Goal: Contribute content: Contribute content

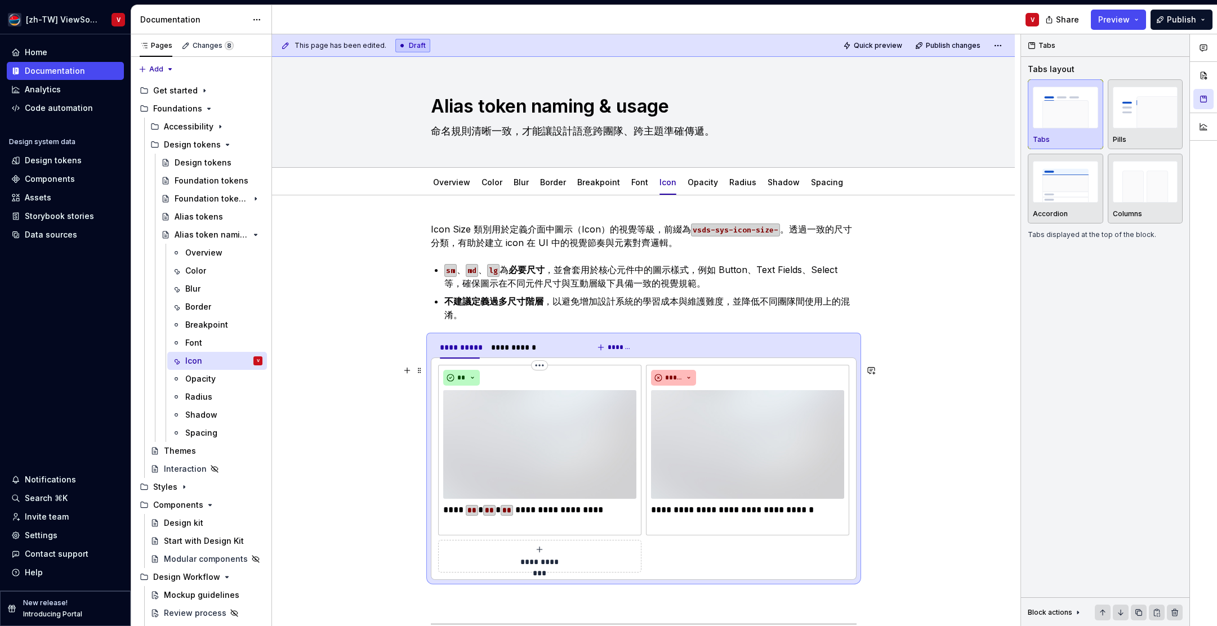
scroll to position [32, 0]
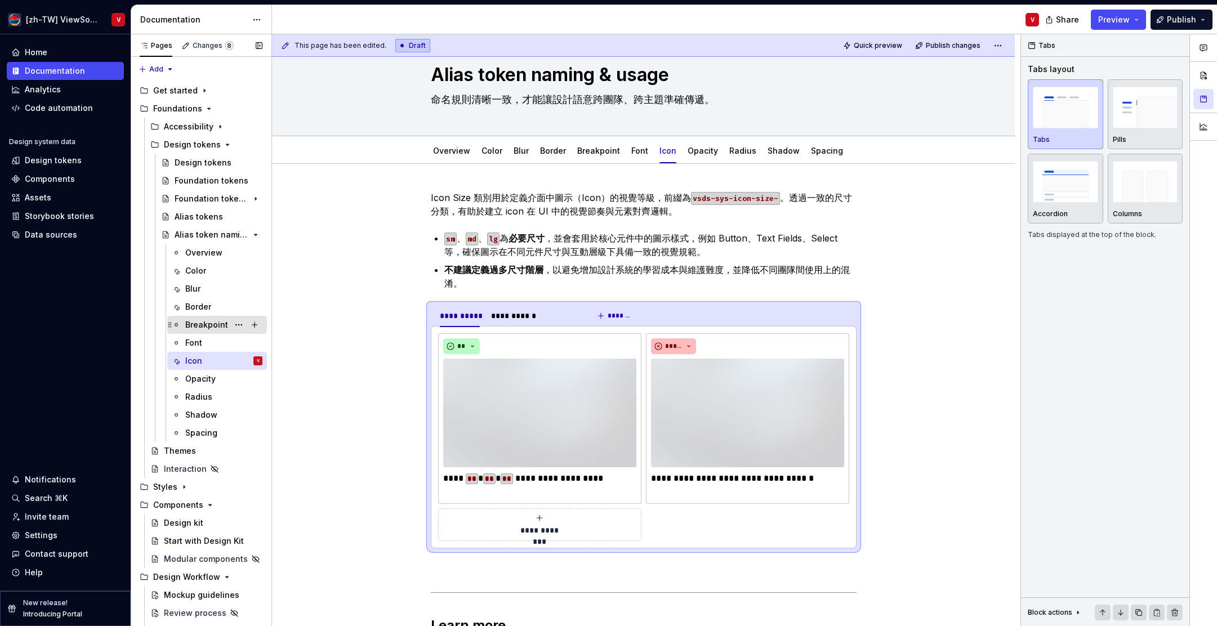
click at [218, 325] on div "Breakpoint" at bounding box center [206, 324] width 43 height 11
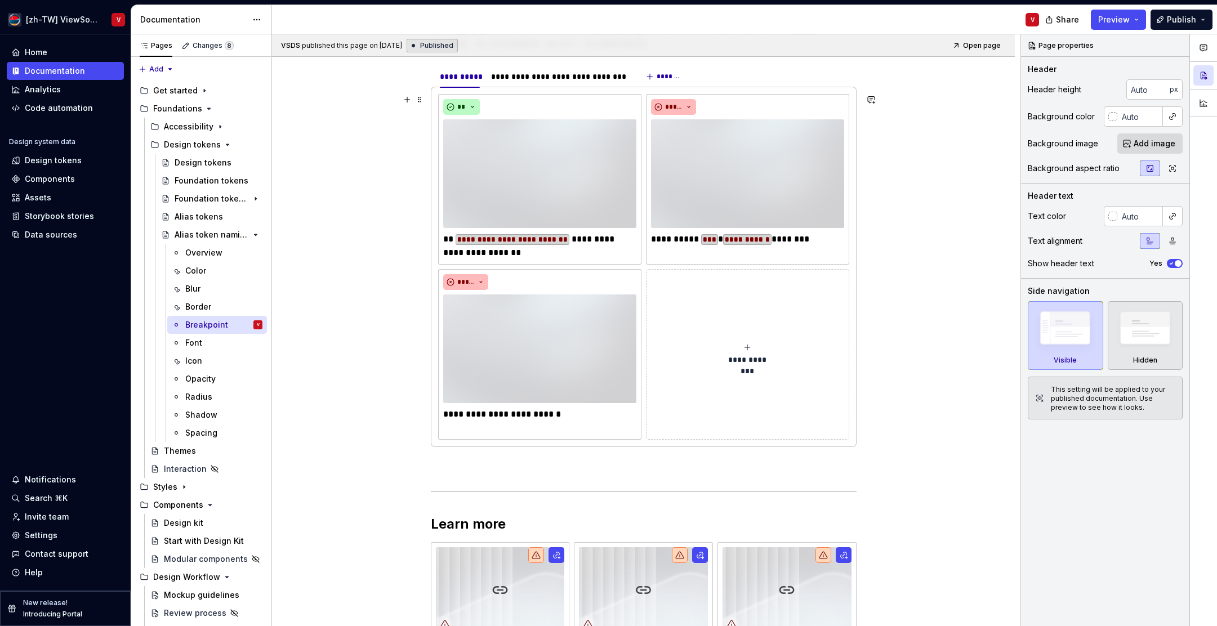
scroll to position [239, 0]
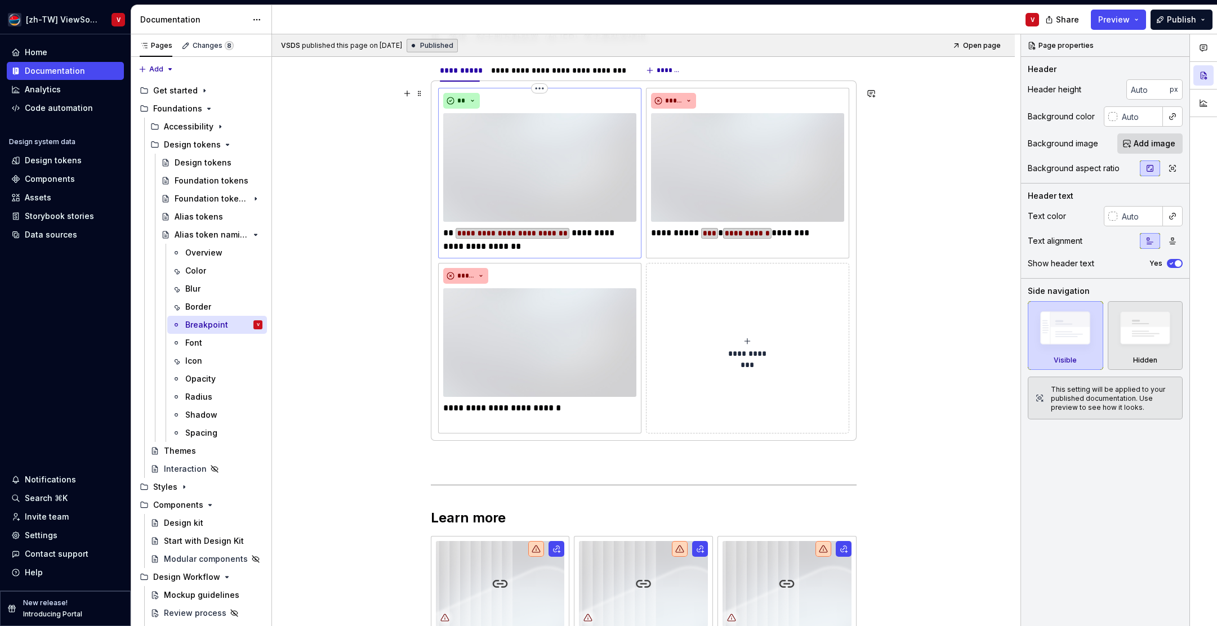
click at [461, 248] on p "**********" at bounding box center [539, 239] width 193 height 27
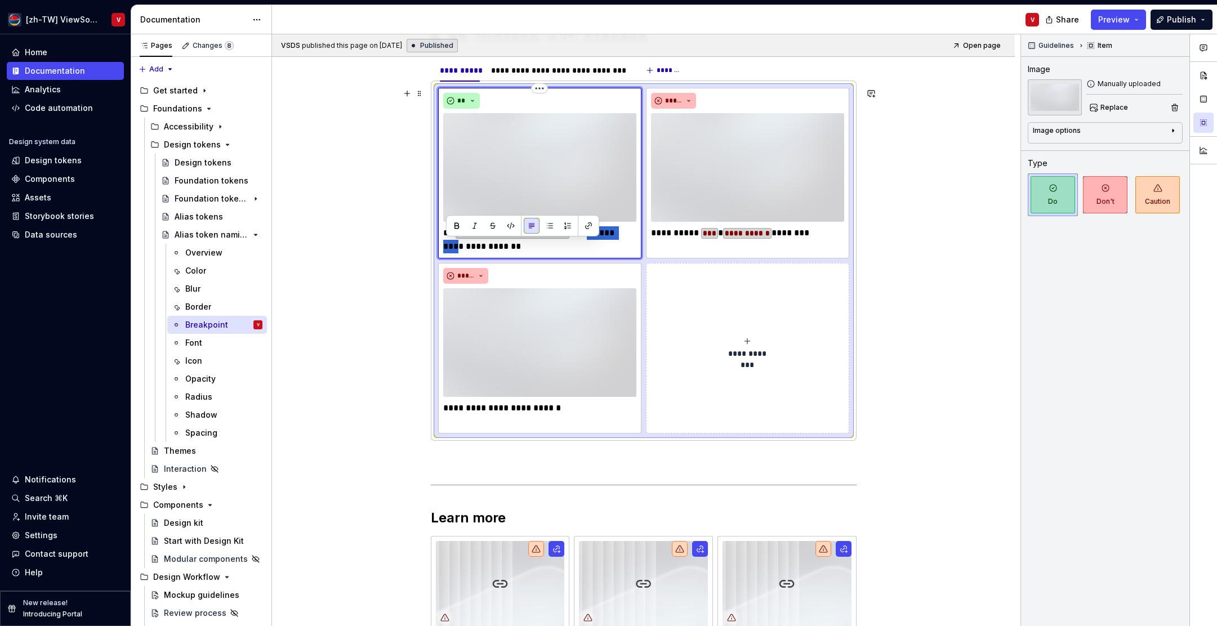
click at [461, 248] on p "**********" at bounding box center [539, 239] width 193 height 27
type textarea "*"
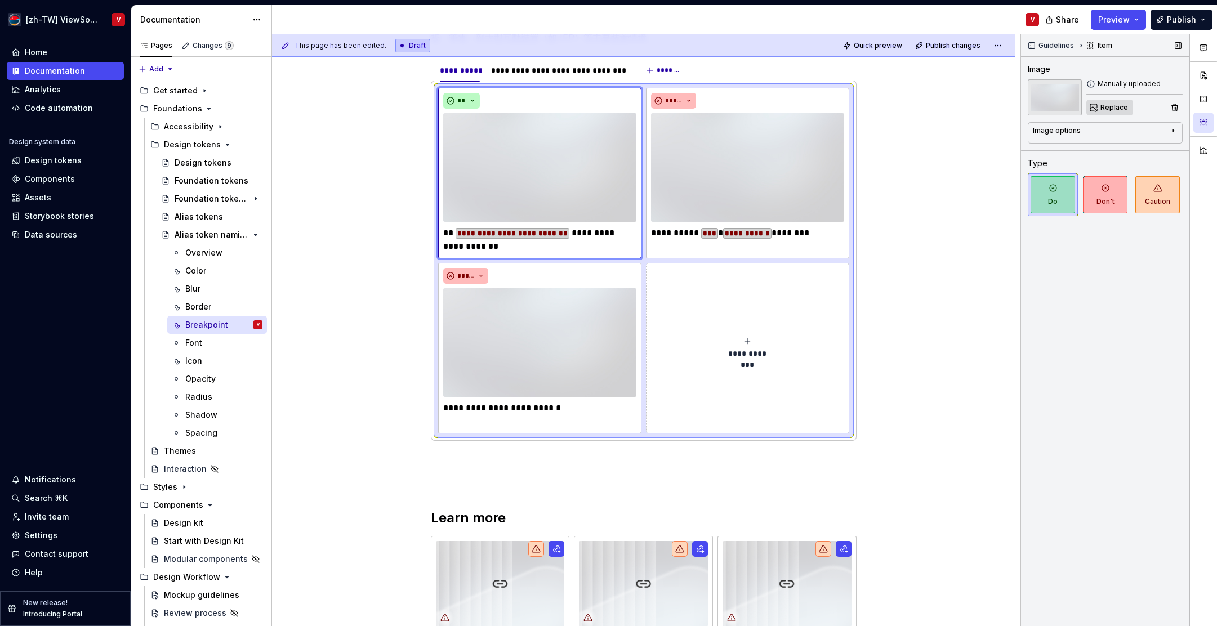
click at [1110, 110] on span "Replace" at bounding box center [1114, 107] width 28 height 9
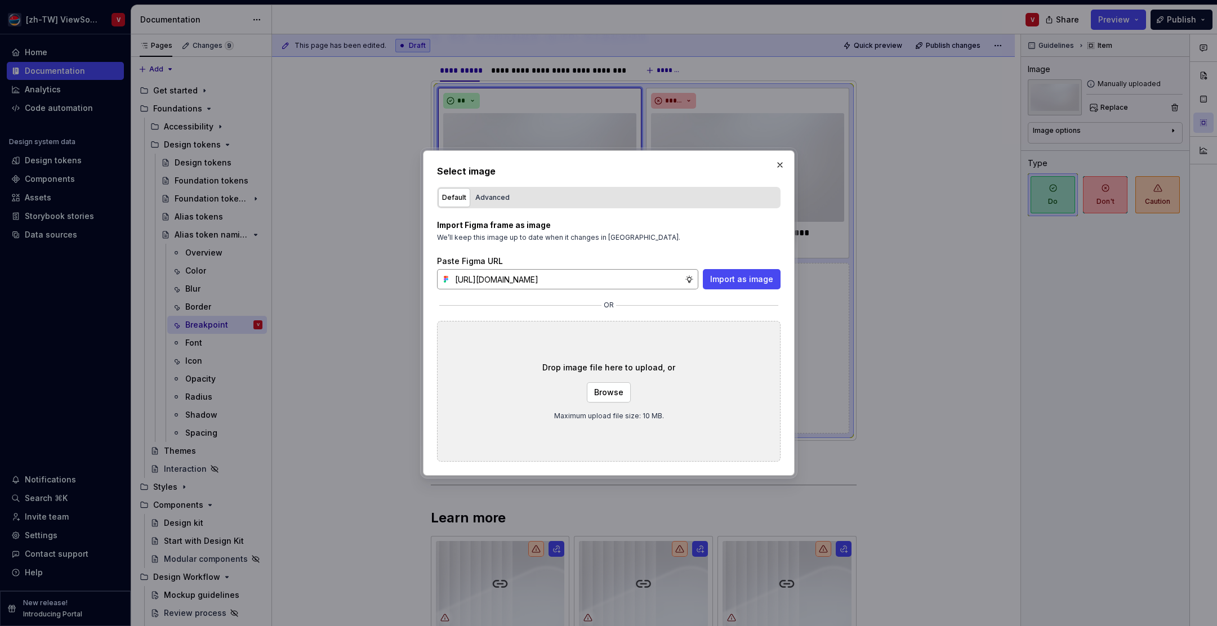
type textarea "*"
type input "[URL][DOMAIN_NAME]"
click at [726, 280] on span "Import as image" at bounding box center [741, 279] width 63 height 11
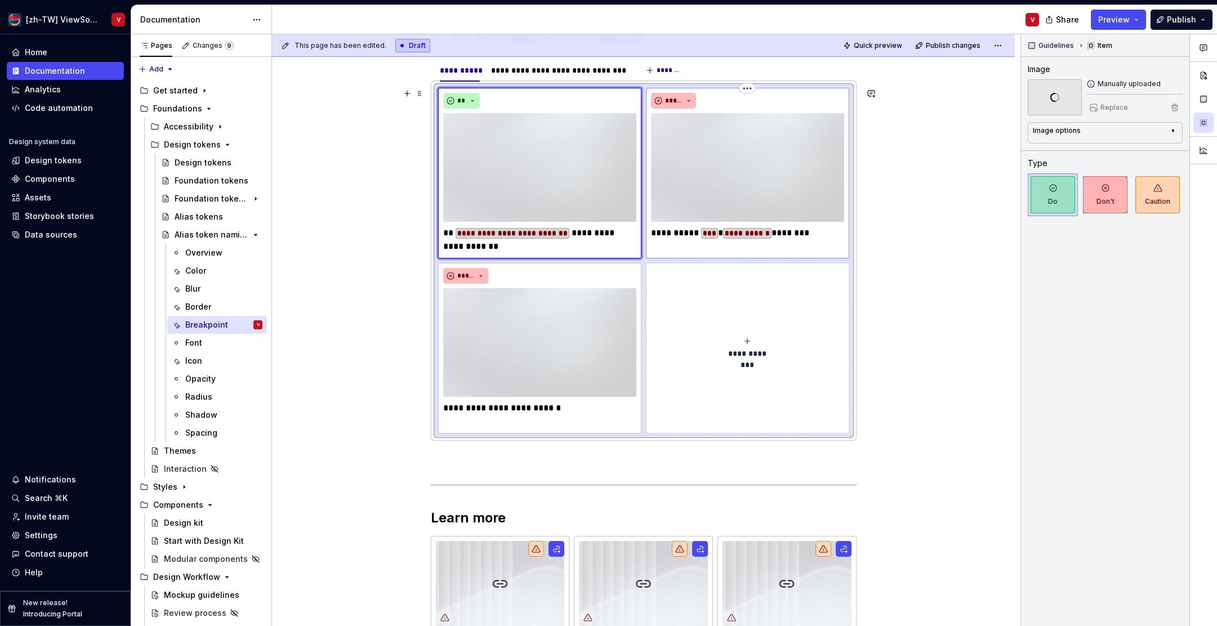
click at [703, 140] on img at bounding box center [747, 167] width 193 height 109
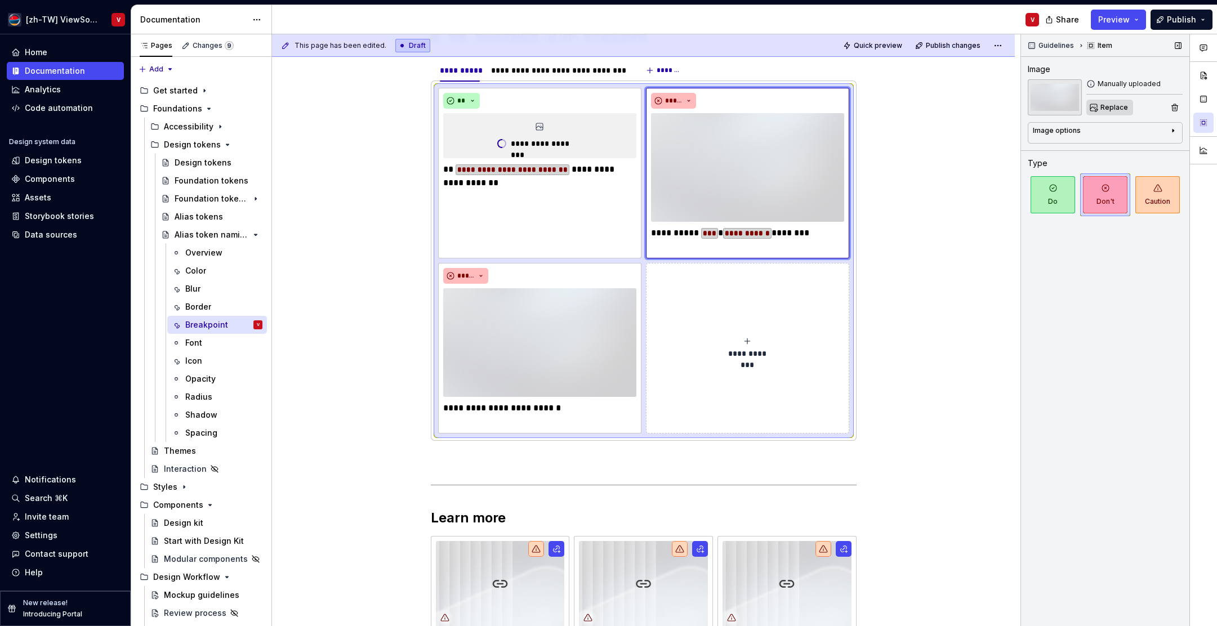
click at [1105, 109] on span "Replace" at bounding box center [1114, 107] width 28 height 9
type textarea "*"
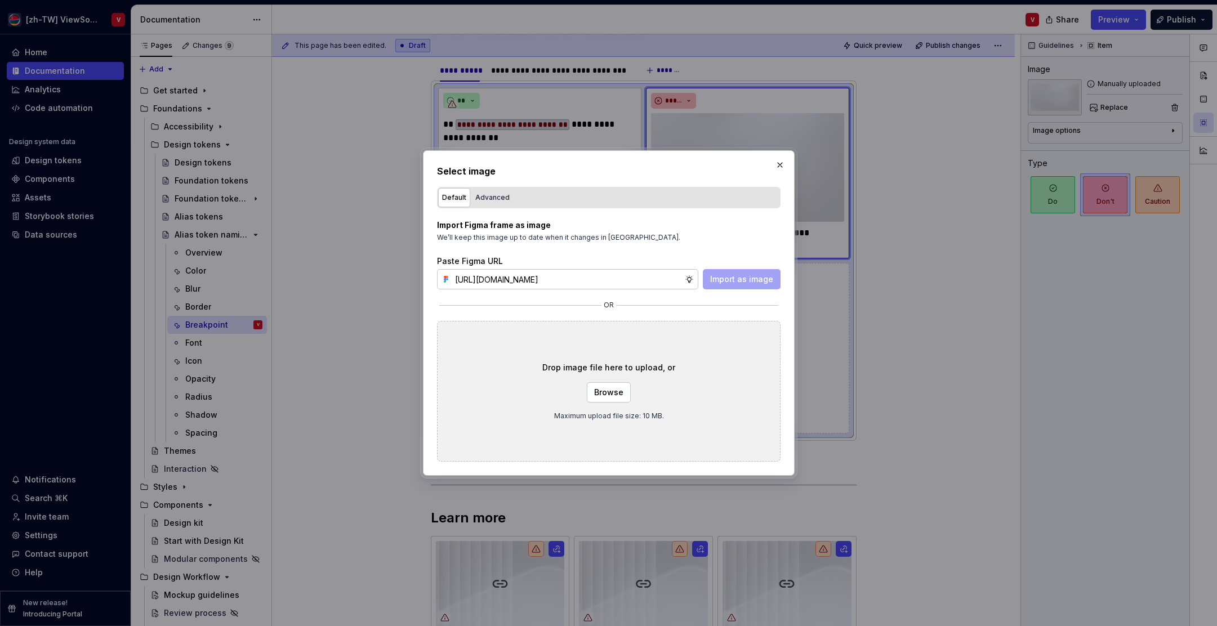
scroll to position [0, 249]
type input "[URL][DOMAIN_NAME]"
click at [741, 280] on span "Import as image" at bounding box center [741, 279] width 63 height 11
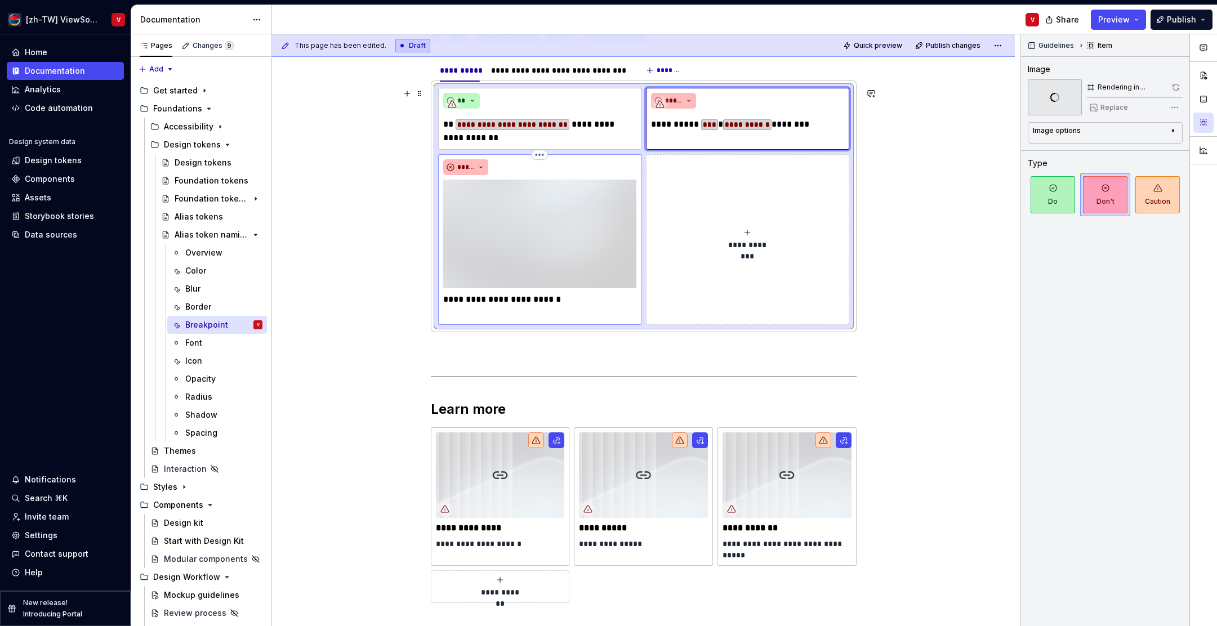
click at [564, 236] on img at bounding box center [539, 234] width 193 height 109
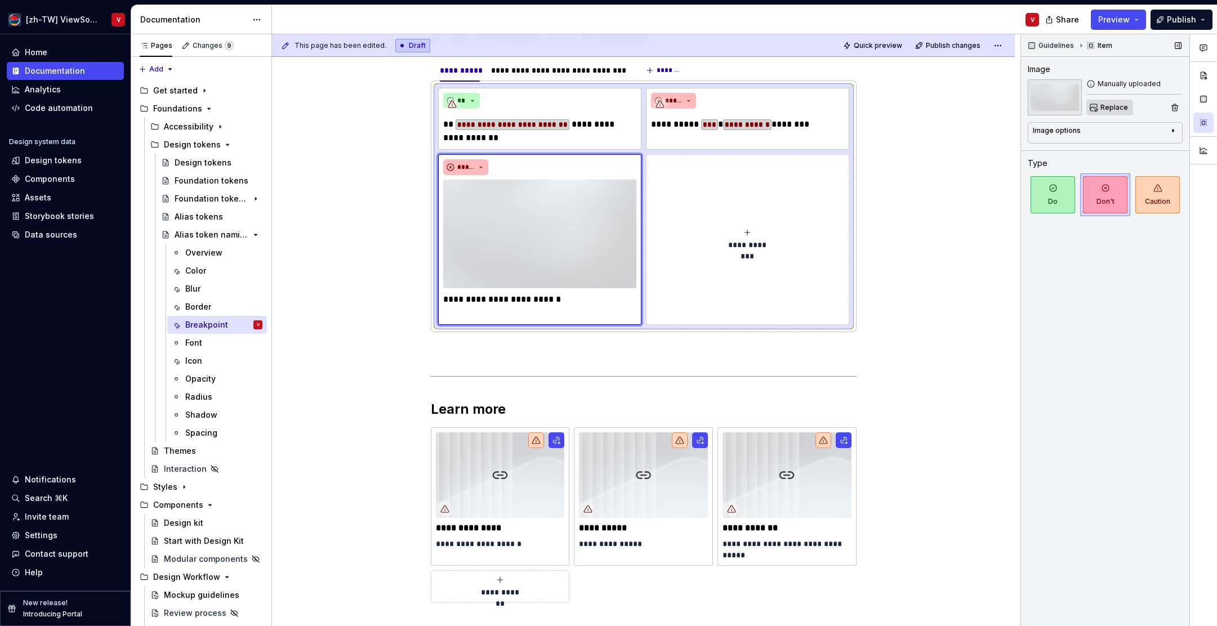
click at [1108, 108] on span "Replace" at bounding box center [1114, 107] width 28 height 9
type textarea "*"
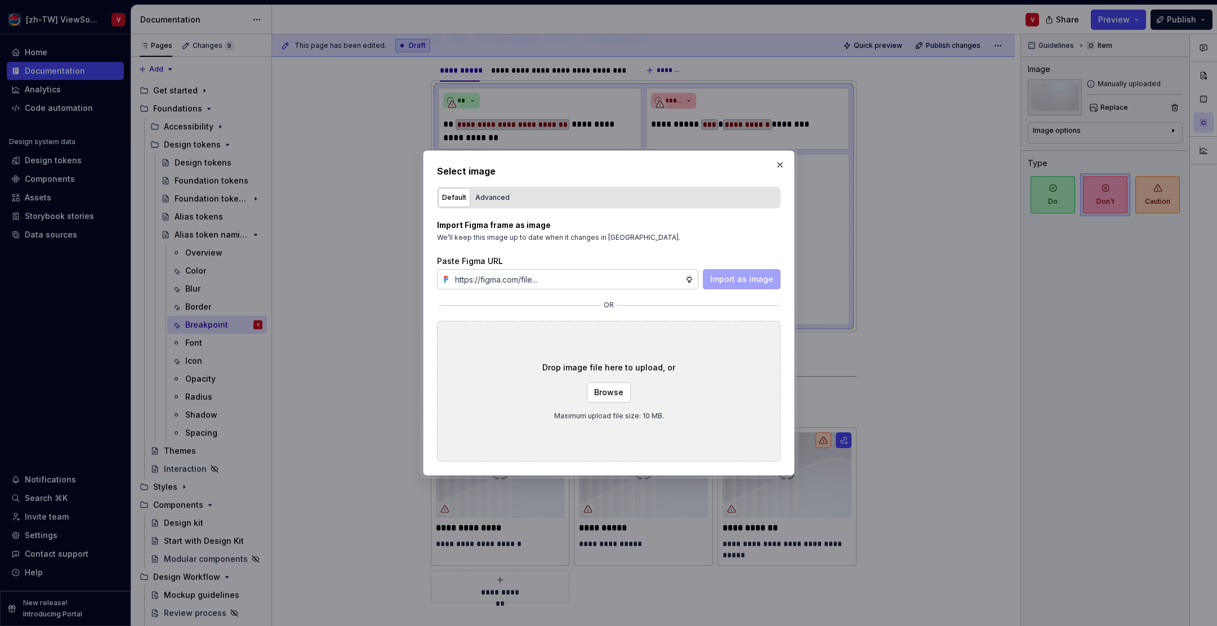
type input "[URL][DOMAIN_NAME]"
click at [747, 279] on span "Import as image" at bounding box center [741, 279] width 63 height 11
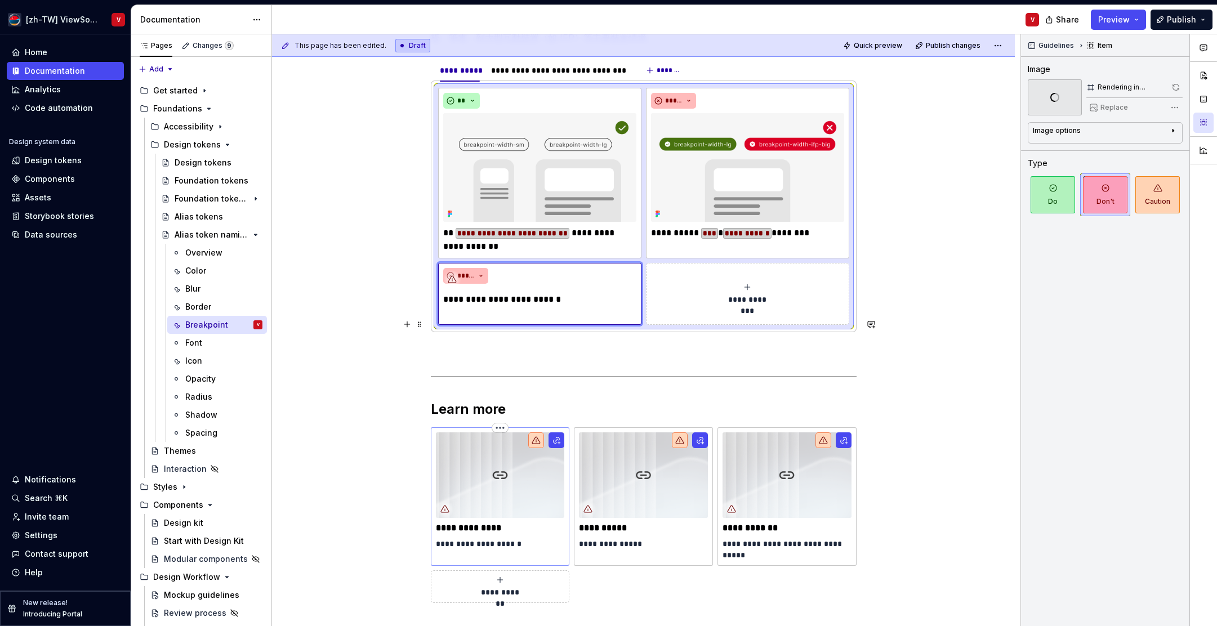
click at [507, 432] on img at bounding box center [500, 475] width 129 height 86
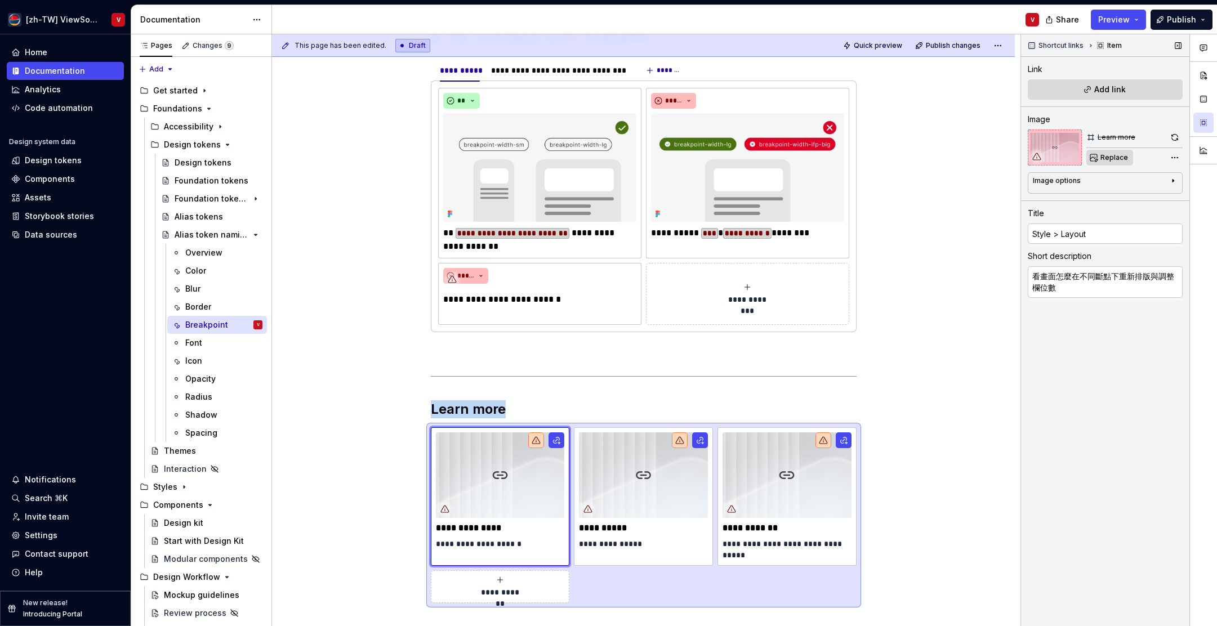
click at [1109, 160] on span "Replace" at bounding box center [1114, 157] width 28 height 9
type textarea "*"
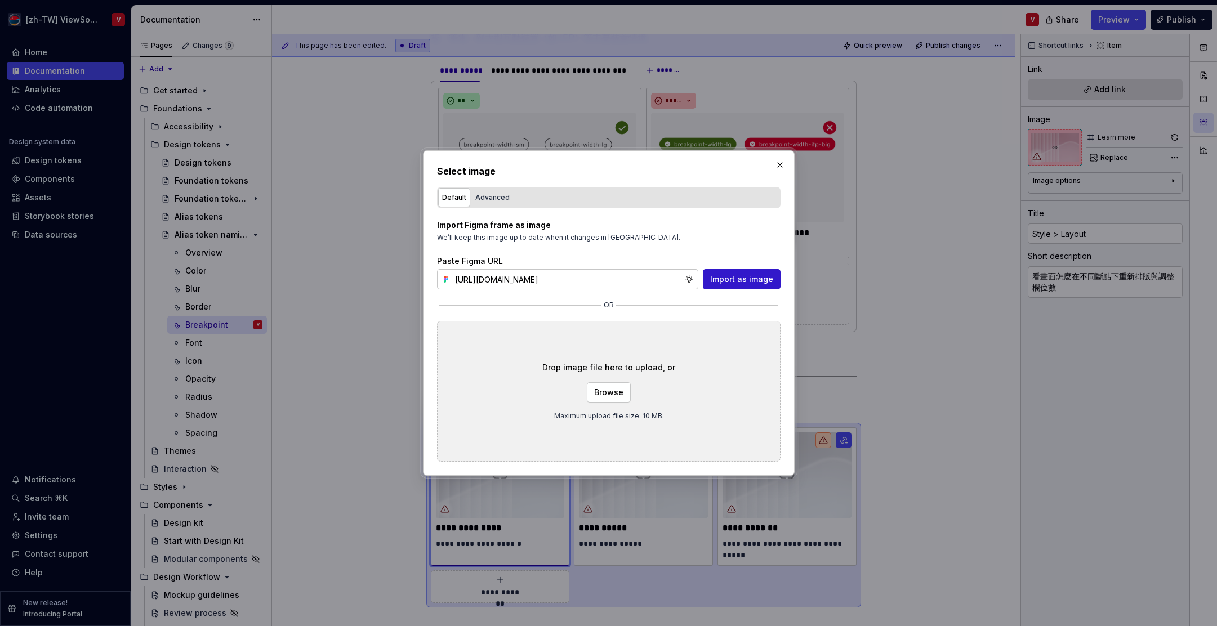
scroll to position [0, 255]
type input "[URL][DOMAIN_NAME]"
click at [746, 279] on span "Import as image" at bounding box center [741, 279] width 63 height 11
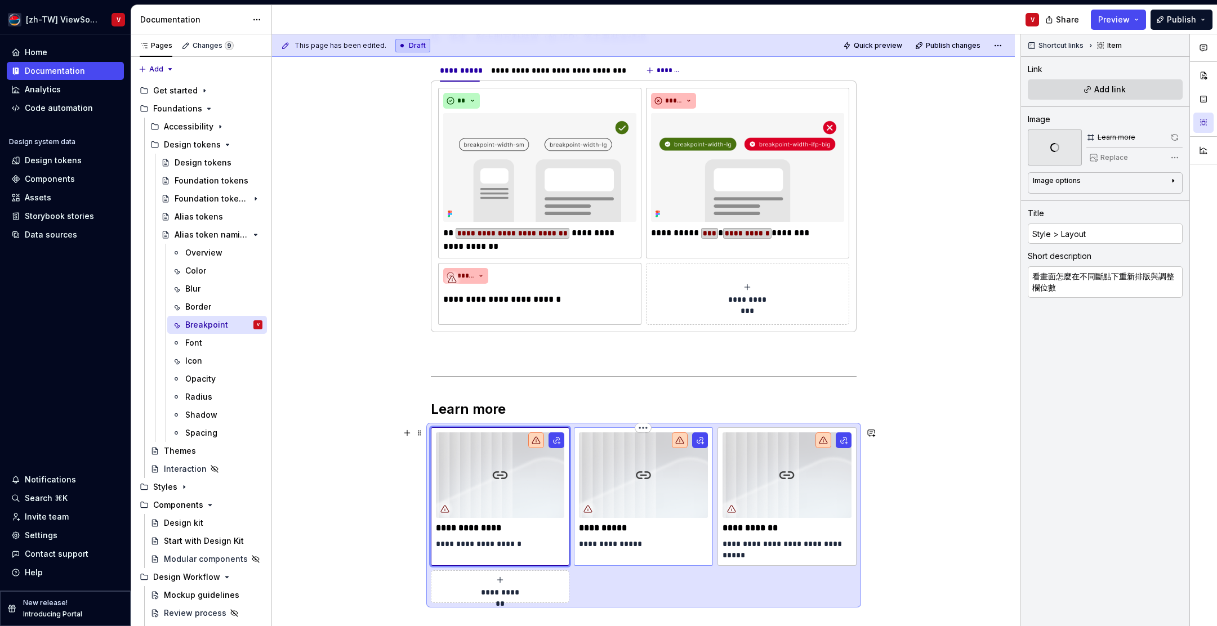
click at [655, 487] on img at bounding box center [643, 475] width 129 height 86
type textarea "*"
type input "Design kit"
type textarea "學習在設計中設定對應的裝置斷點"
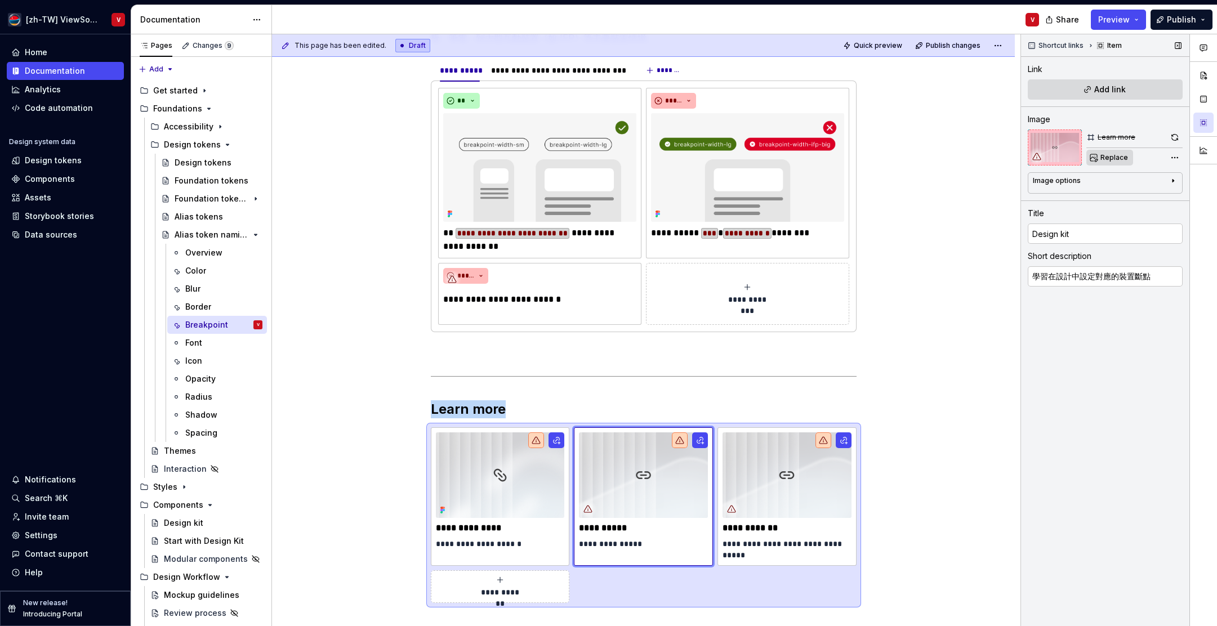
click at [1101, 158] on span "Replace" at bounding box center [1114, 157] width 28 height 9
type textarea "*"
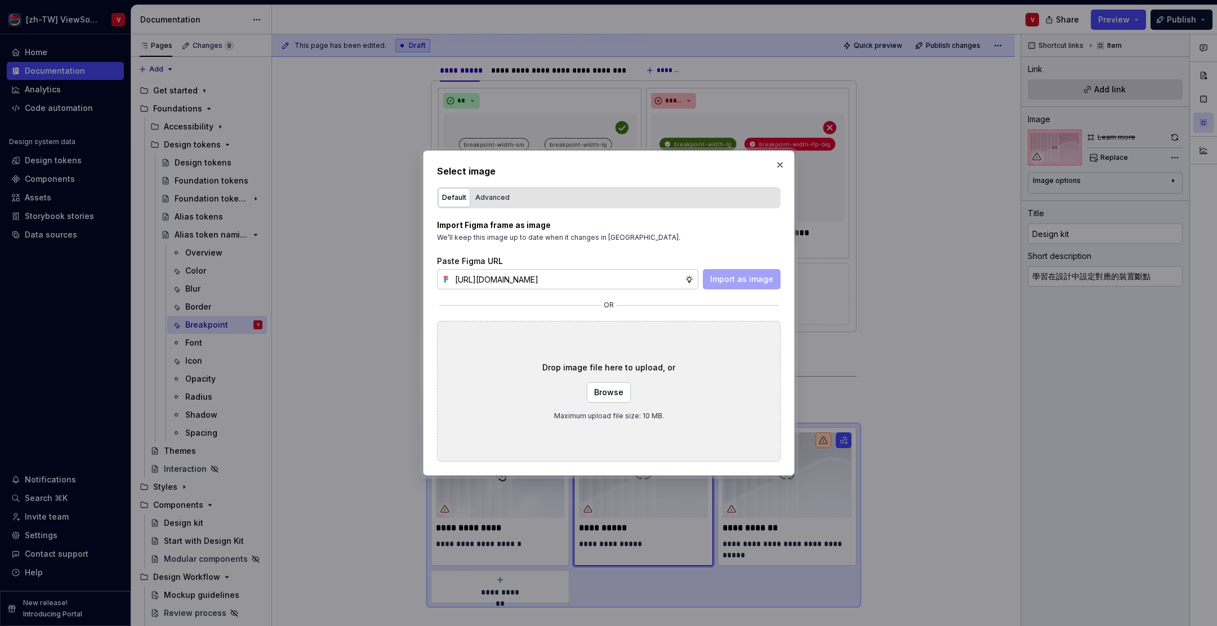
scroll to position [0, 255]
type input "[URL][DOMAIN_NAME]"
drag, startPoint x: 730, startPoint y: 274, endPoint x: 726, endPoint y: 282, distance: 9.1
click at [732, 274] on span "Import as image" at bounding box center [741, 279] width 63 height 11
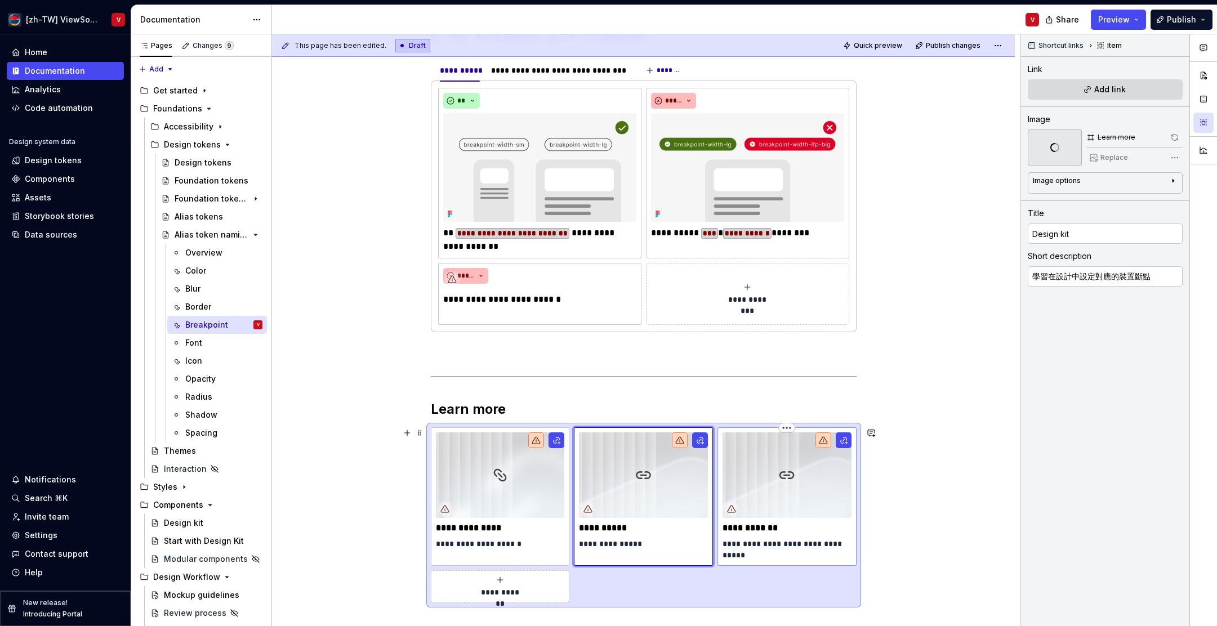
type textarea "*"
type input "Alias tokens"
type textarea "回顧 breakpoint token 怎麼幫助設計不同裝置寬度的畫面"
click at [806, 489] on img at bounding box center [786, 475] width 129 height 86
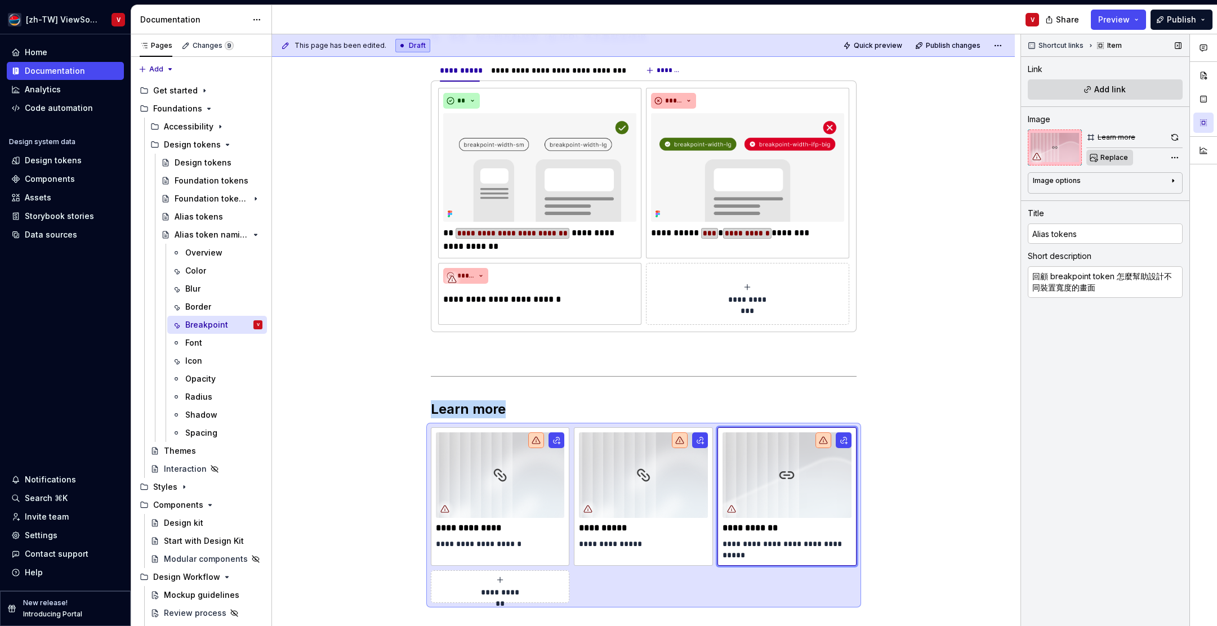
click at [1109, 159] on span "Replace" at bounding box center [1114, 157] width 28 height 9
type textarea "*"
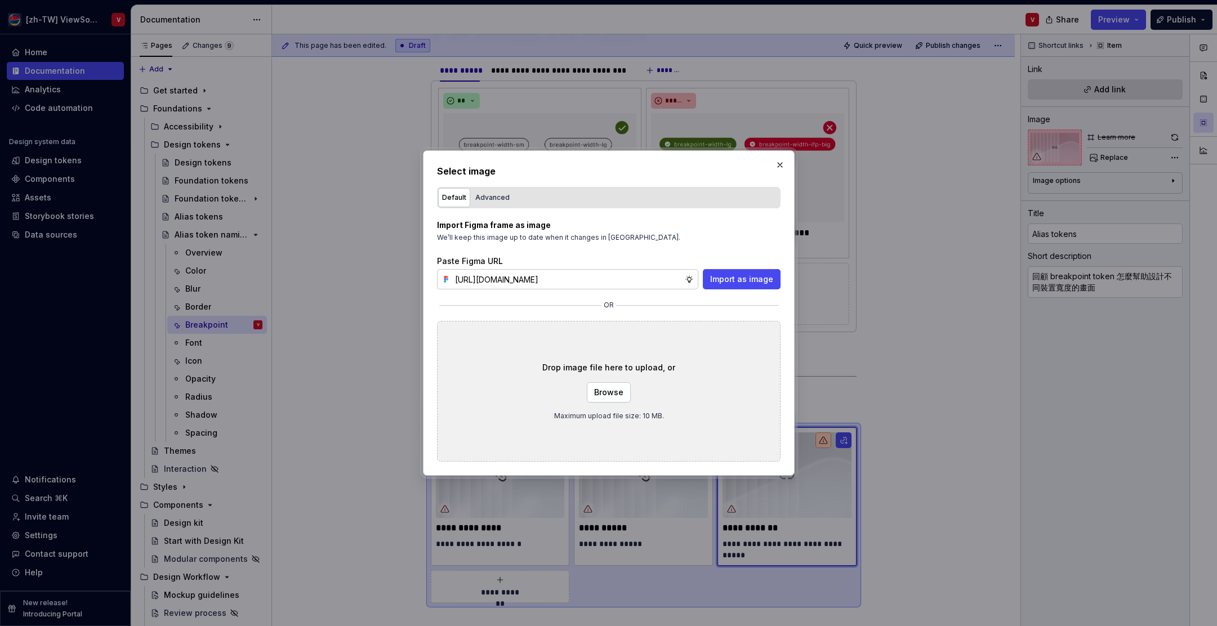
scroll to position [0, 255]
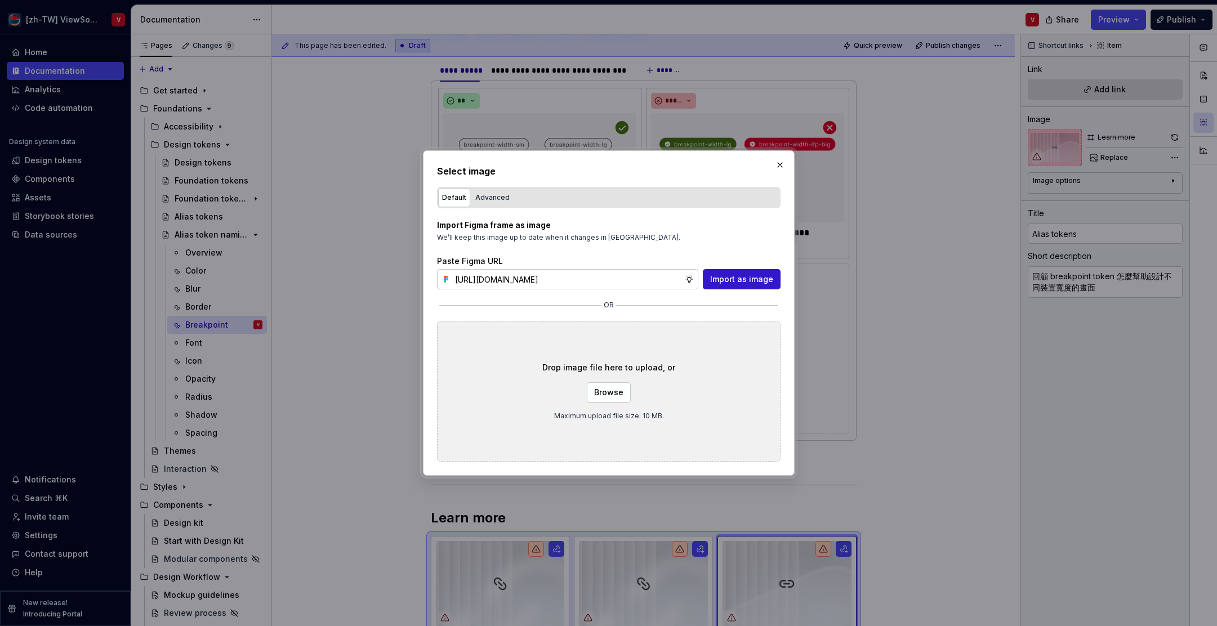
type input "[URL][DOMAIN_NAME]"
drag, startPoint x: 743, startPoint y: 279, endPoint x: 750, endPoint y: 285, distance: 8.4
click at [743, 279] on span "Import as image" at bounding box center [741, 279] width 63 height 11
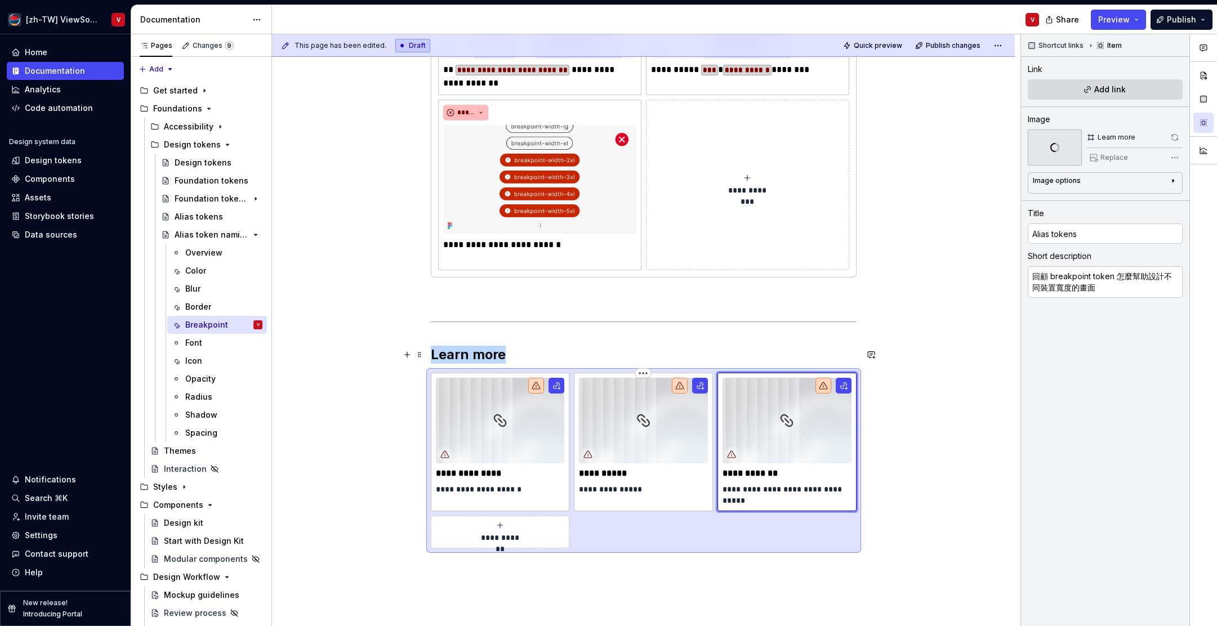
scroll to position [525, 0]
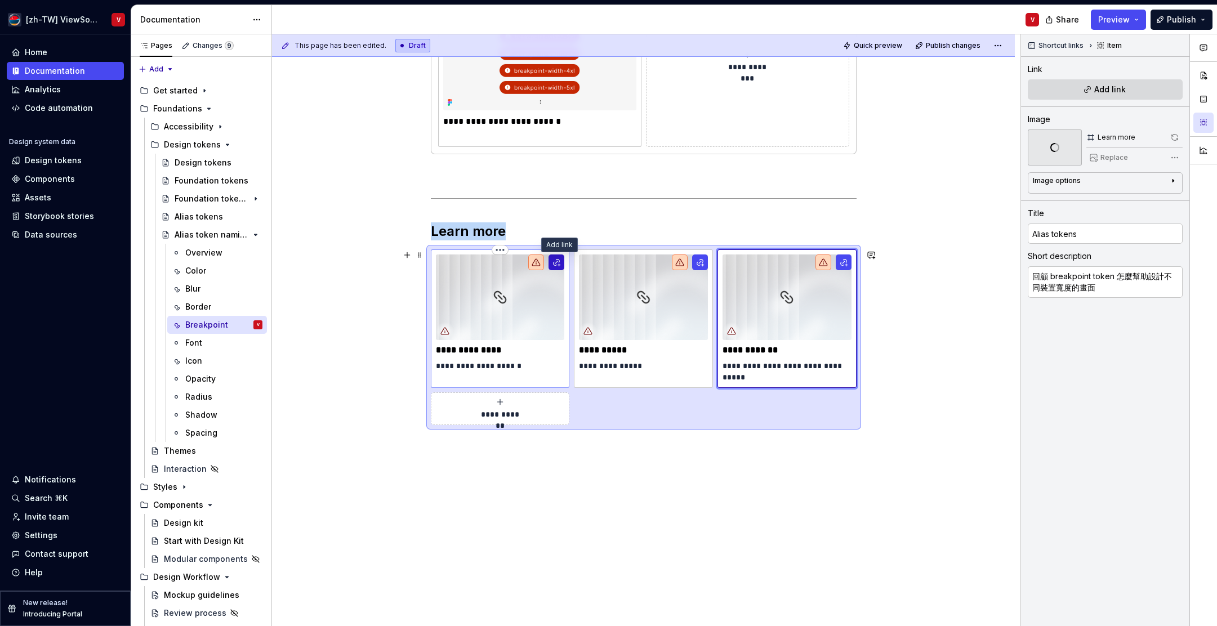
type textarea "*"
type input "Style > Layout"
type textarea "看畫面怎麼在不同斷點下重新排版與調整欄位數"
click at [561, 262] on button "button" at bounding box center [556, 263] width 16 height 16
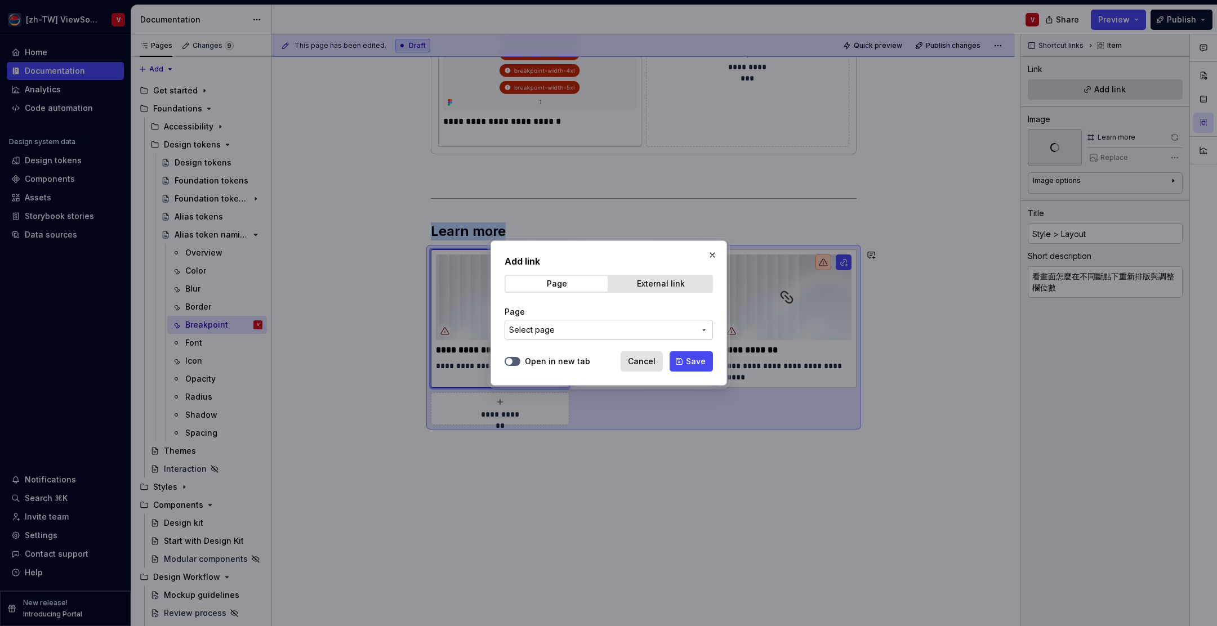
click at [583, 323] on button "Select page" at bounding box center [609, 330] width 208 height 20
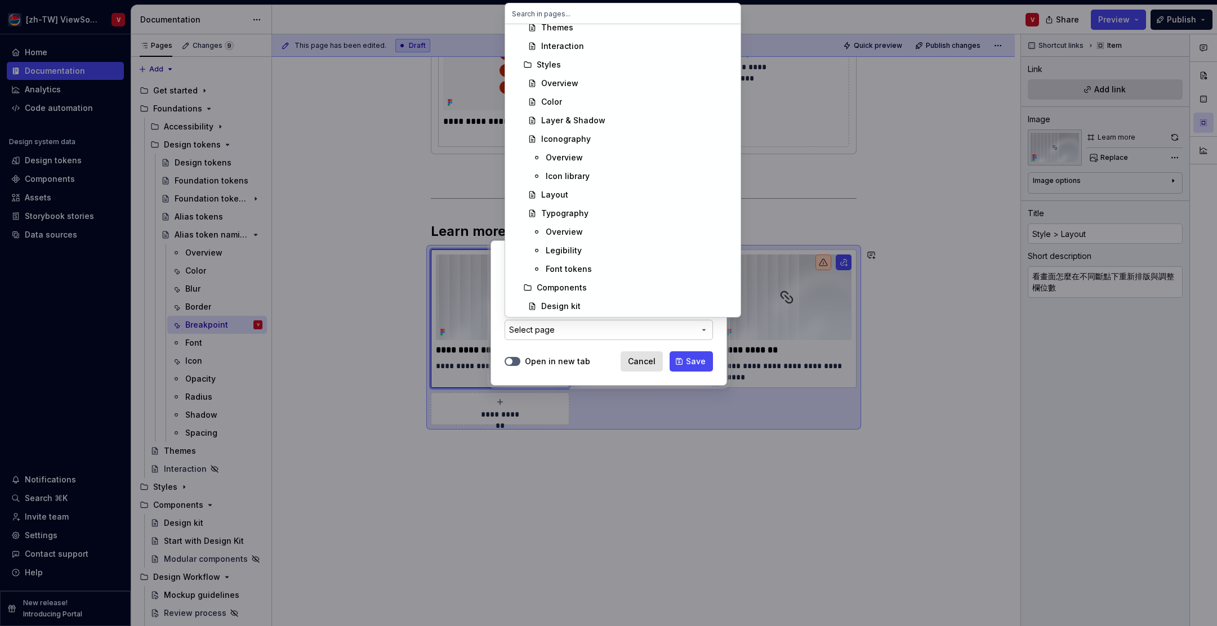
scroll to position [683, 0]
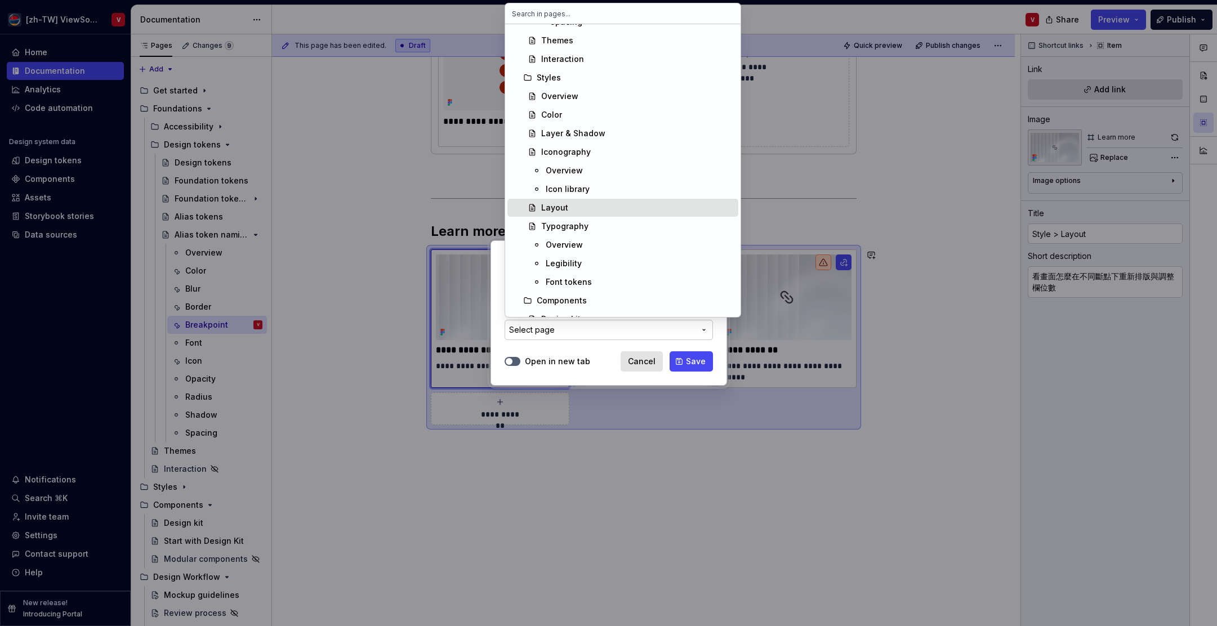
click at [578, 208] on div "Layout" at bounding box center [637, 207] width 193 height 11
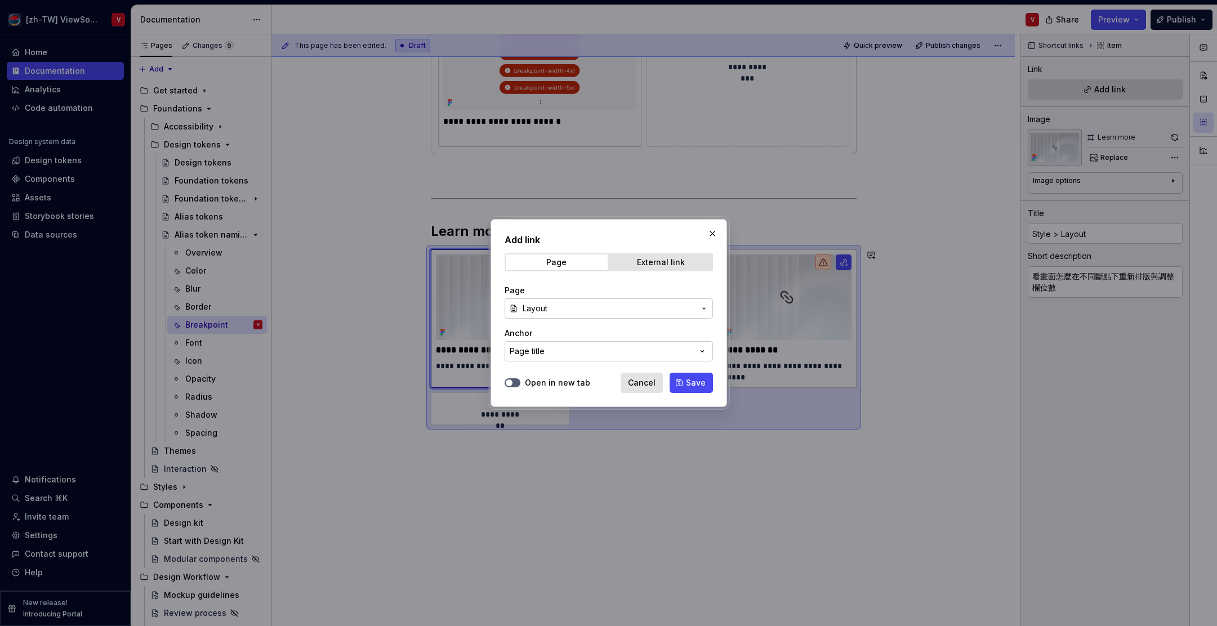
drag, startPoint x: 698, startPoint y: 382, endPoint x: 659, endPoint y: 378, distance: 38.5
click at [698, 382] on span "Save" at bounding box center [696, 382] width 20 height 11
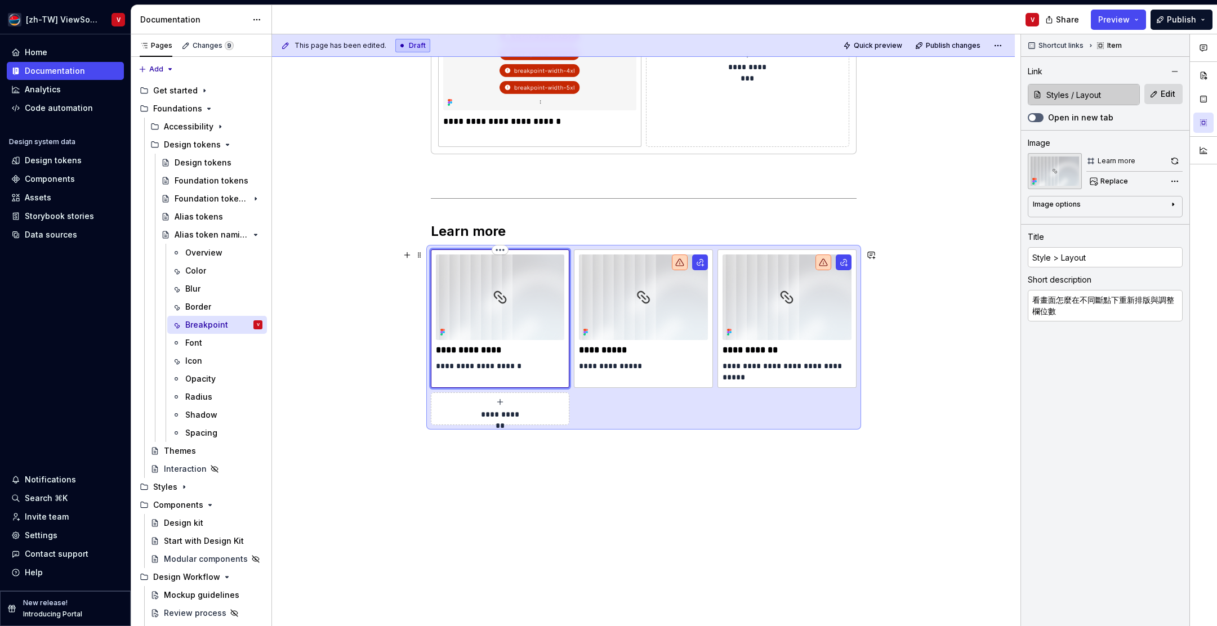
click at [471, 350] on p "**********" at bounding box center [500, 350] width 129 height 11
type textarea "*"
type input "Layout"
click at [703, 262] on button "button" at bounding box center [700, 263] width 16 height 16
type textarea "*"
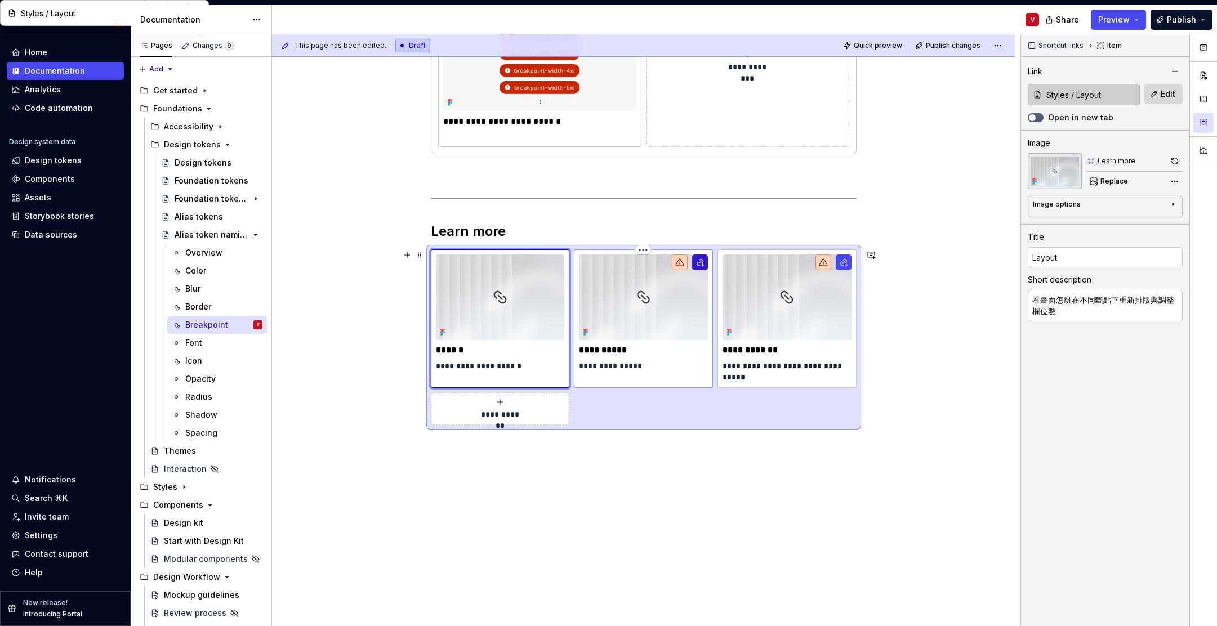
type input "Design kit"
type textarea "學習在設計中設定對應的裝置斷點"
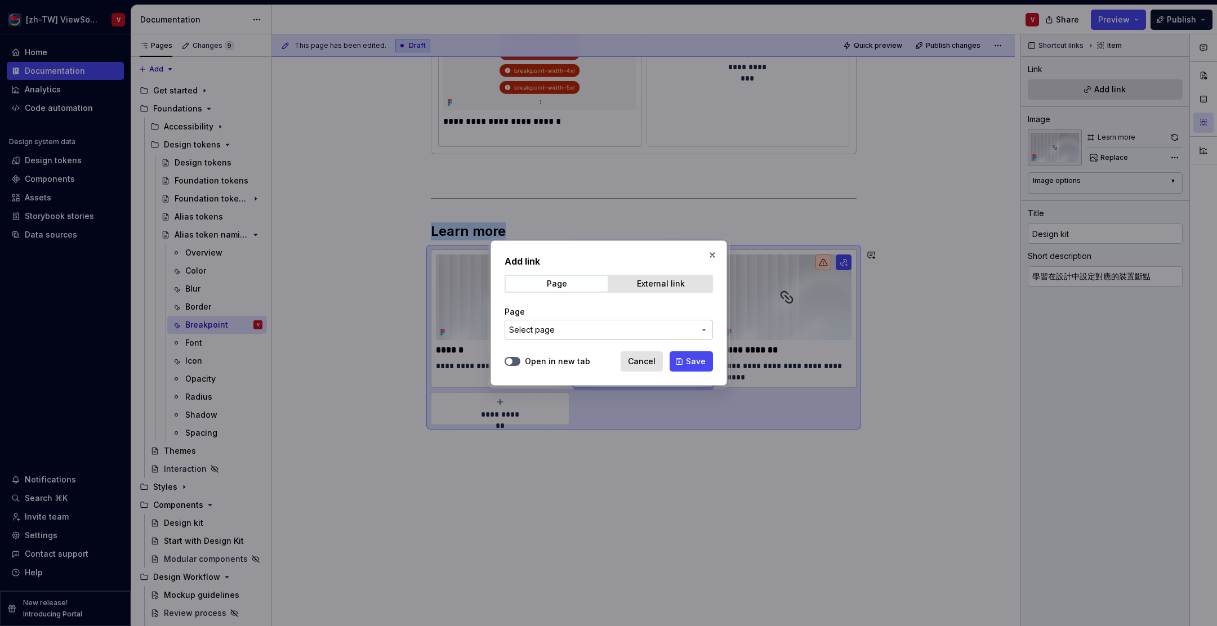
drag, startPoint x: 621, startPoint y: 327, endPoint x: 621, endPoint y: 319, distance: 7.3
click at [621, 327] on span "Select page" at bounding box center [602, 329] width 186 height 11
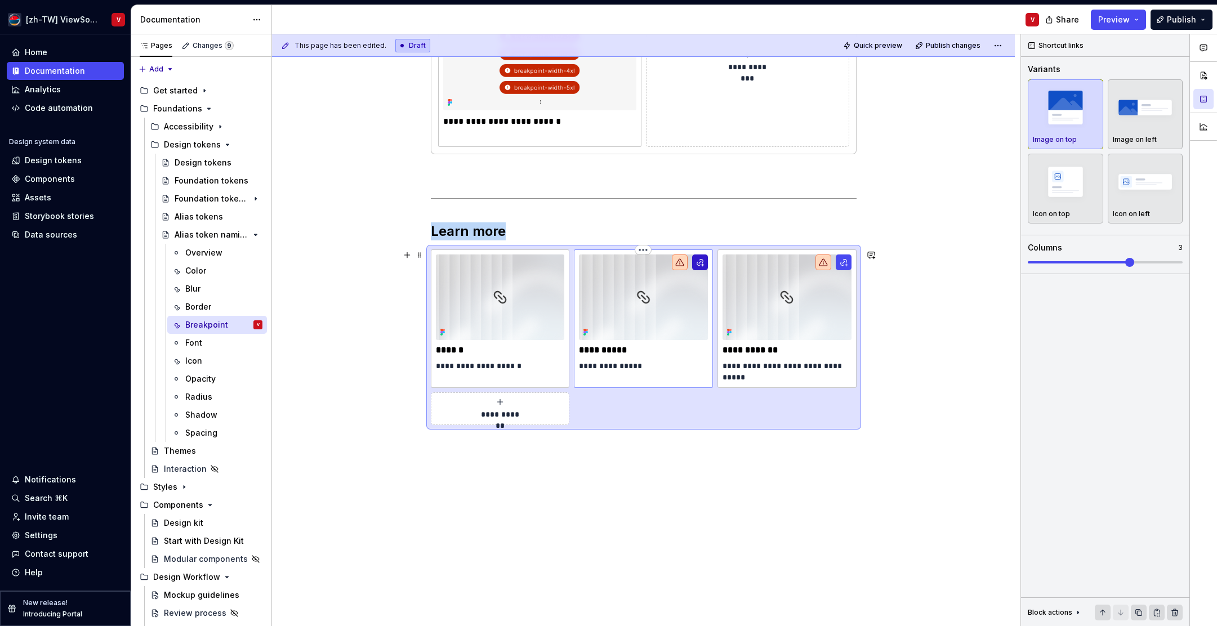
click at [702, 260] on button "button" at bounding box center [700, 263] width 16 height 16
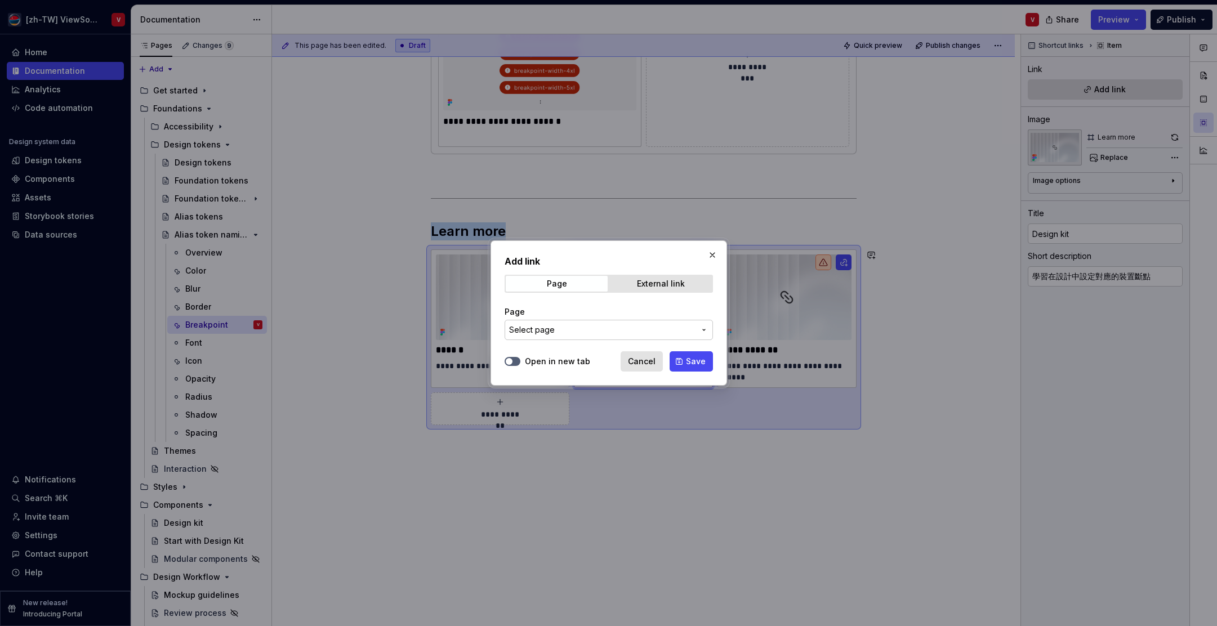
drag, startPoint x: 625, startPoint y: 336, endPoint x: 624, endPoint y: 327, distance: 8.5
click at [625, 336] on button "Select page" at bounding box center [609, 330] width 208 height 20
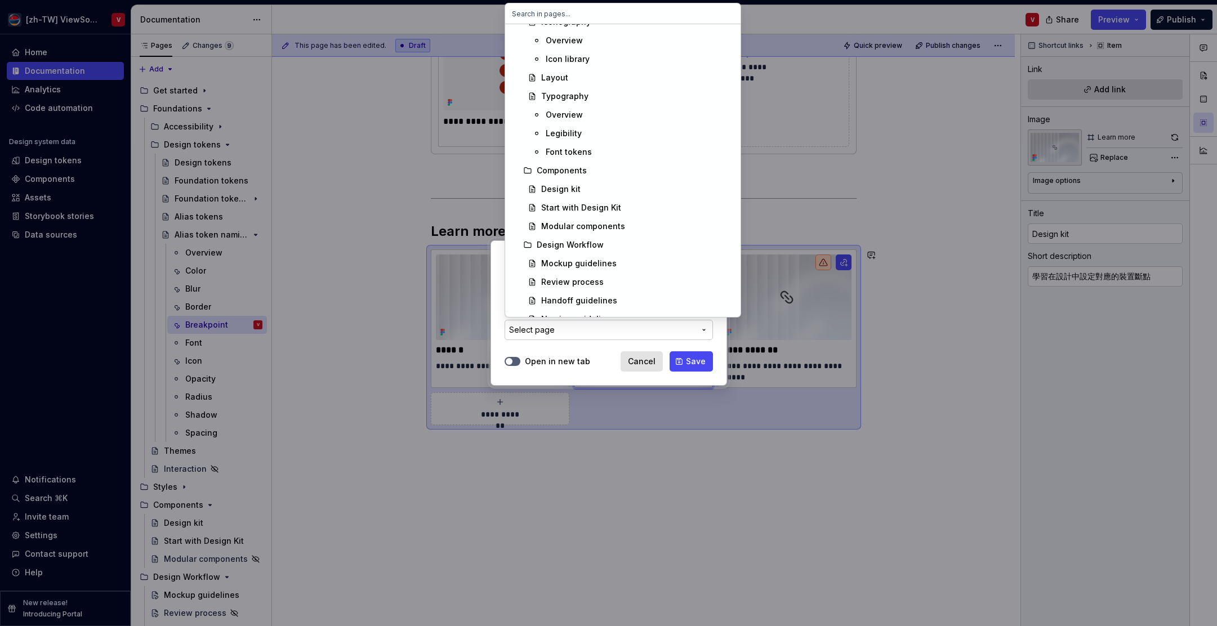
scroll to position [824, 0]
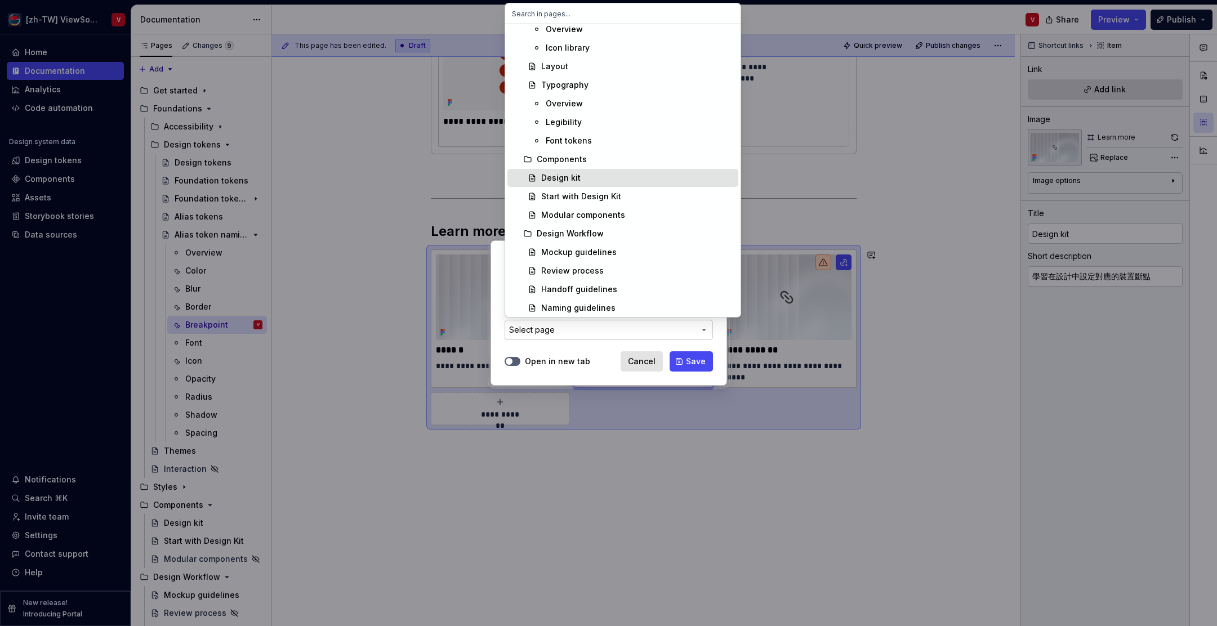
click at [605, 180] on div "Design kit" at bounding box center [637, 177] width 193 height 11
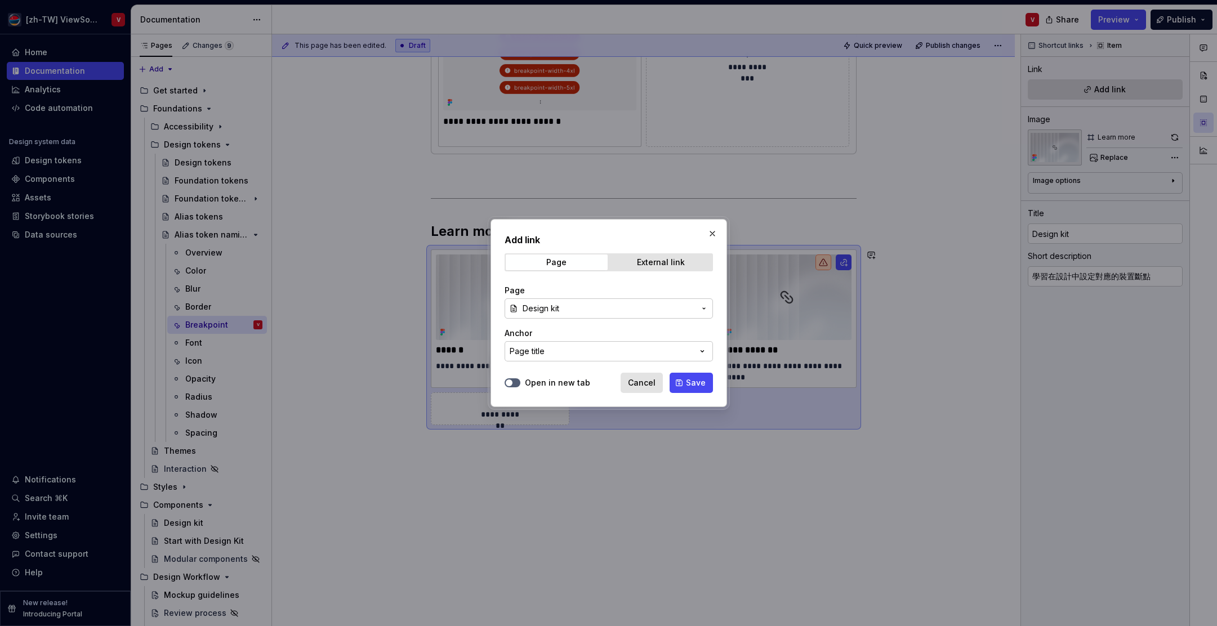
click at [688, 387] on span "Save" at bounding box center [696, 382] width 20 height 11
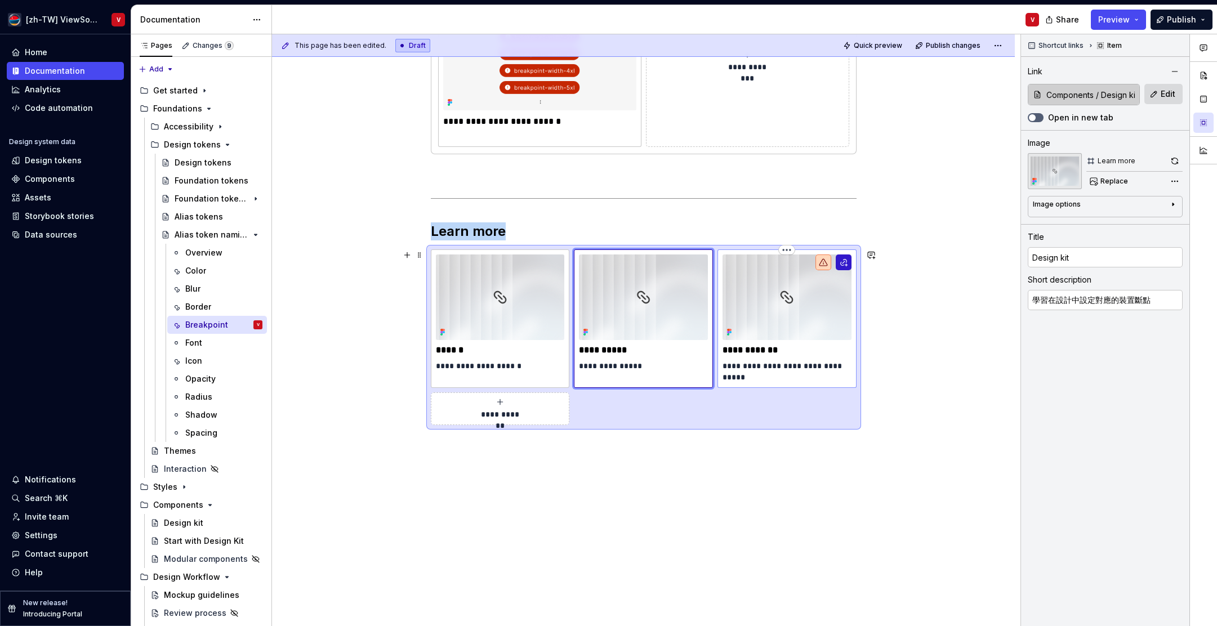
type textarea "*"
type input "Alias tokens"
type textarea "回顧 breakpoint token 怎麼幫助設計不同裝置寬度的畫面"
click at [848, 261] on button "button" at bounding box center [844, 263] width 16 height 16
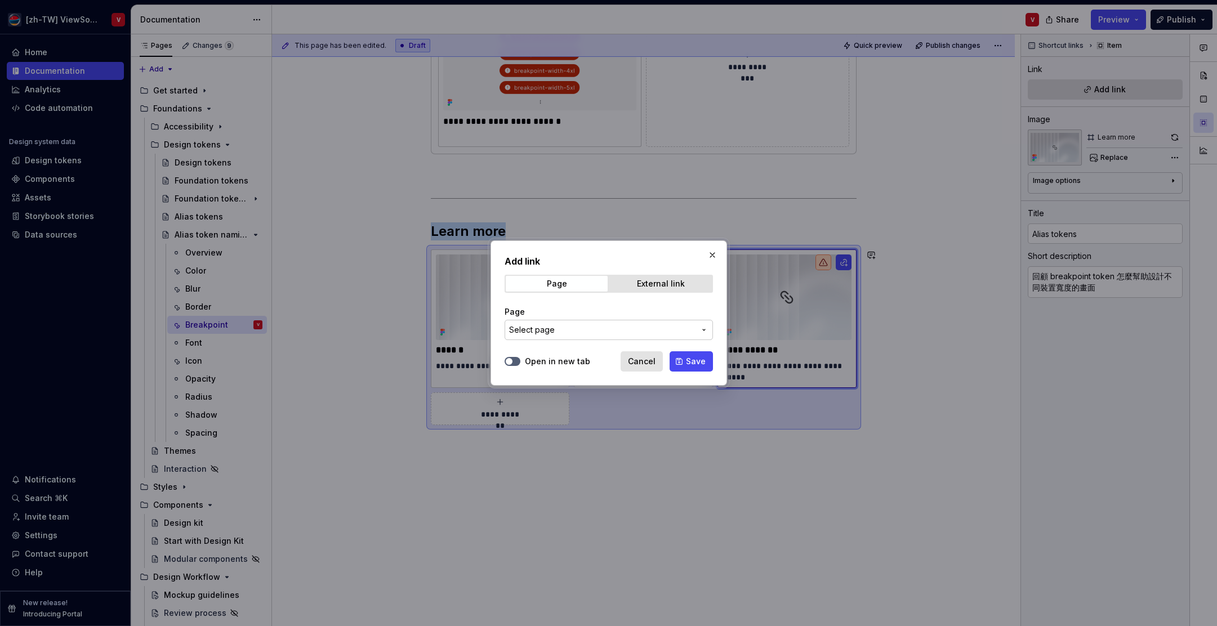
click at [591, 324] on span "Select page" at bounding box center [602, 329] width 186 height 11
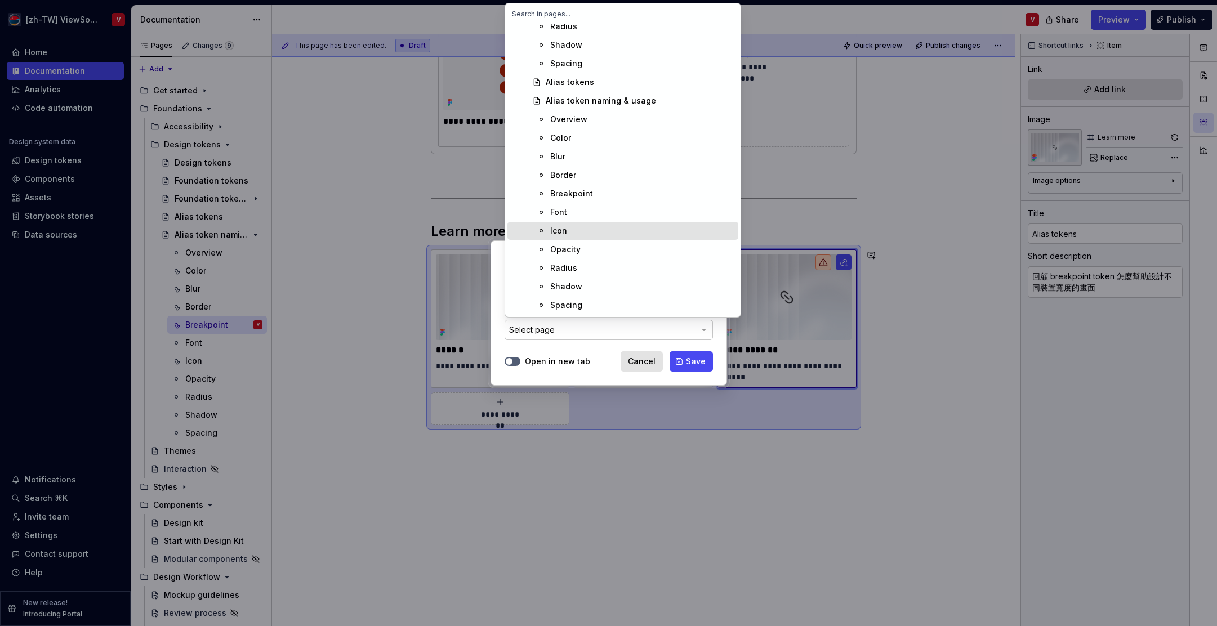
scroll to position [395, 0]
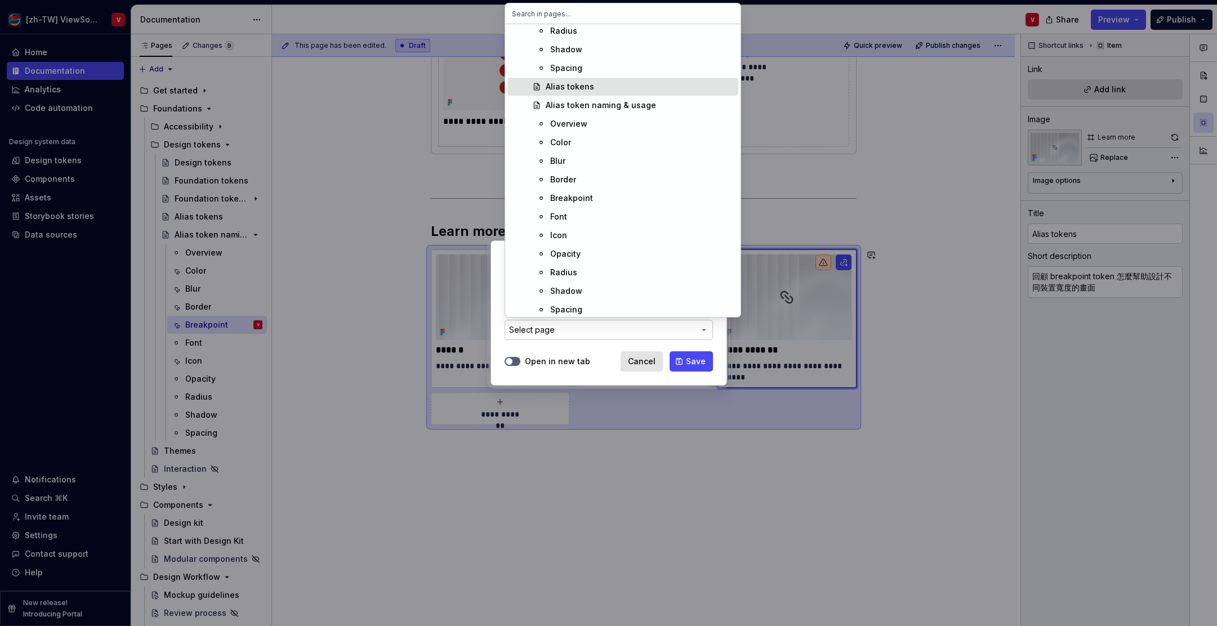
click at [601, 88] on div "Alias tokens" at bounding box center [640, 86] width 188 height 11
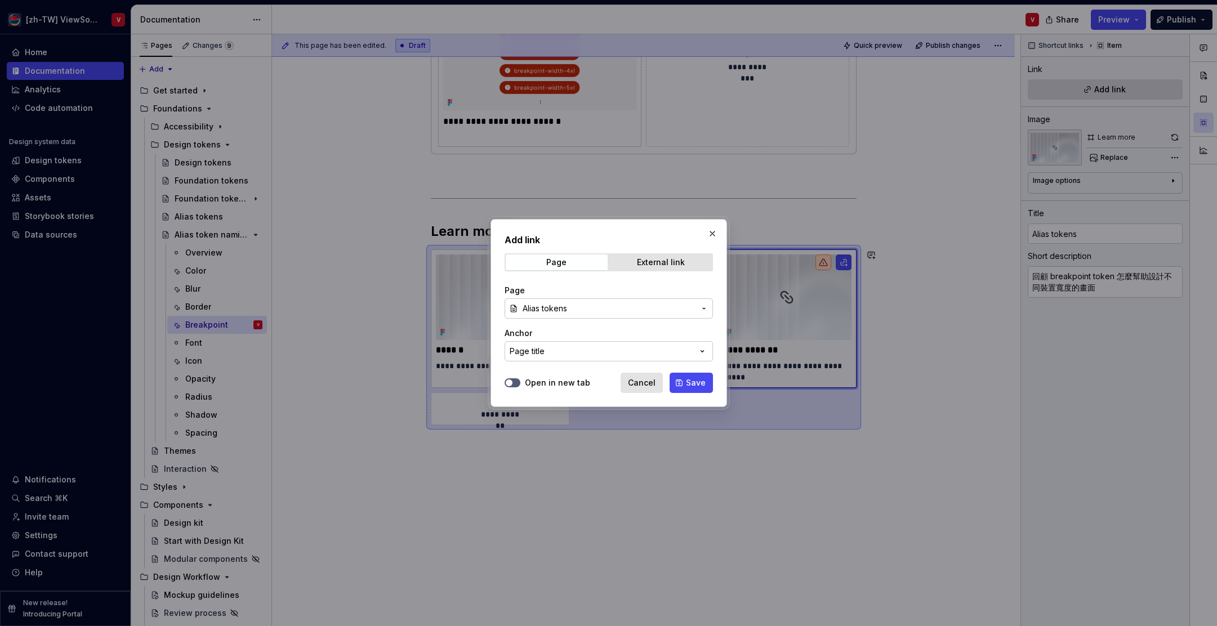
click at [694, 382] on span "Save" at bounding box center [696, 382] width 20 height 11
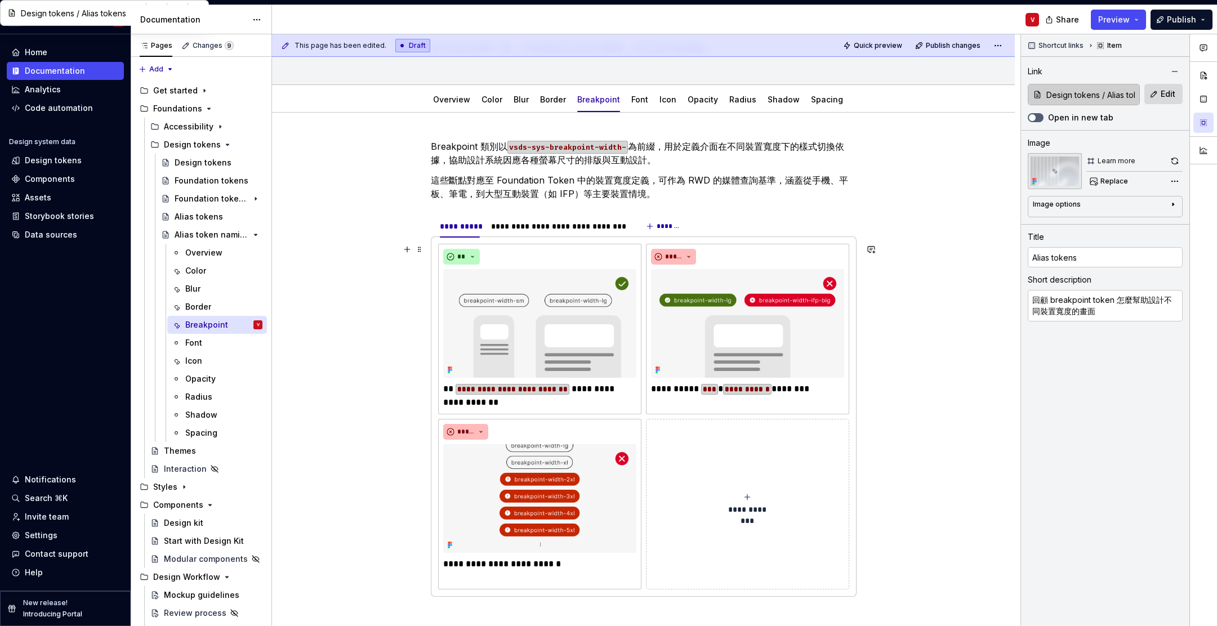
scroll to position [77, 0]
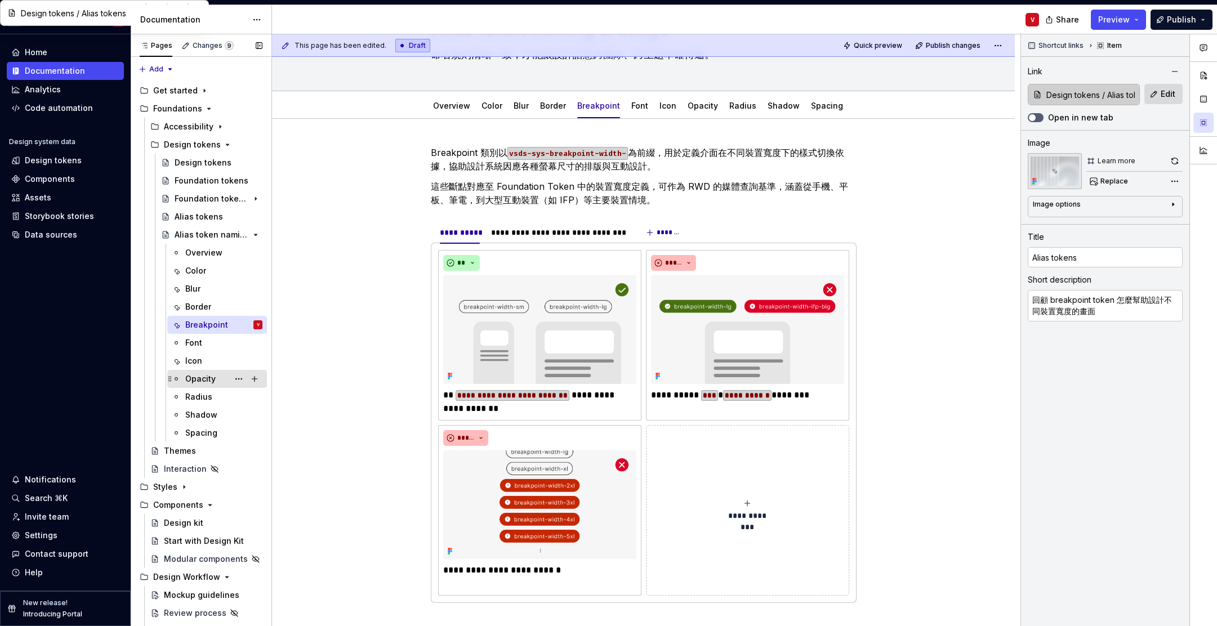
click at [212, 378] on div "Opacity" at bounding box center [200, 378] width 30 height 11
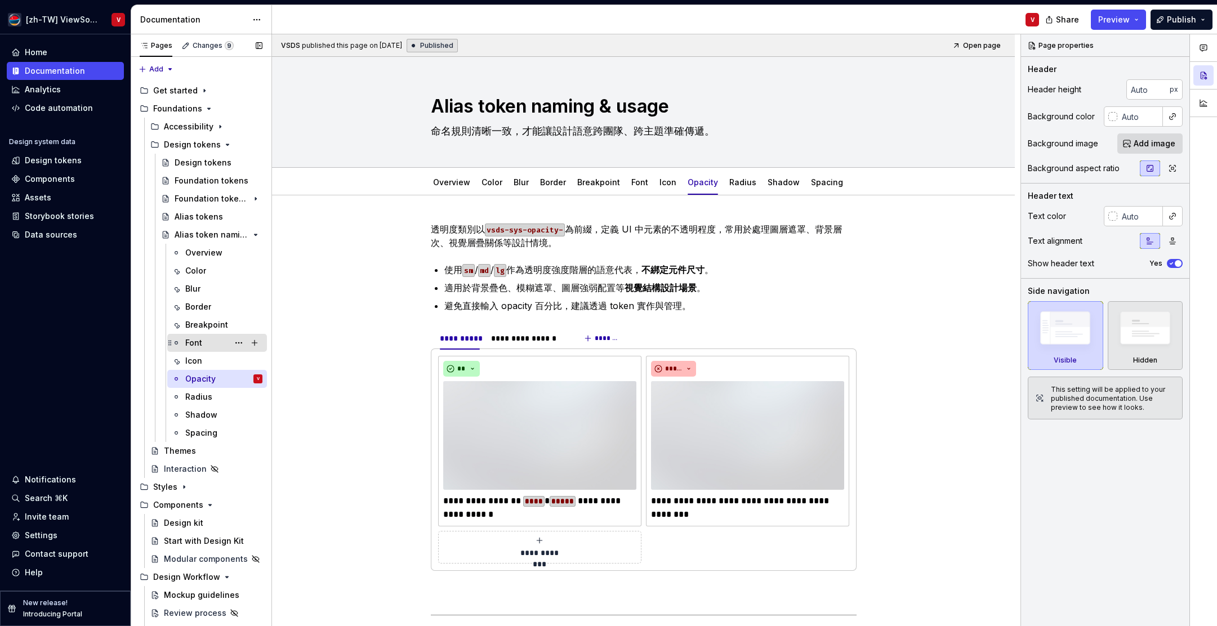
click at [220, 358] on div "Icon" at bounding box center [223, 360] width 77 height 11
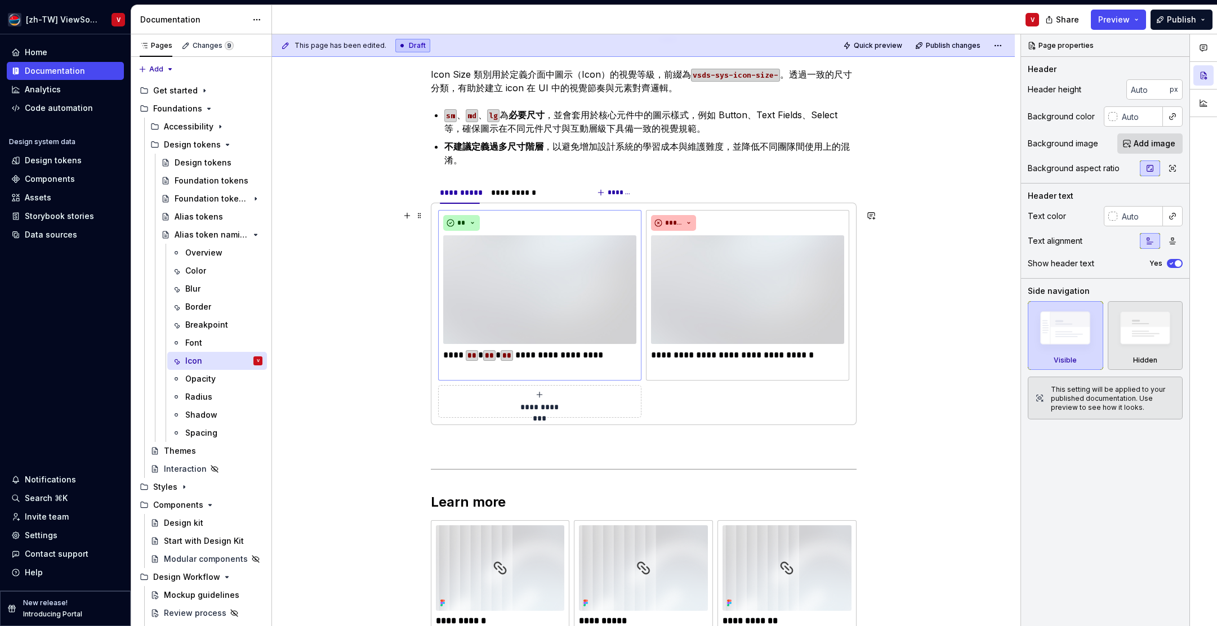
scroll to position [155, 0]
click at [567, 281] on img at bounding box center [539, 289] width 193 height 109
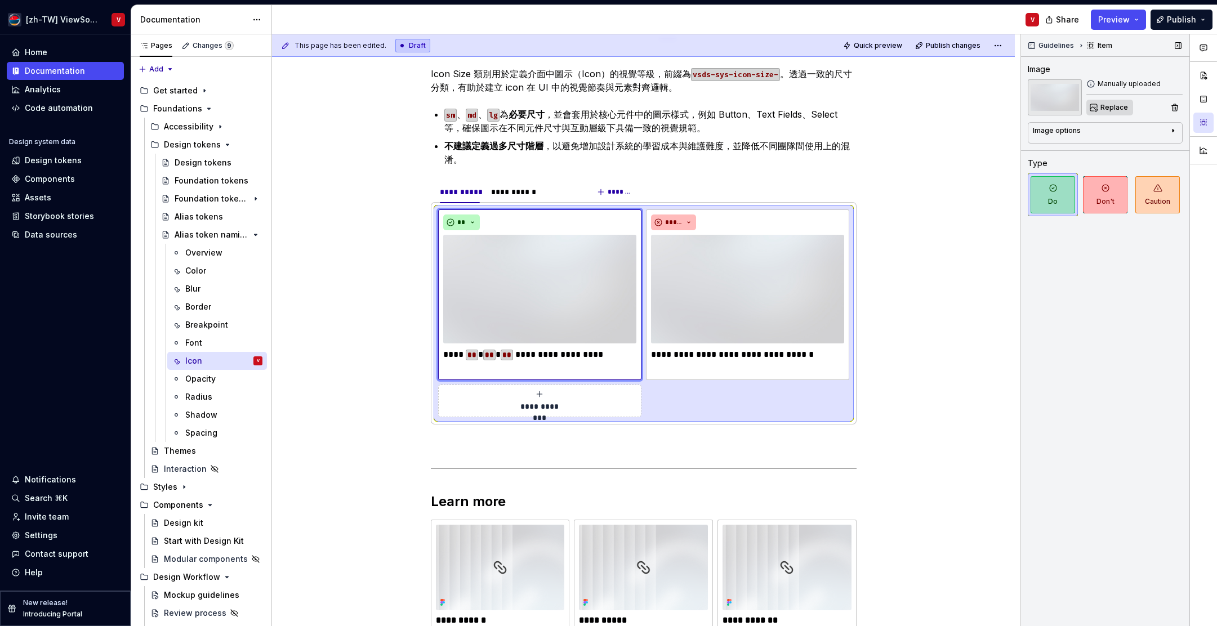
click at [1114, 105] on span "Replace" at bounding box center [1114, 107] width 28 height 9
type textarea "*"
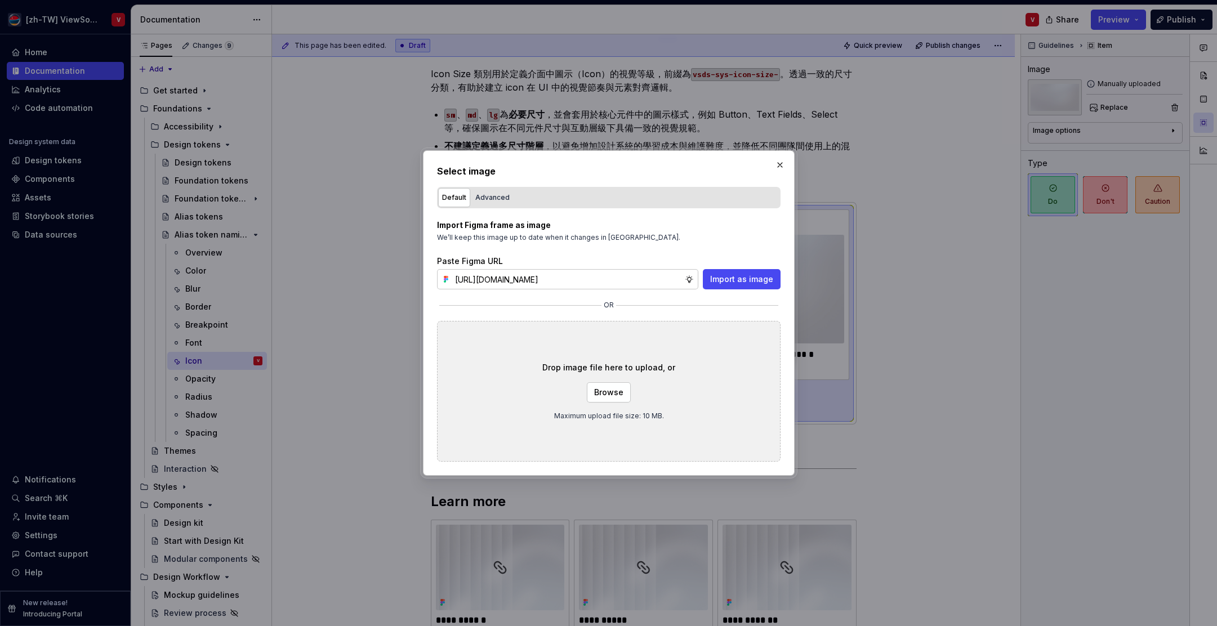
scroll to position [0, 252]
type input "[URL][DOMAIN_NAME]"
drag, startPoint x: 725, startPoint y: 278, endPoint x: 723, endPoint y: 271, distance: 7.1
click at [725, 278] on span "Import as image" at bounding box center [741, 279] width 63 height 11
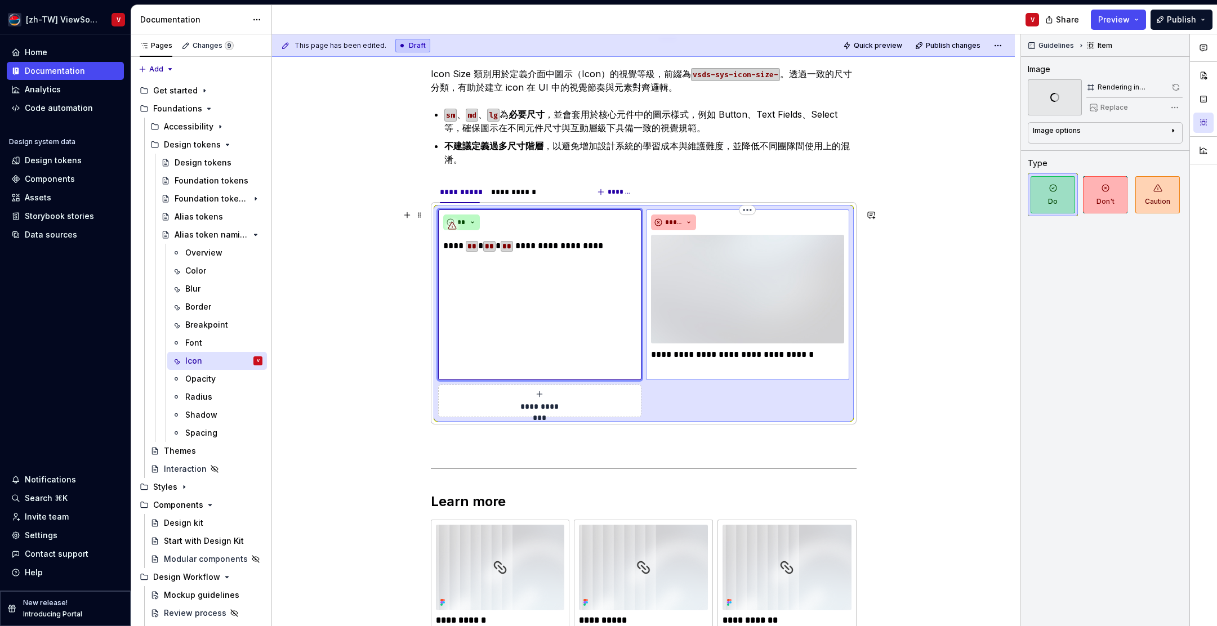
drag, startPoint x: 738, startPoint y: 261, endPoint x: 733, endPoint y: 253, distance: 9.7
click at [738, 261] on img at bounding box center [747, 289] width 193 height 109
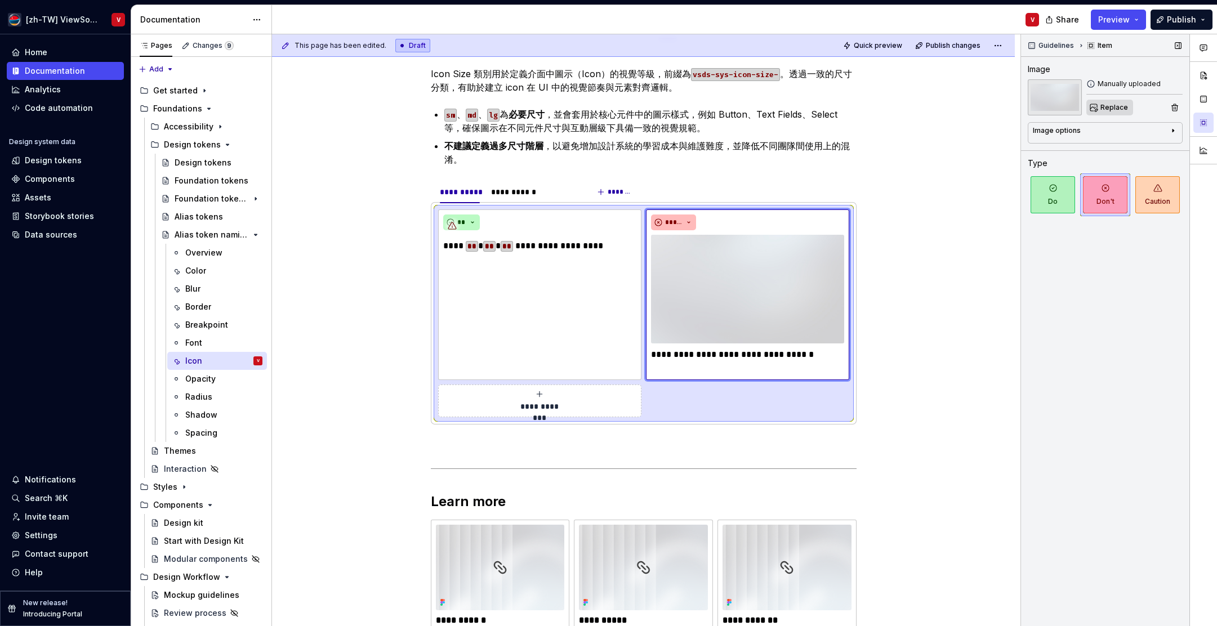
click at [1097, 109] on button "Replace" at bounding box center [1109, 108] width 47 height 16
type textarea "*"
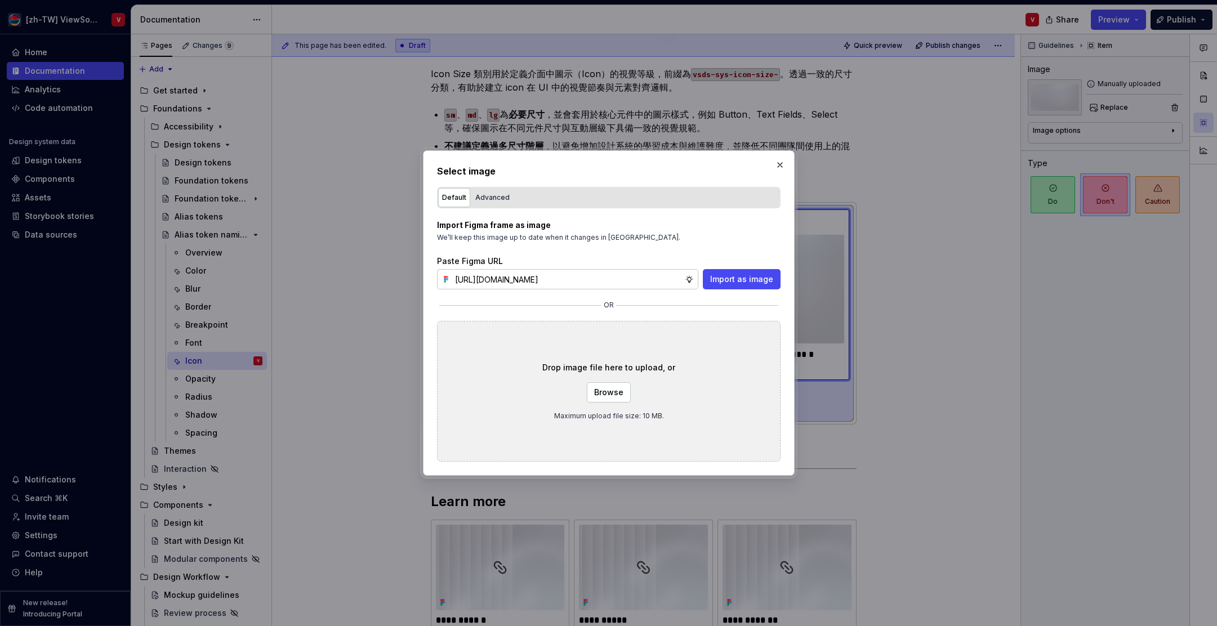
scroll to position [0, 249]
type input "[URL][DOMAIN_NAME]"
click at [734, 276] on span "Import as image" at bounding box center [741, 279] width 63 height 11
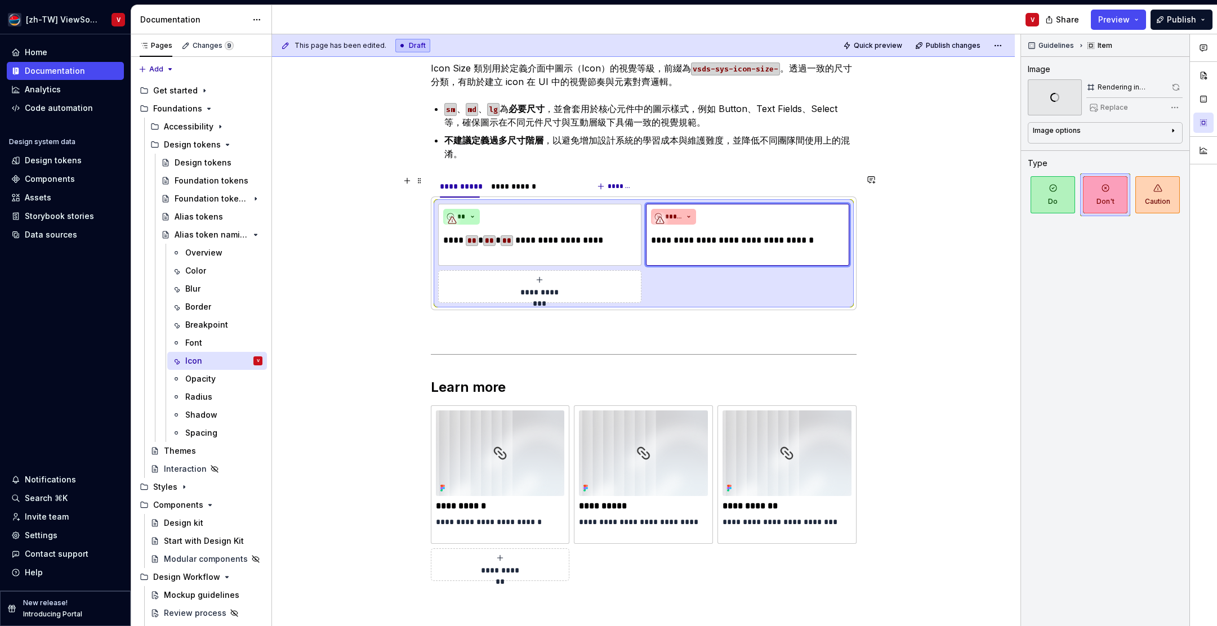
scroll to position [131, 0]
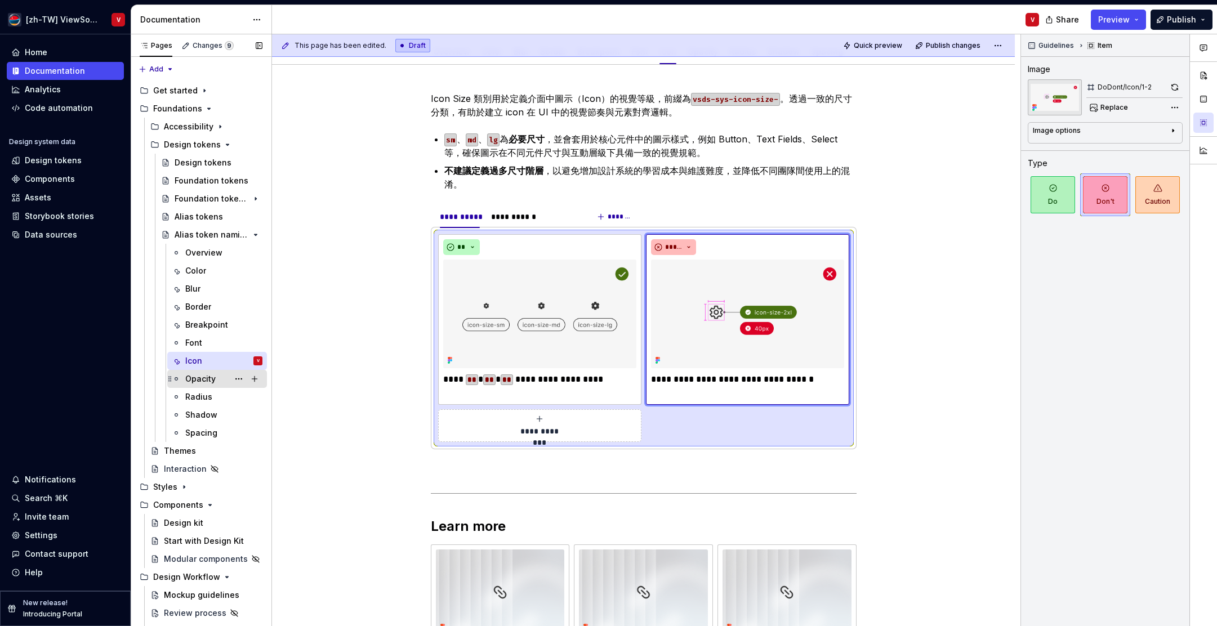
click at [204, 379] on div "Opacity" at bounding box center [200, 378] width 30 height 11
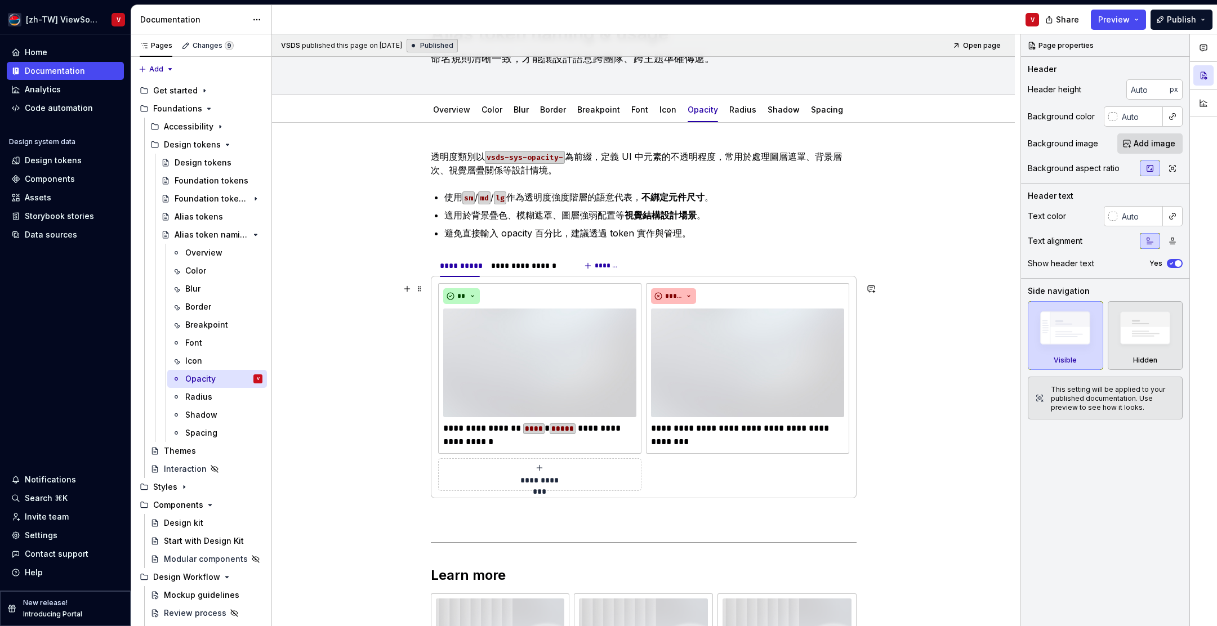
scroll to position [74, 0]
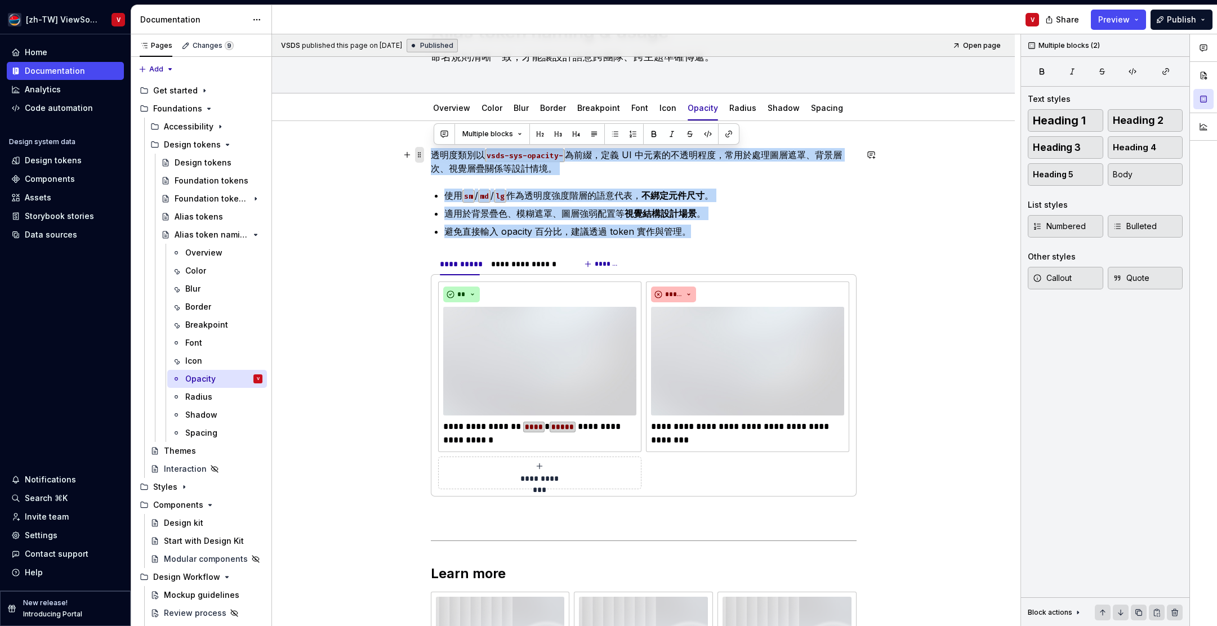
drag, startPoint x: 702, startPoint y: 233, endPoint x: 426, endPoint y: 150, distance: 288.6
click at [431, 150] on div "**********" at bounding box center [643, 545] width 743 height 848
copy div "透明度類別以 vsds-sys-opacity- 為前綴，定義 UI 中元素的不透明程度，常用於處理圖層遮罩、背景層次、視覺層疊關係等設計情境。 使用 sm …"
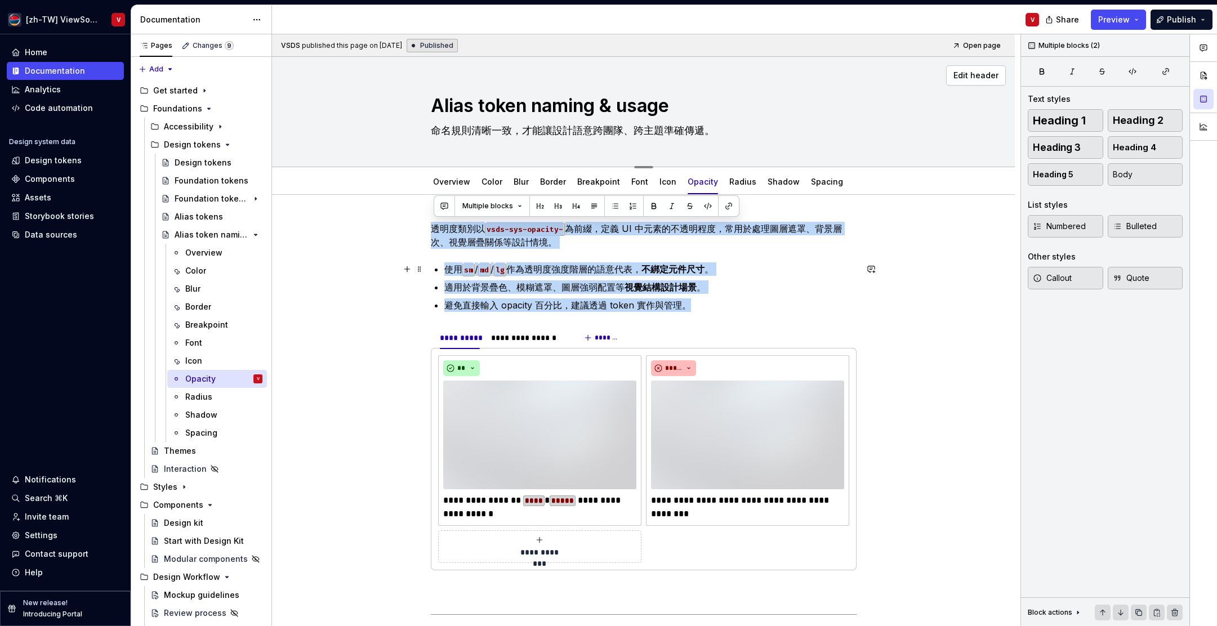
scroll to position [2, 0]
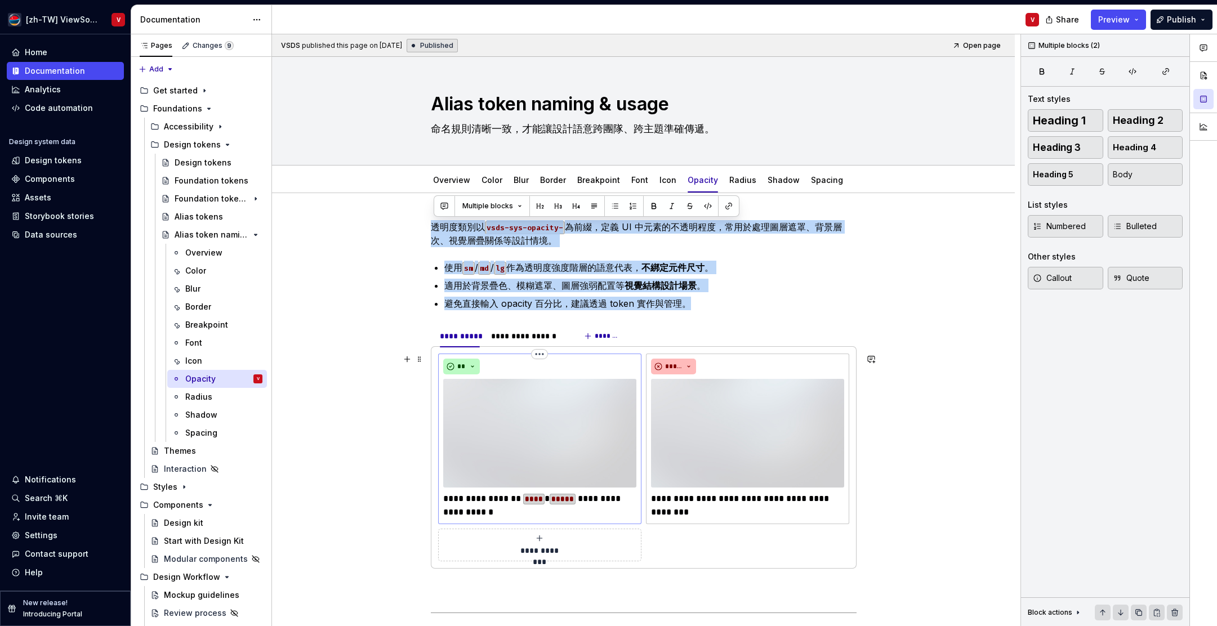
click at [494, 506] on p "**********" at bounding box center [539, 505] width 193 height 27
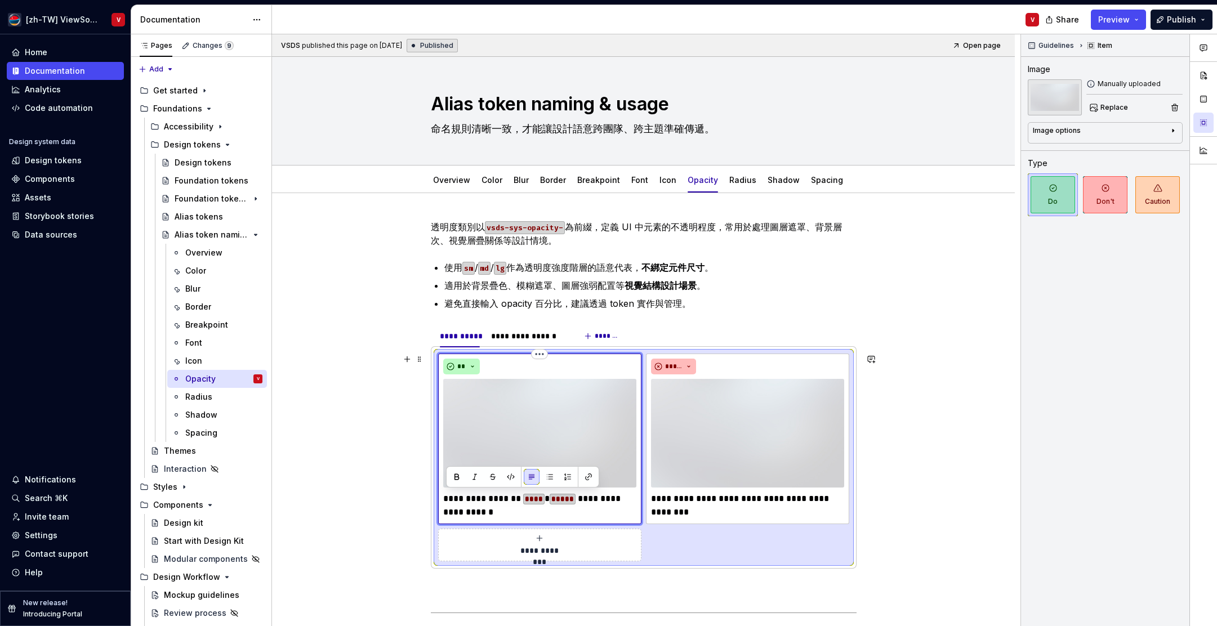
paste div
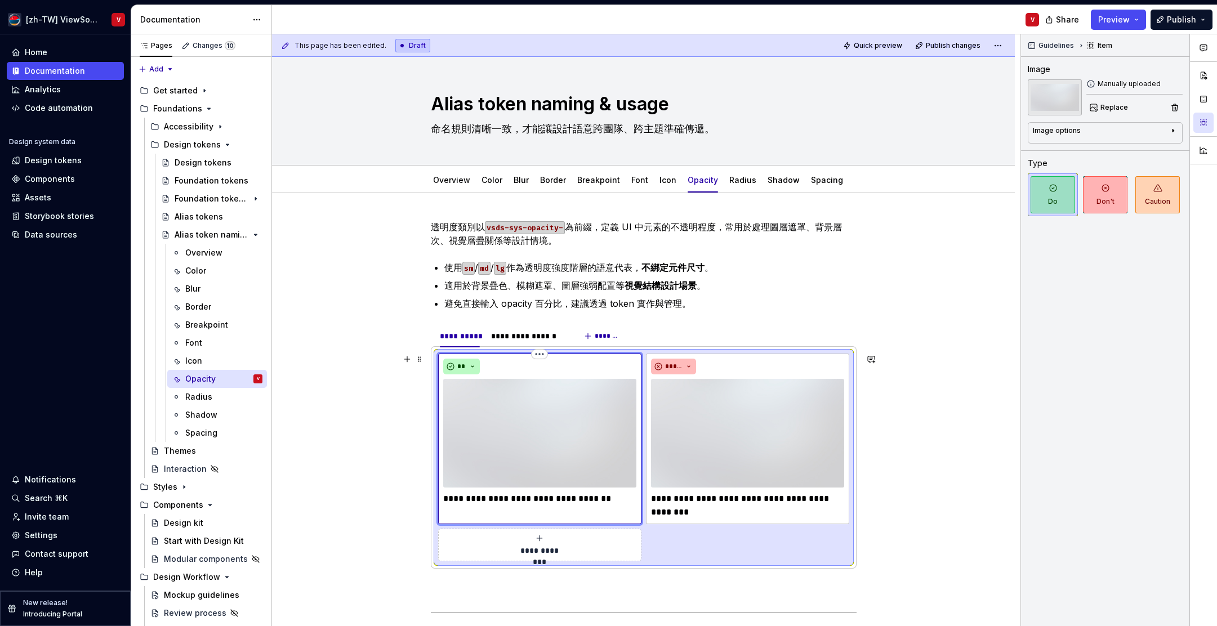
click at [487, 499] on p "**********" at bounding box center [539, 505] width 193 height 27
type textarea "*"
click at [471, 502] on p "**********" at bounding box center [539, 505] width 193 height 27
click at [495, 501] on p "**********" at bounding box center [539, 505] width 193 height 27
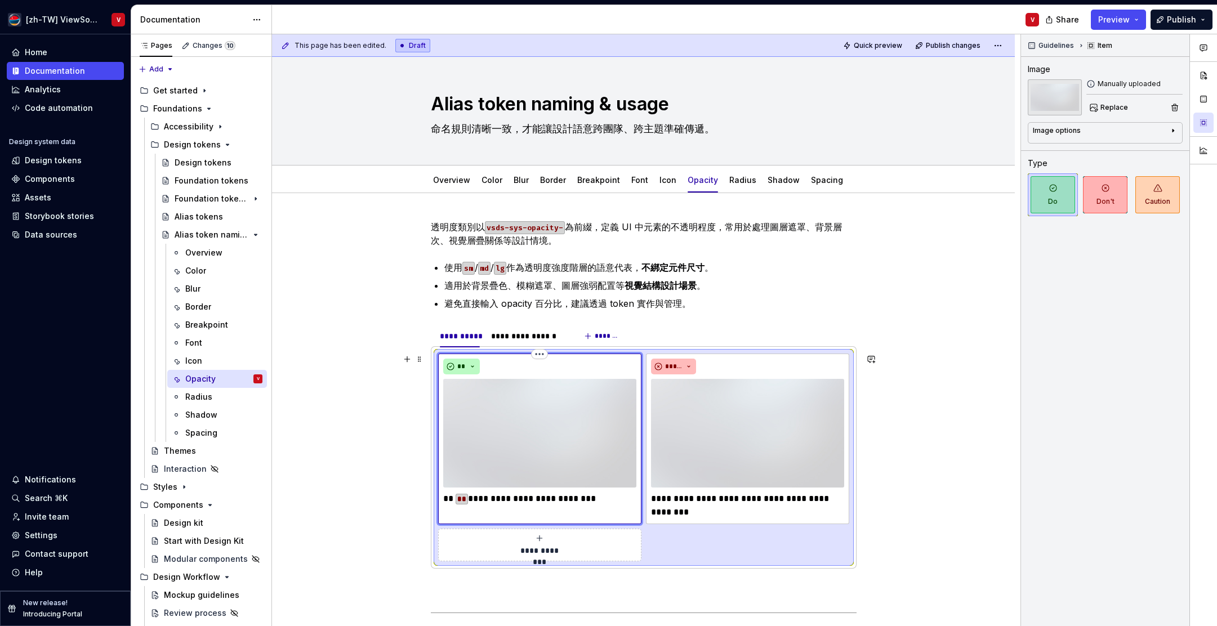
click at [496, 499] on p "**********" at bounding box center [539, 505] width 193 height 27
click at [513, 500] on p "**********" at bounding box center [539, 505] width 193 height 27
drag, startPoint x: 513, startPoint y: 500, endPoint x: 517, endPoint y: 490, distance: 10.9
click at [513, 500] on p "**********" at bounding box center [539, 505] width 193 height 27
click at [538, 508] on p "**********" at bounding box center [539, 505] width 193 height 27
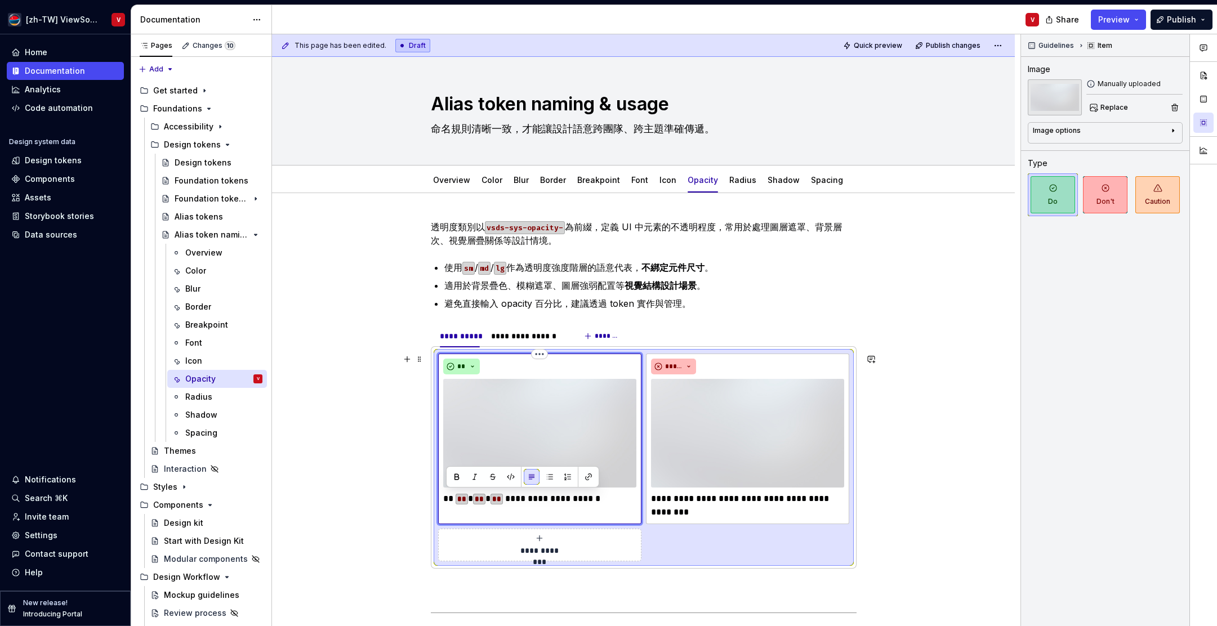
click at [537, 412] on img at bounding box center [539, 433] width 193 height 109
click at [1117, 106] on span "Replace" at bounding box center [1114, 107] width 28 height 9
type textarea "*"
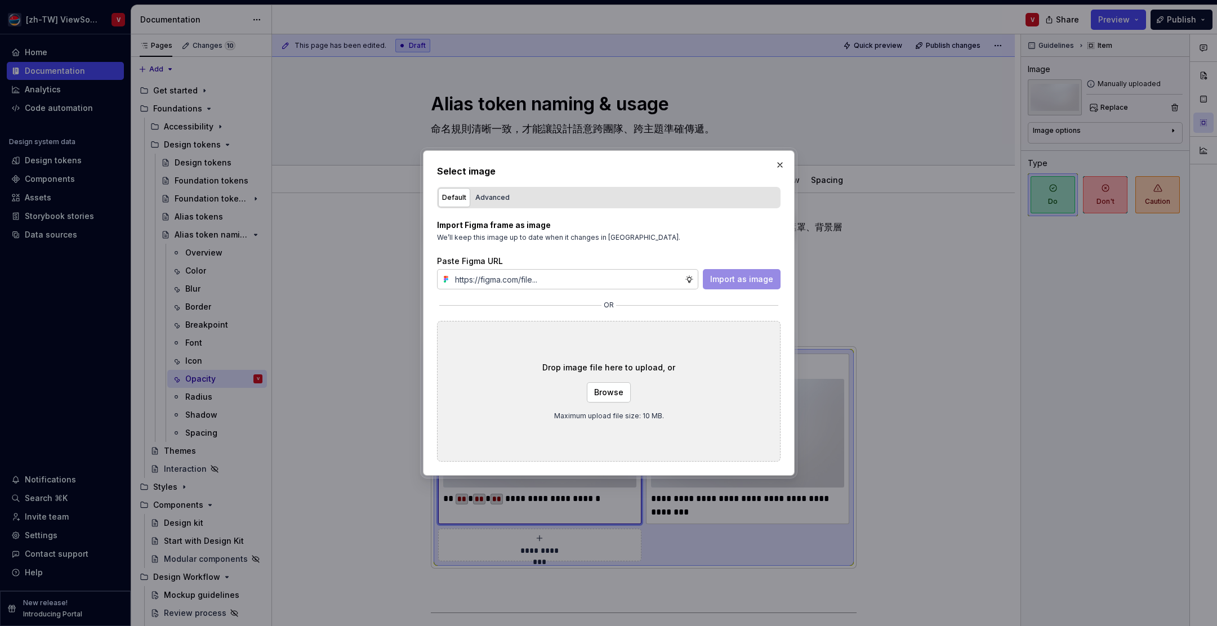
type input "[URL][DOMAIN_NAME]"
click at [743, 275] on span "Import as image" at bounding box center [741, 279] width 63 height 11
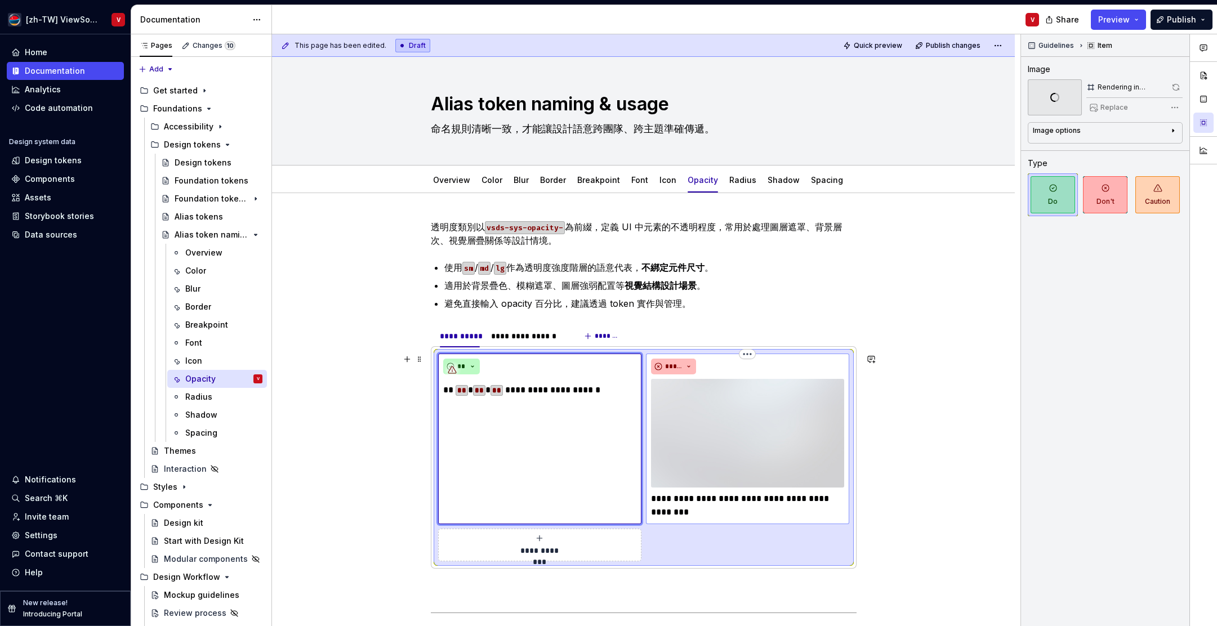
click at [683, 404] on img at bounding box center [747, 433] width 193 height 109
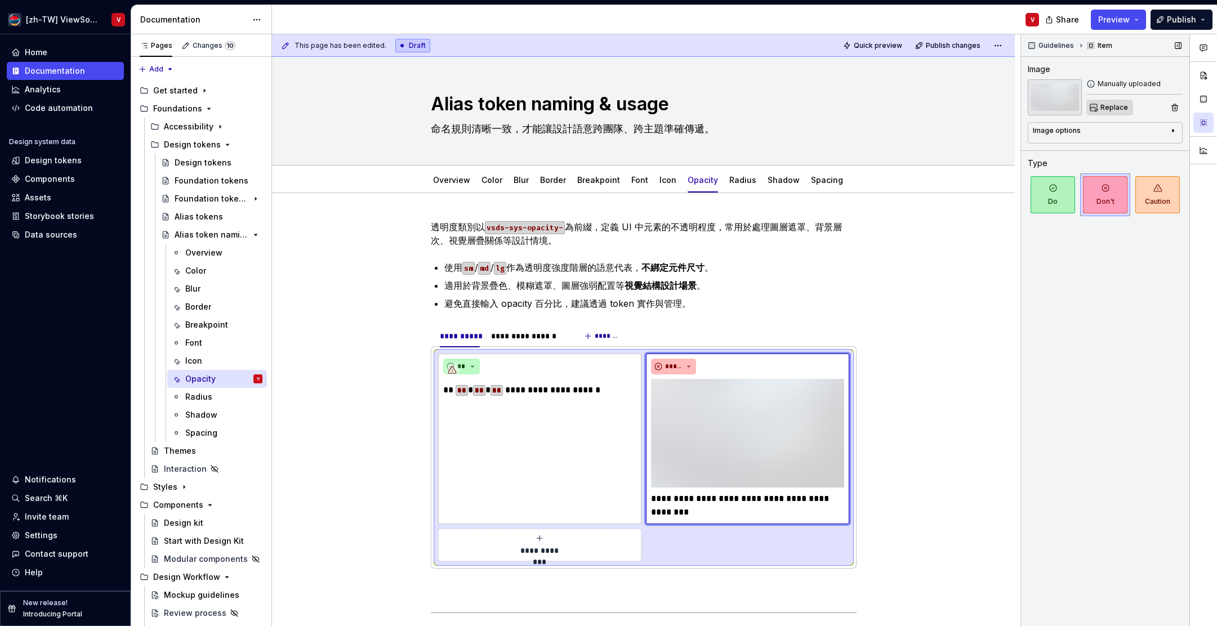
click at [1108, 108] on span "Replace" at bounding box center [1114, 107] width 28 height 9
type textarea "*"
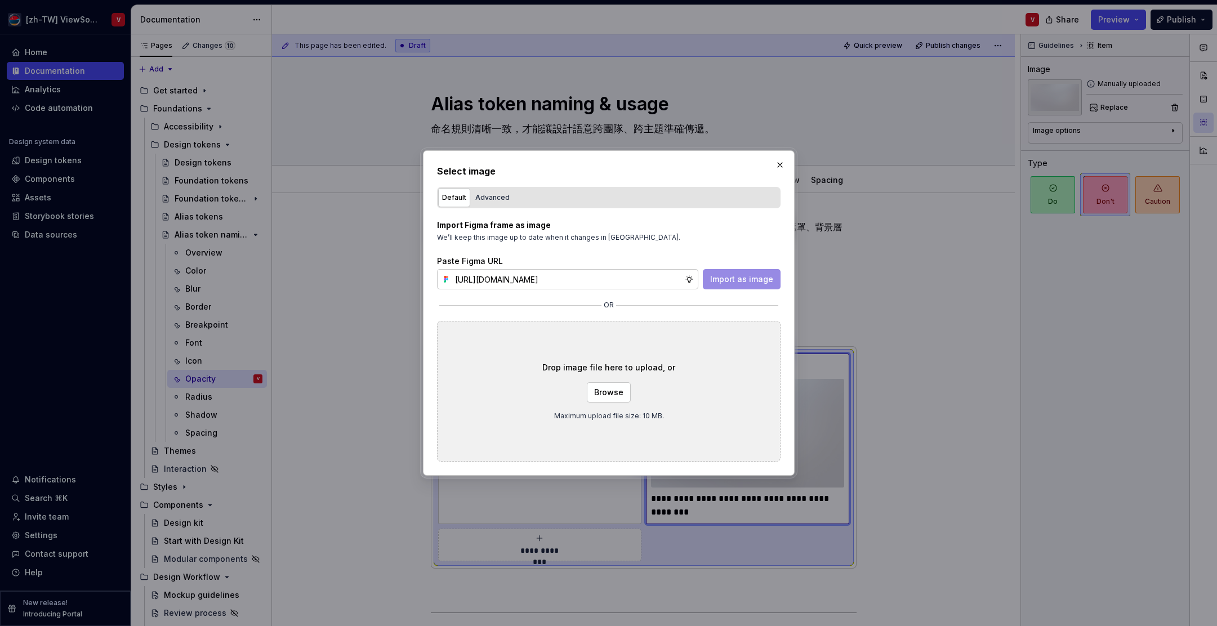
scroll to position [0, 252]
type input "[URL][DOMAIN_NAME]"
click at [727, 275] on span "Import as image" at bounding box center [741, 279] width 63 height 11
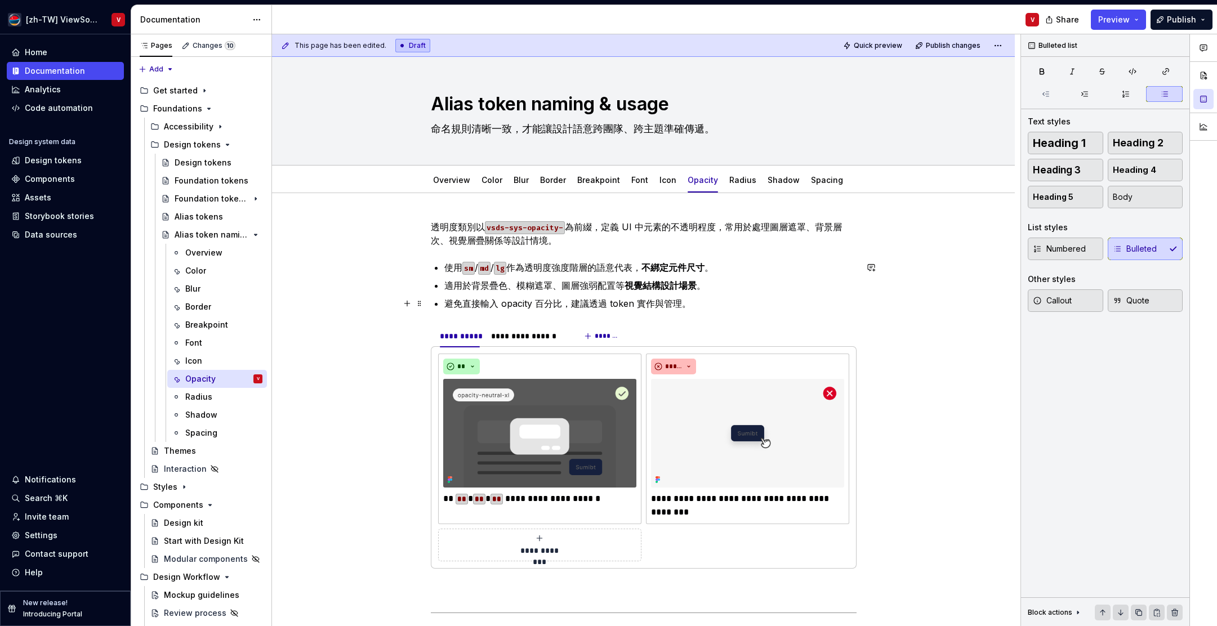
click at [588, 302] on p "避免直接輸入 opacity 百分比，建議透過 token 實作與管理。" at bounding box center [650, 304] width 412 height 14
click at [212, 325] on div "Breakpoint" at bounding box center [206, 324] width 43 height 11
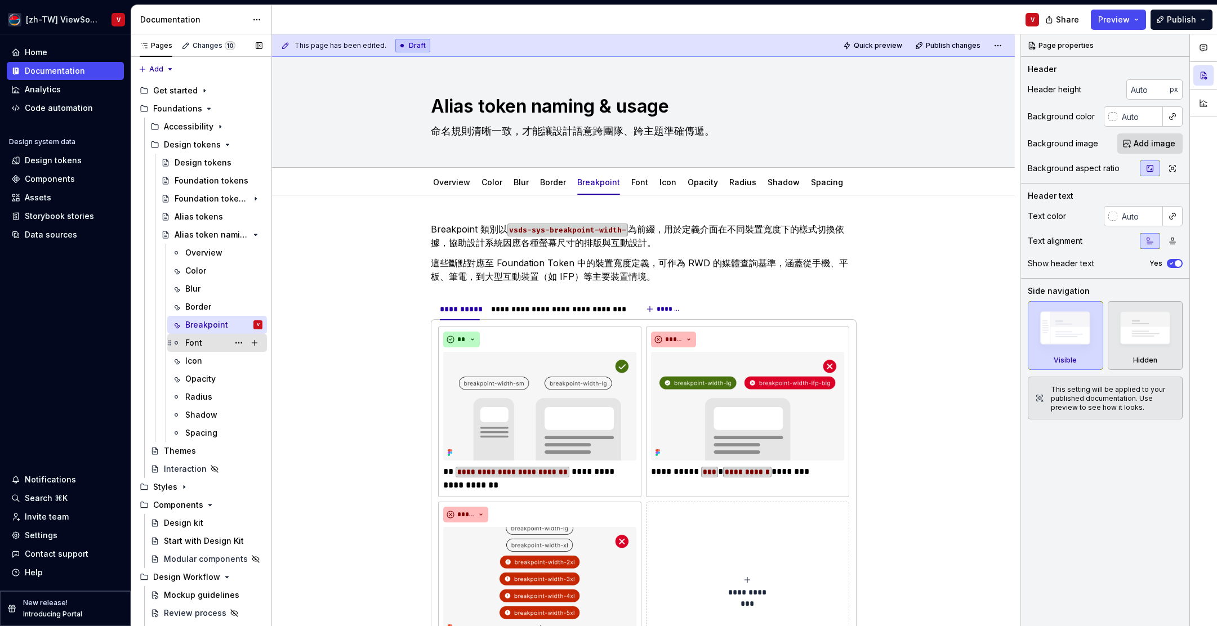
click at [208, 343] on div "Font" at bounding box center [223, 343] width 77 height 16
click at [206, 361] on div "Icon" at bounding box center [223, 361] width 77 height 16
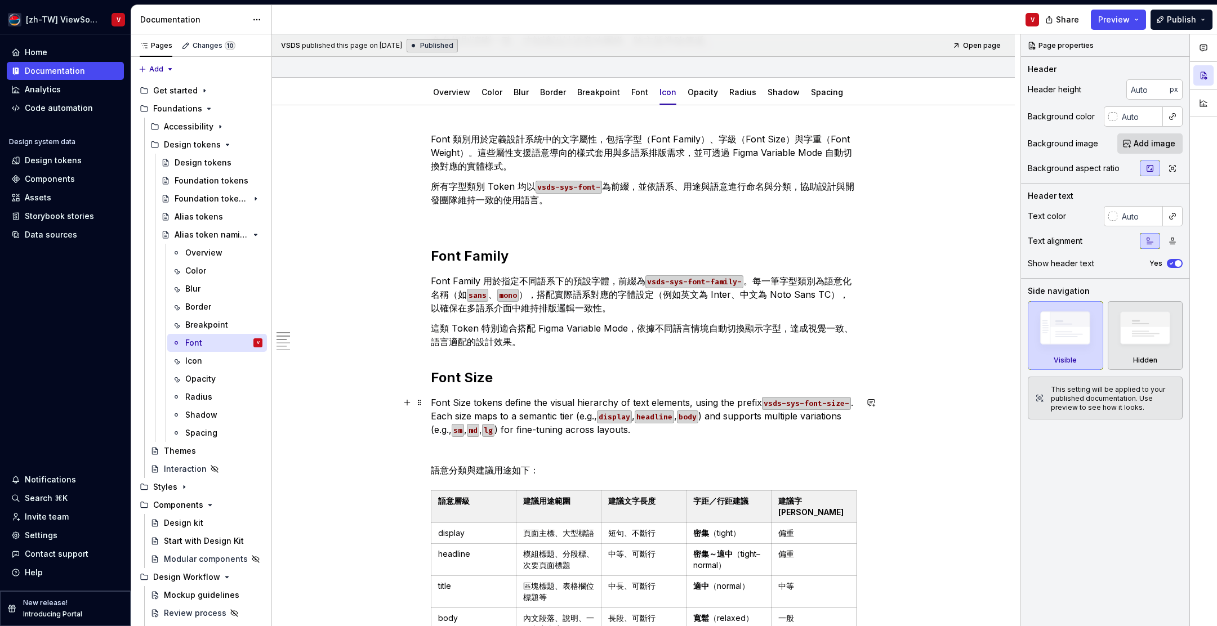
scroll to position [158, 0]
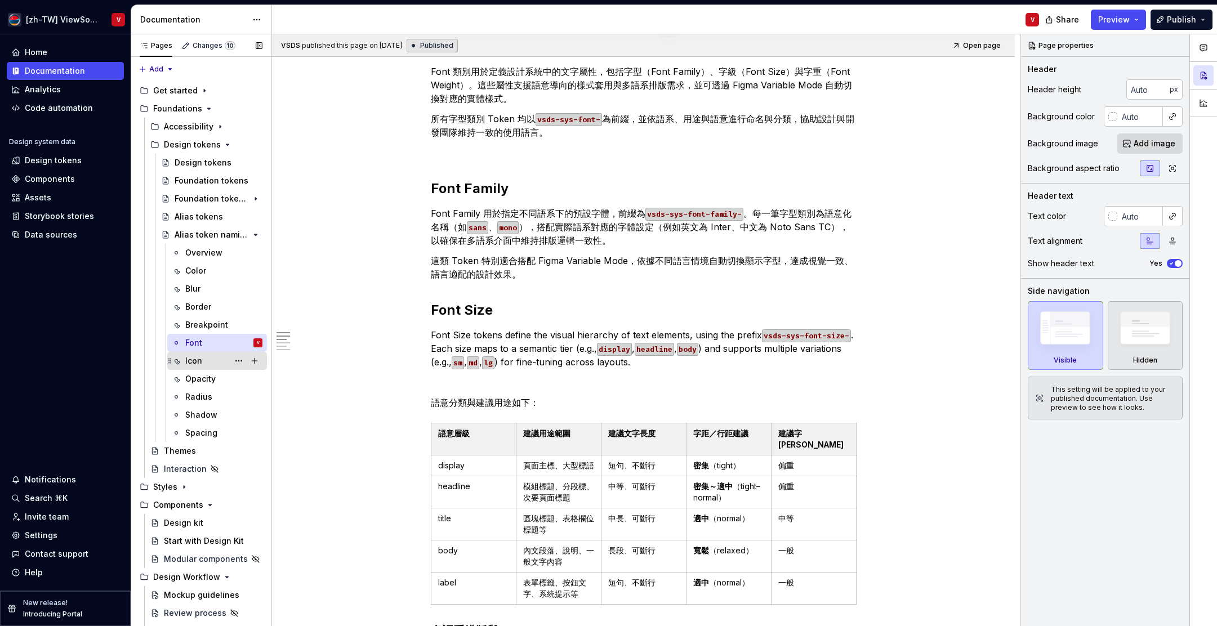
click at [204, 365] on div "Icon" at bounding box center [223, 361] width 77 height 16
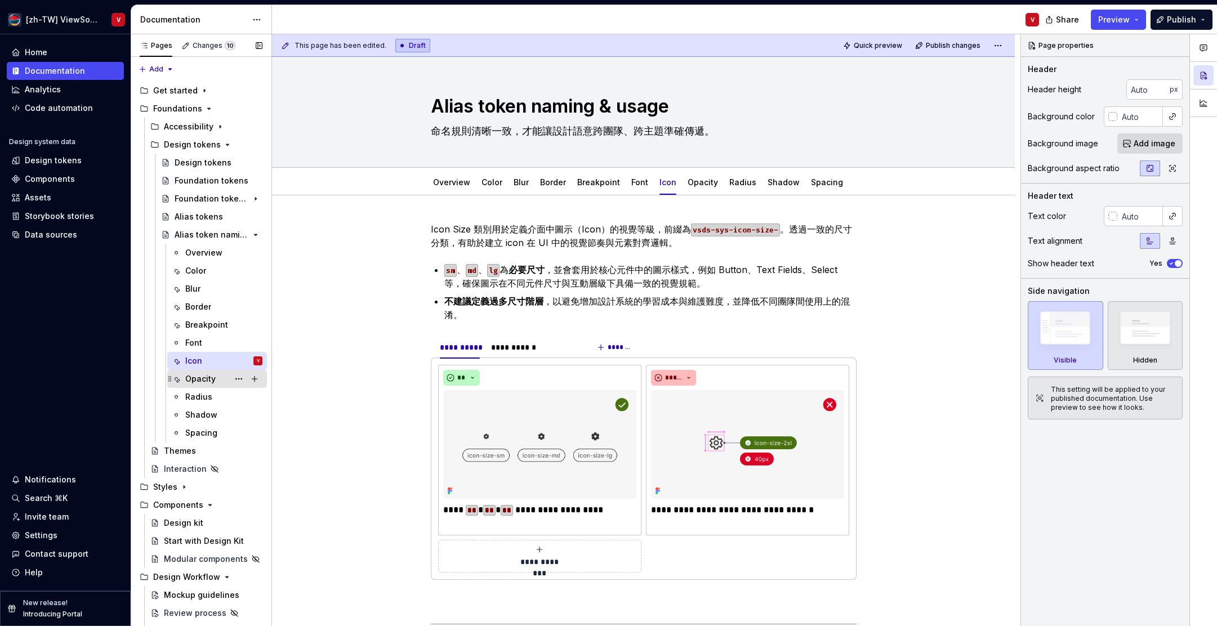
click at [208, 382] on div "Opacity" at bounding box center [200, 378] width 30 height 11
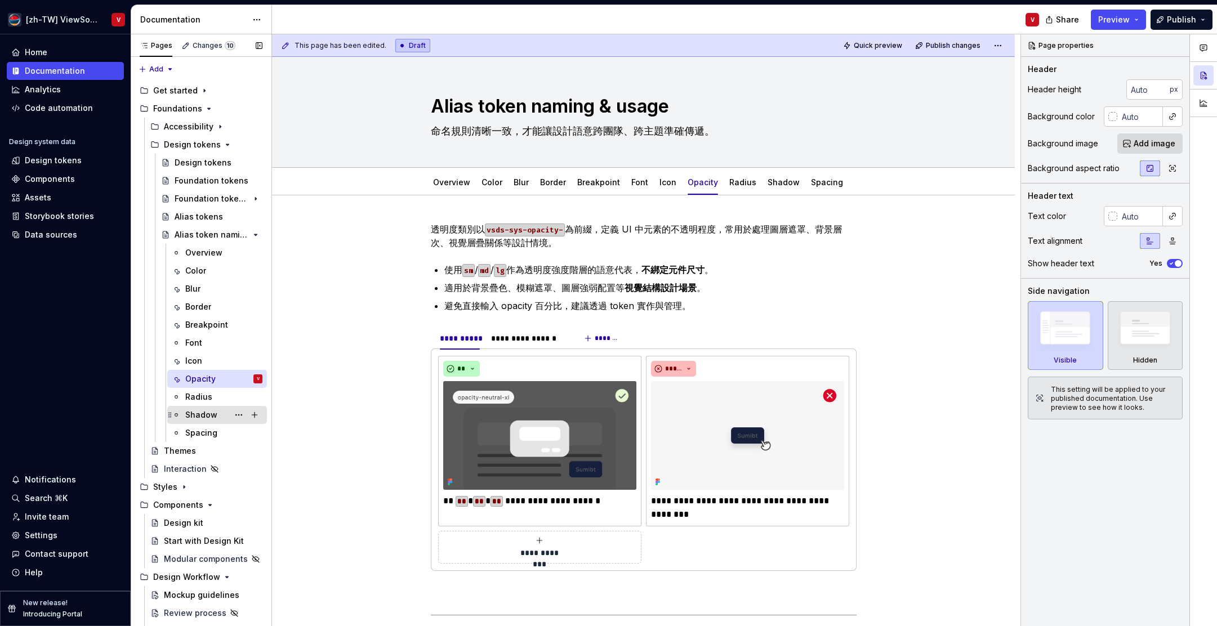
click at [211, 416] on div "Shadow" at bounding box center [201, 414] width 32 height 11
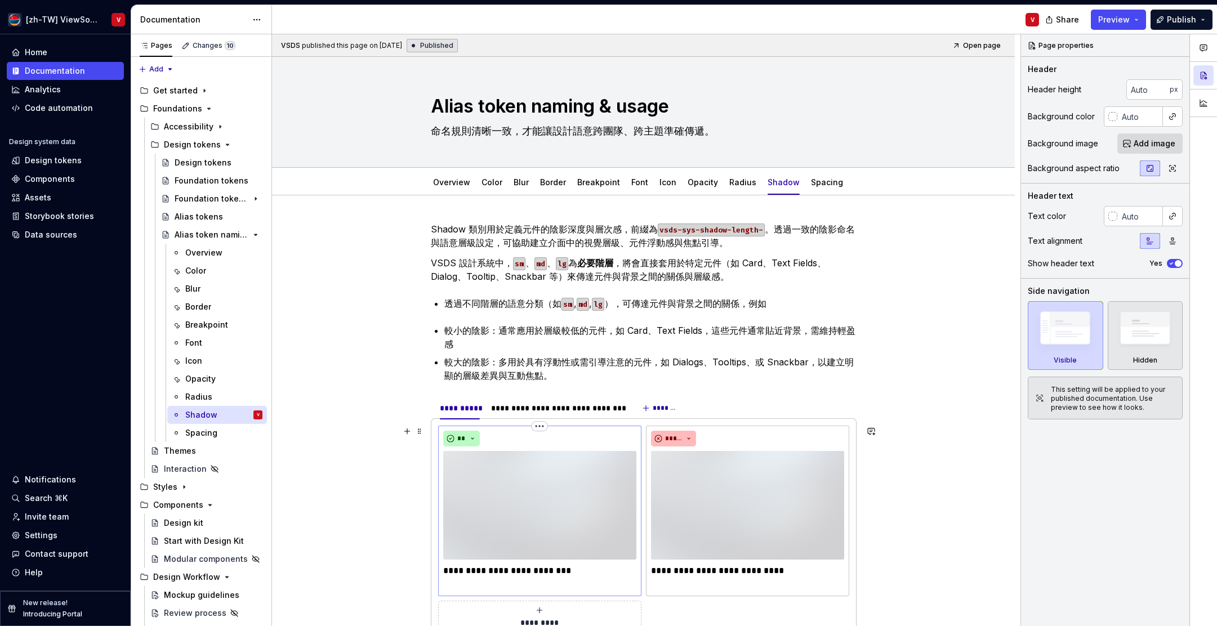
click at [566, 485] on img at bounding box center [539, 505] width 193 height 109
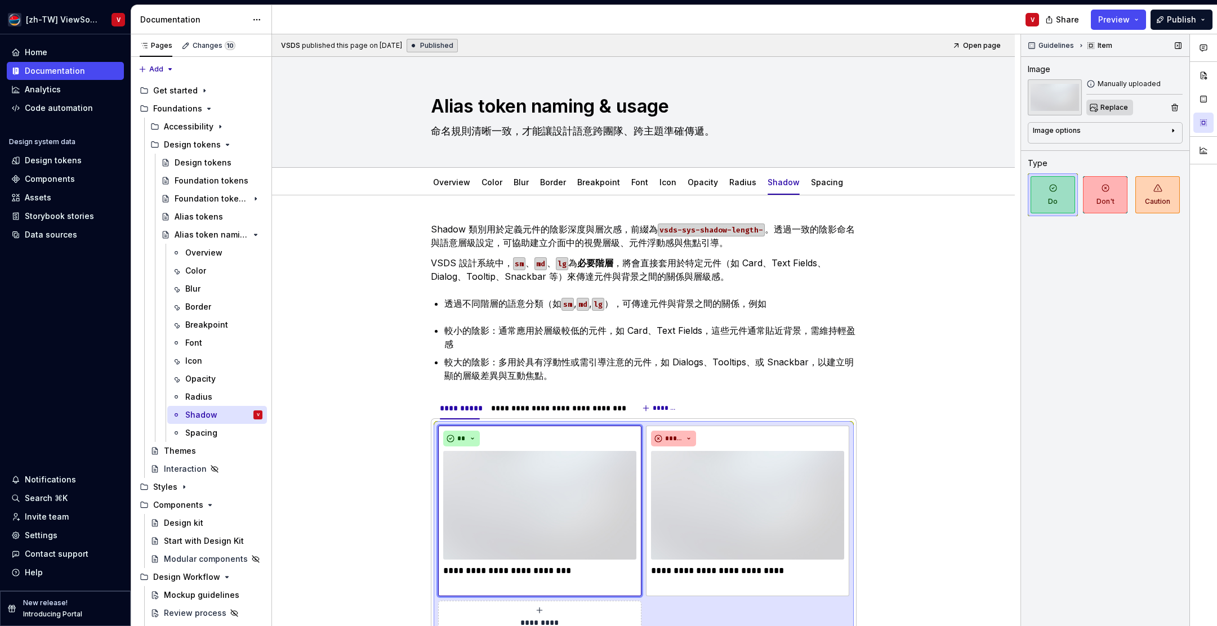
click at [1107, 106] on span "Replace" at bounding box center [1114, 107] width 28 height 9
type textarea "*"
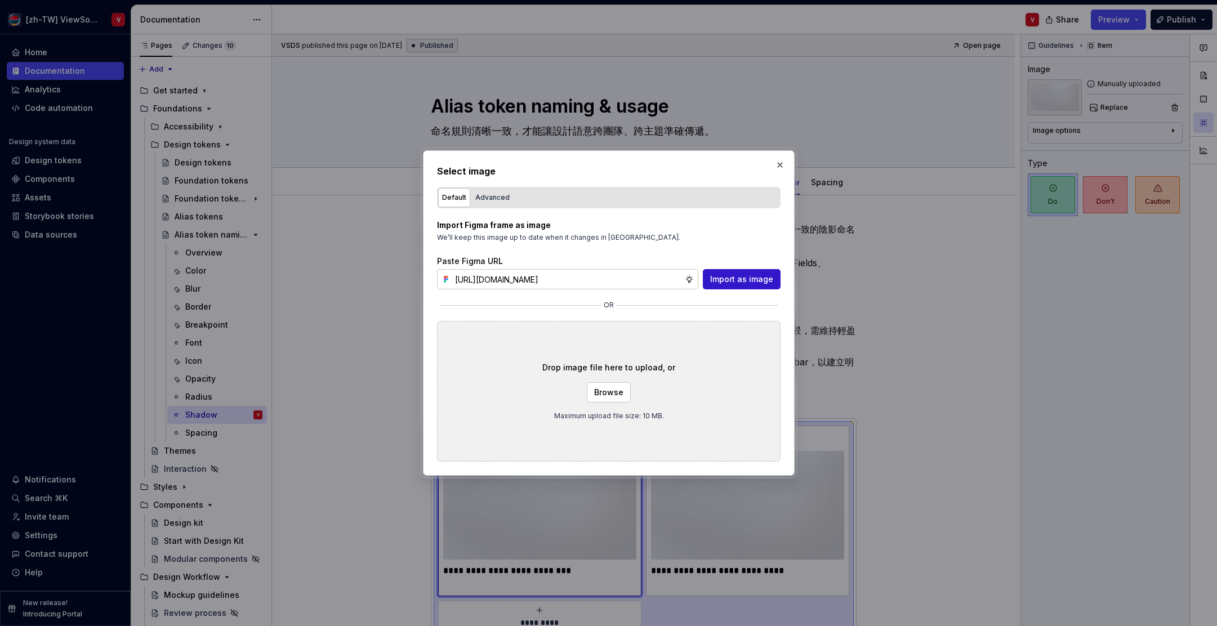
scroll to position [0, 252]
type input "[URL][DOMAIN_NAME]"
click at [742, 280] on span "Import as image" at bounding box center [741, 279] width 63 height 11
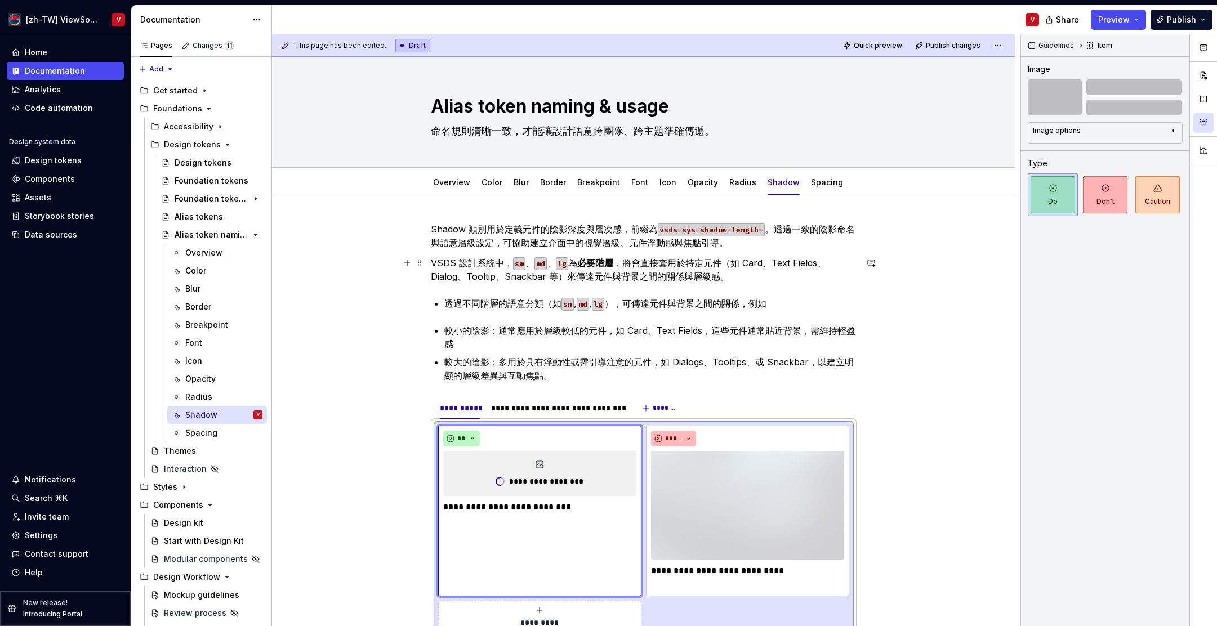
scroll to position [10, 0]
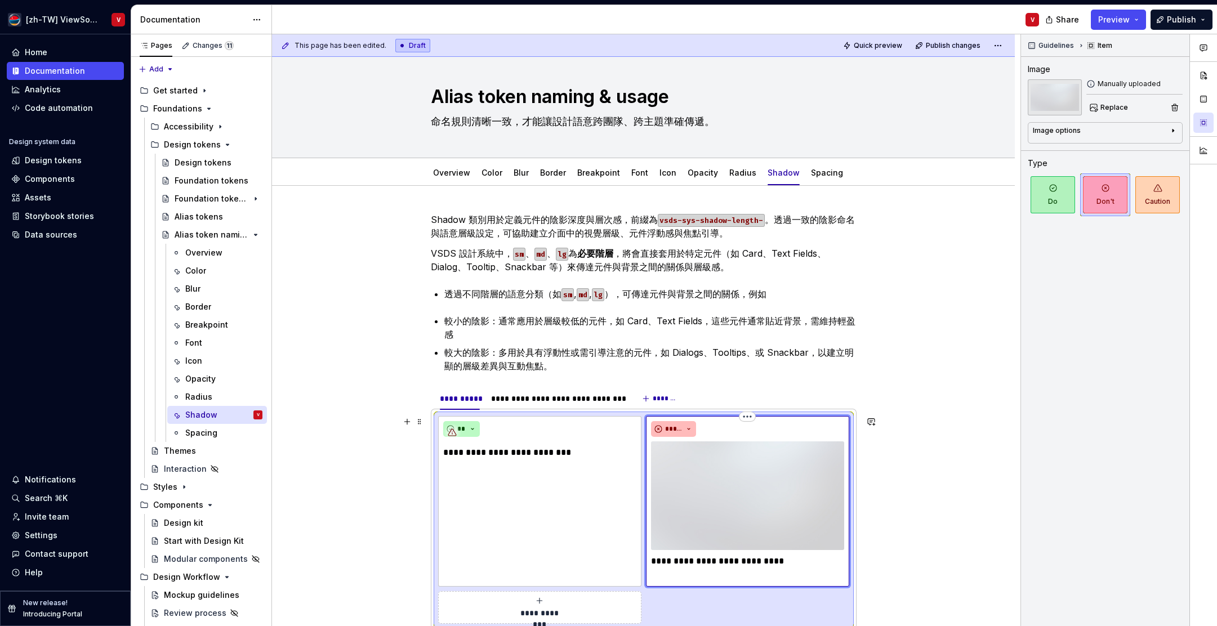
drag, startPoint x: 702, startPoint y: 486, endPoint x: 694, endPoint y: 479, distance: 10.4
click at [702, 486] on img at bounding box center [747, 495] width 193 height 109
click at [1111, 106] on span "Replace" at bounding box center [1114, 107] width 28 height 9
type textarea "*"
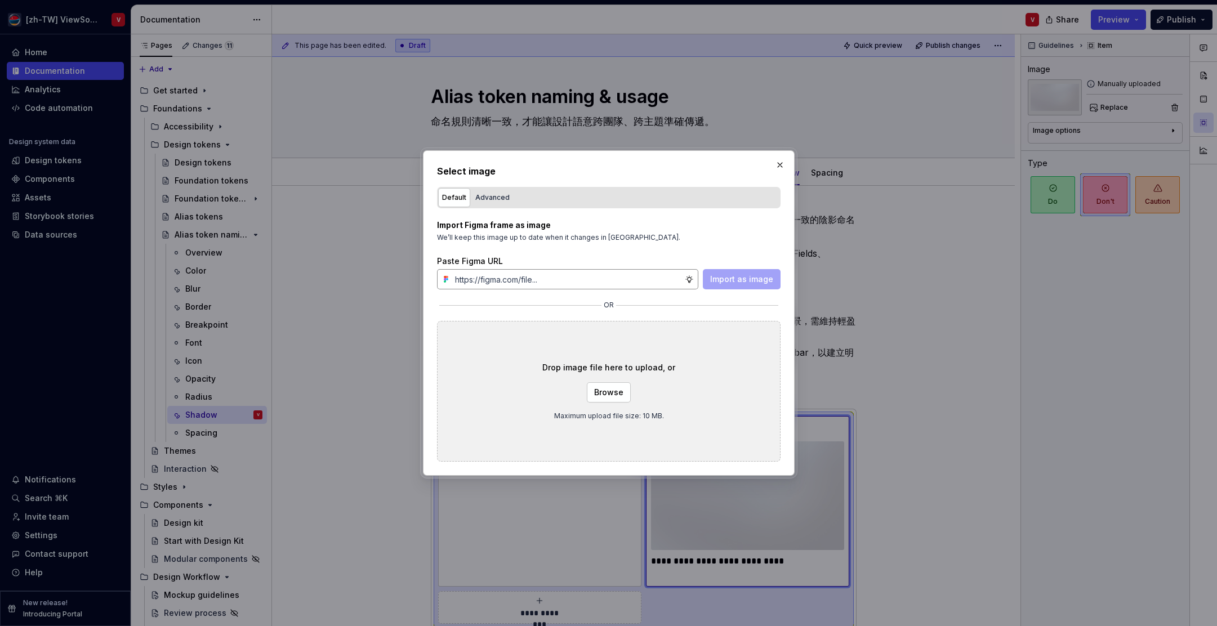
type input "[URL][DOMAIN_NAME]"
click at [748, 281] on span "Import as image" at bounding box center [741, 279] width 63 height 11
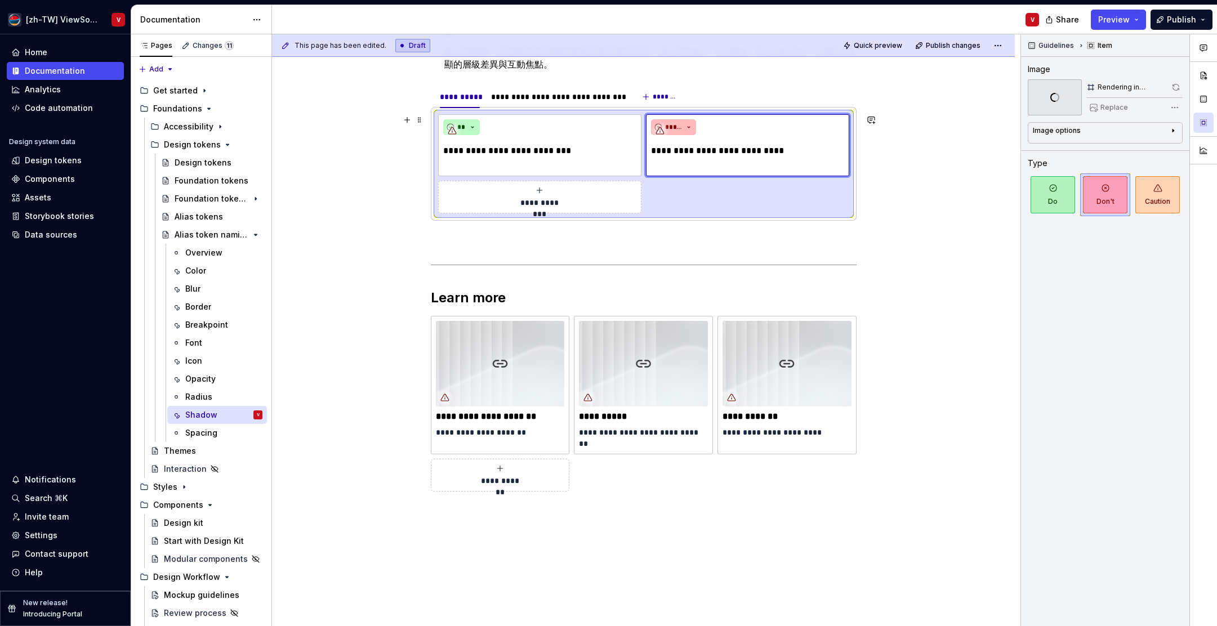
scroll to position [378, 0]
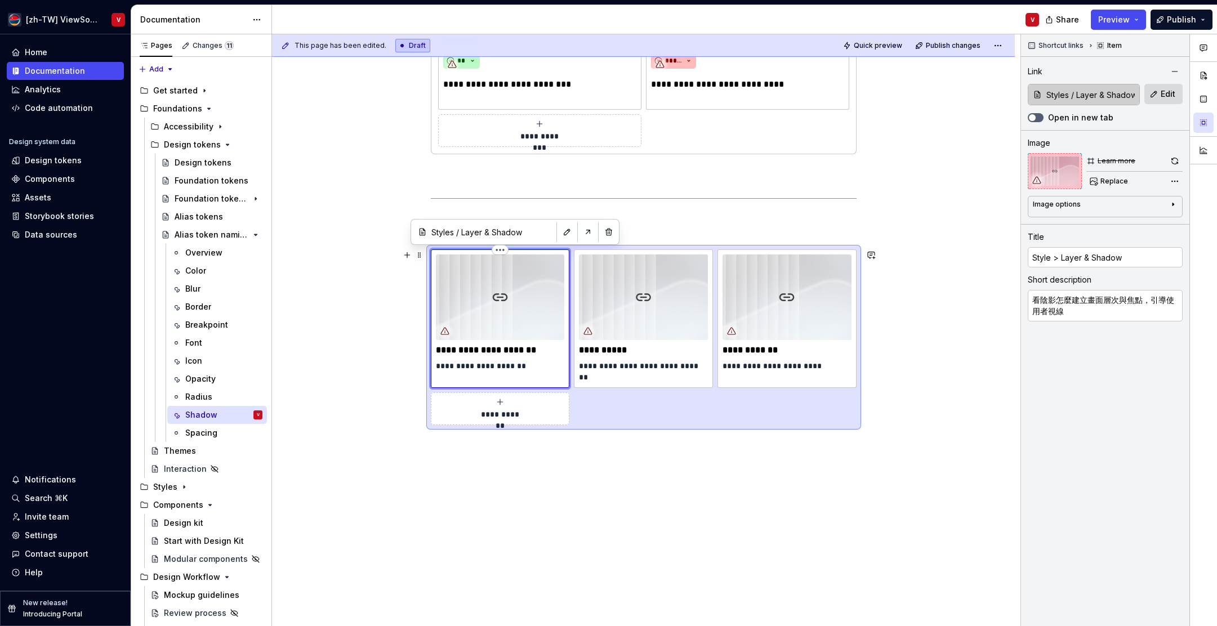
drag, startPoint x: 536, startPoint y: 289, endPoint x: 530, endPoint y: 283, distance: 8.4
click at [536, 289] on img at bounding box center [500, 298] width 129 height 86
click at [1103, 180] on span "Replace" at bounding box center [1114, 181] width 28 height 9
type textarea "*"
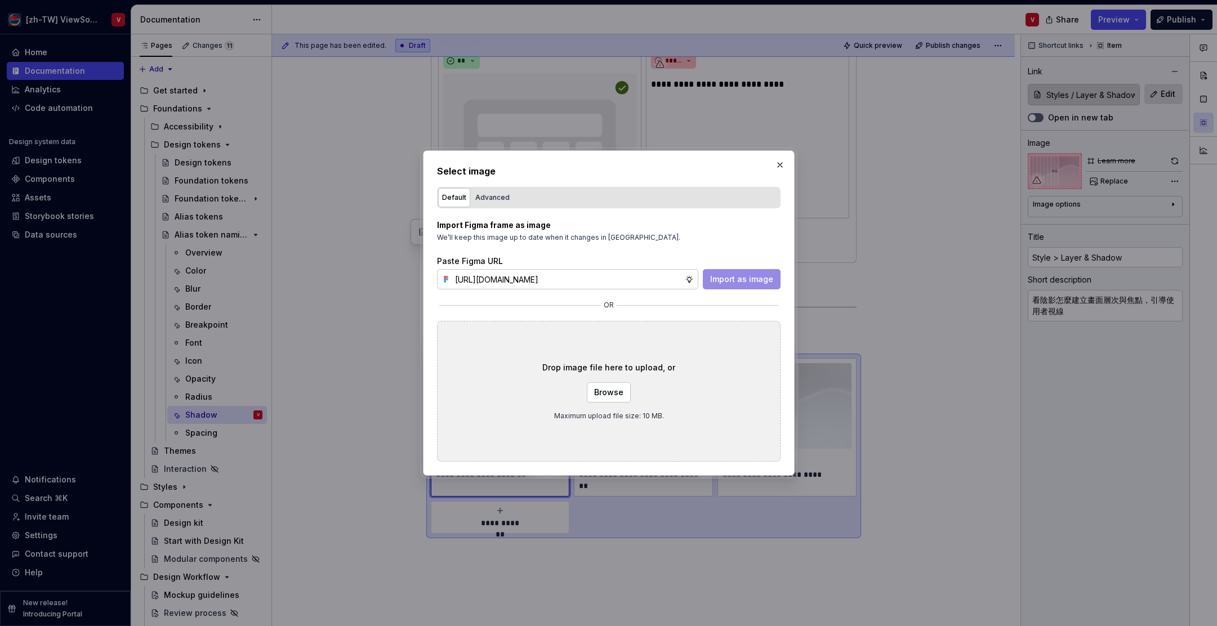
scroll to position [0, 255]
type input "[URL][DOMAIN_NAME]"
click at [752, 280] on span "Import as image" at bounding box center [741, 279] width 63 height 11
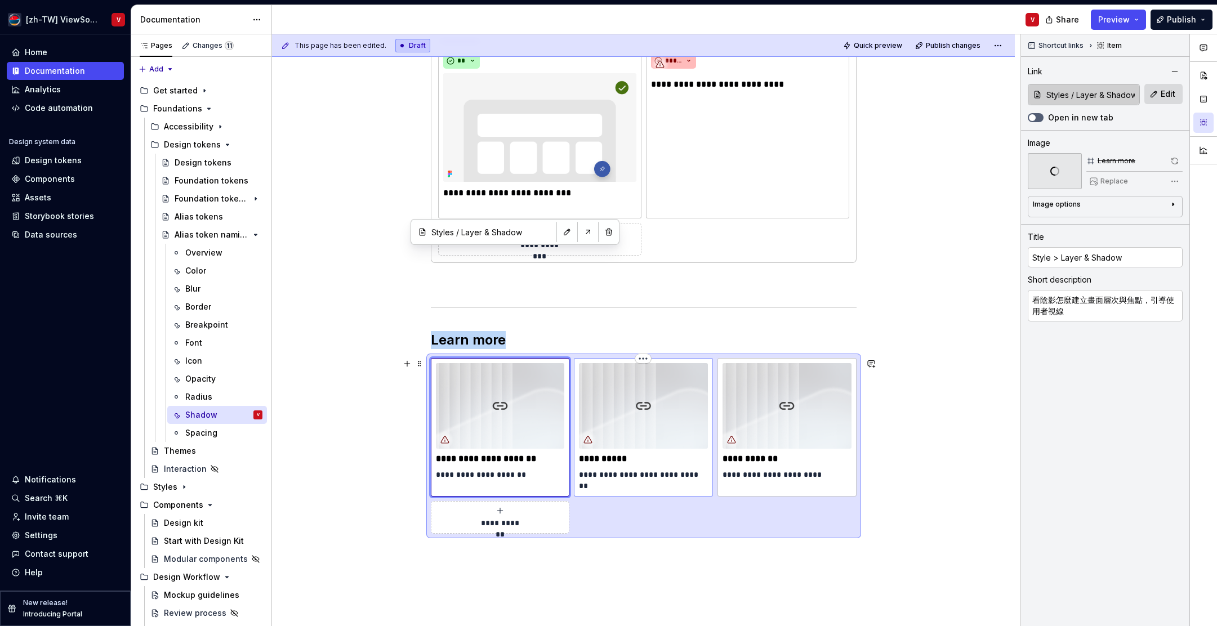
type textarea "*"
type input "Components / Design kit"
type input "Design kit"
type textarea "學習怎麼在卡片、Dialog、Tooltip 中設定對應陰影層級"
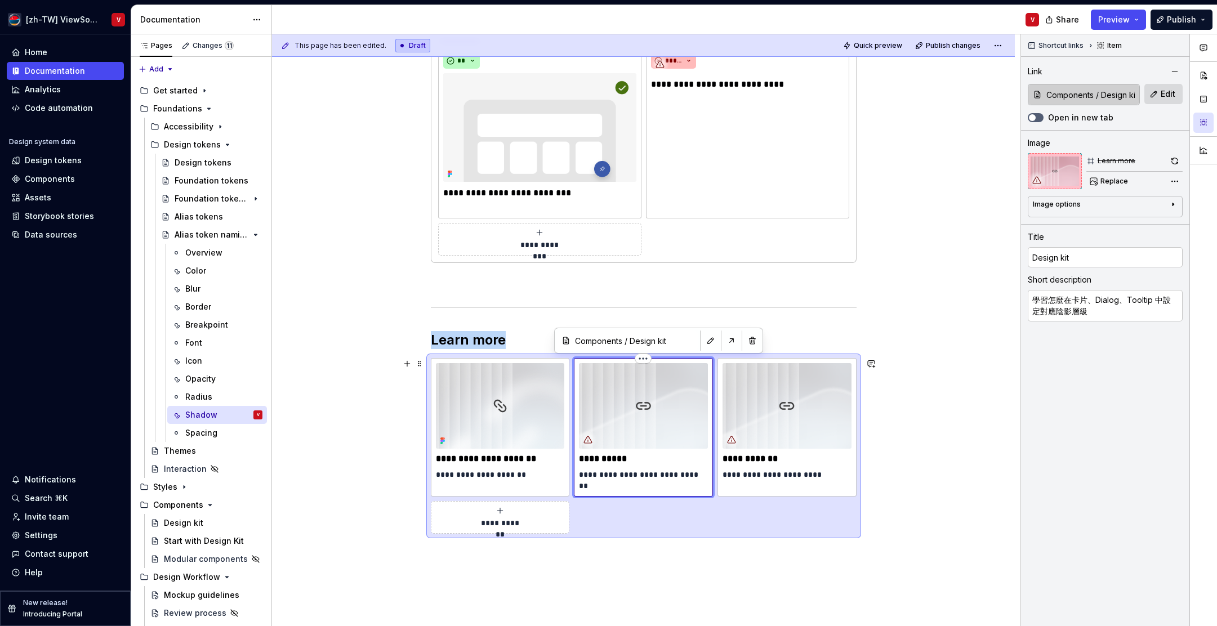
drag, startPoint x: 651, startPoint y: 383, endPoint x: 649, endPoint y: 377, distance: 7.1
click at [651, 383] on img at bounding box center [643, 406] width 129 height 86
click at [1110, 184] on span "Replace" at bounding box center [1114, 181] width 28 height 9
type textarea "*"
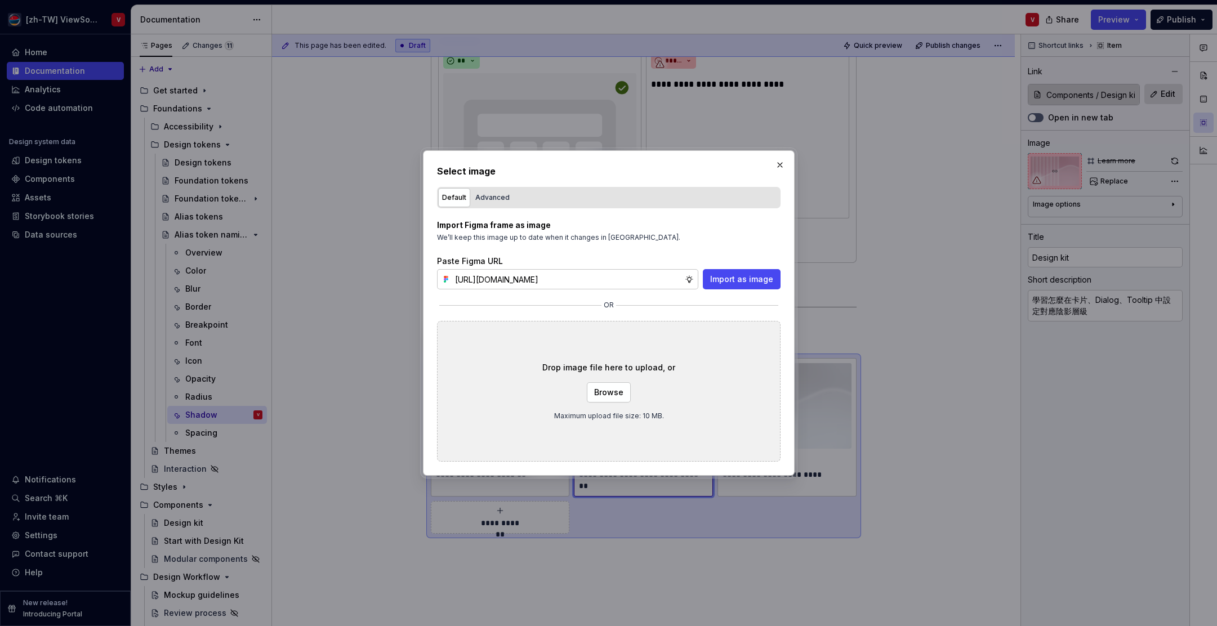
type input "[URL][DOMAIN_NAME]"
click at [741, 276] on span "Import as image" at bounding box center [741, 279] width 63 height 11
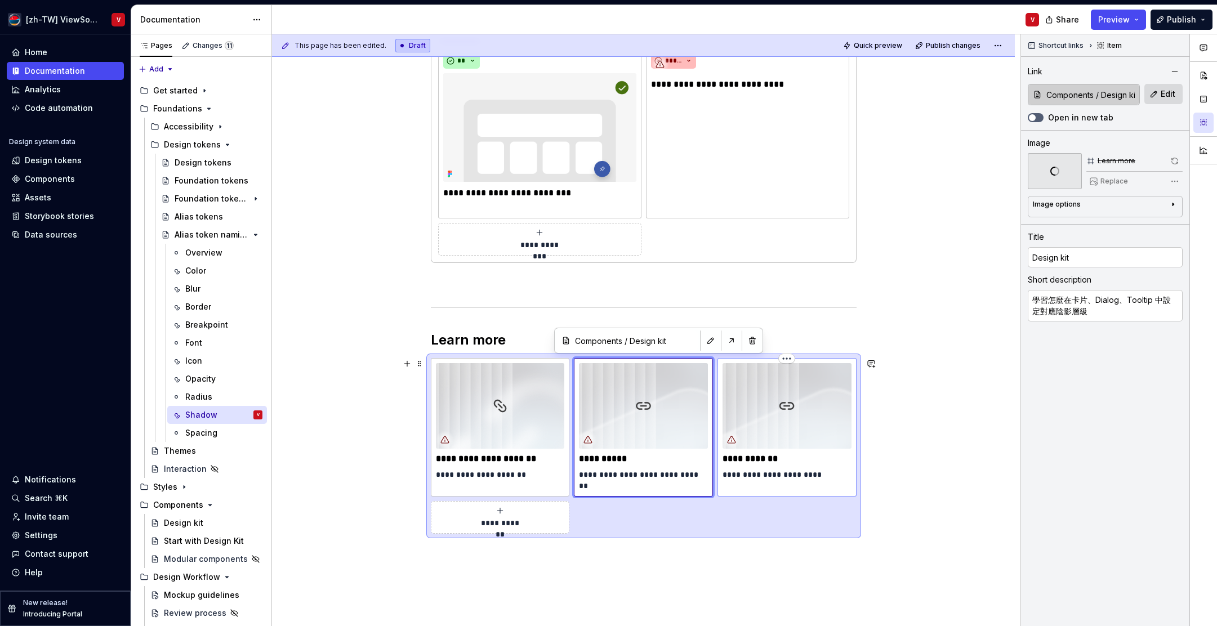
drag, startPoint x: 795, startPoint y: 394, endPoint x: 791, endPoint y: 387, distance: 8.3
click at [795, 394] on img at bounding box center [786, 406] width 129 height 86
type textarea "*"
type input "Design tokens / Alias tokens"
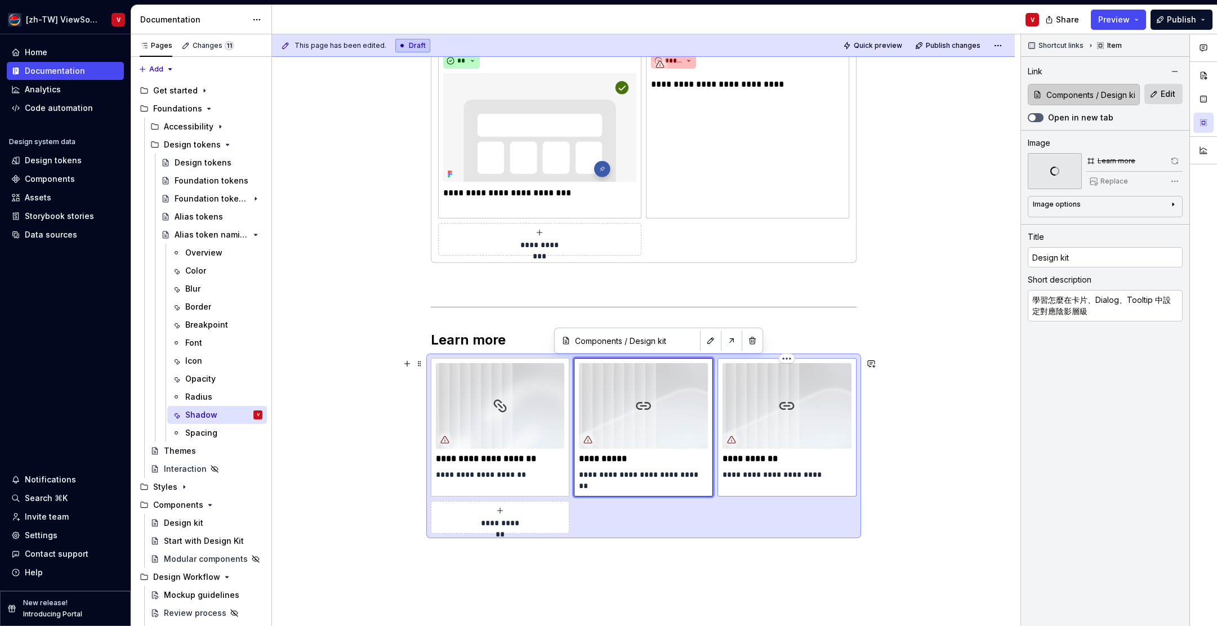
type input "Alias tokens"
type textarea "了解陰影深度的命名方式，以及怎麼搭配元件層級使用"
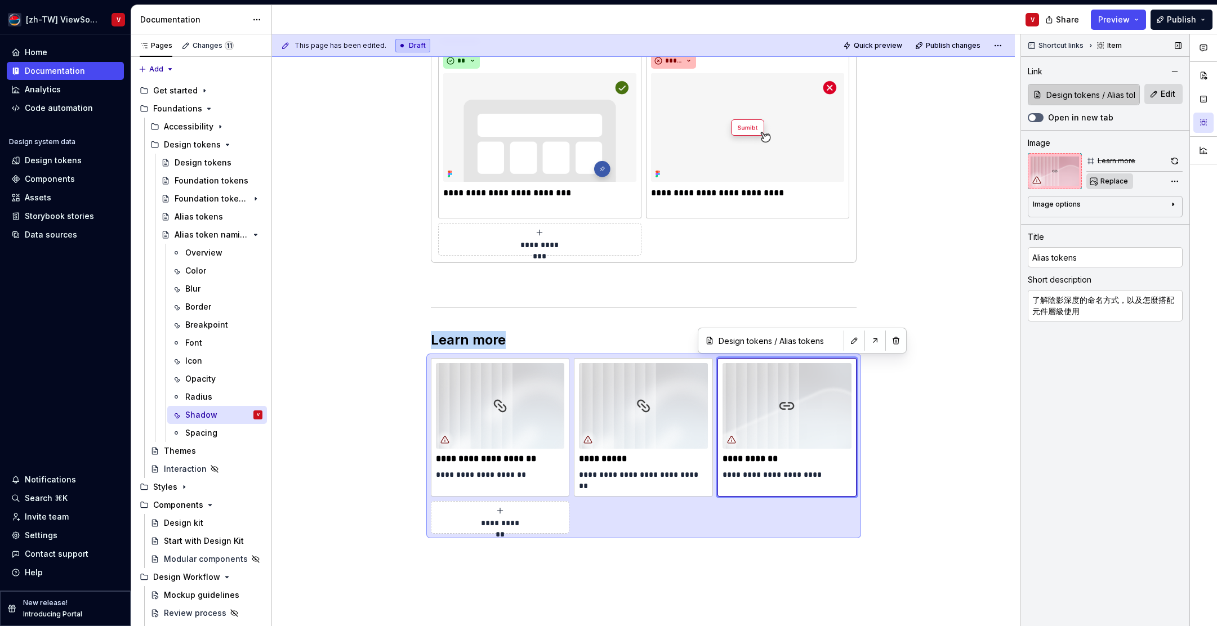
click at [1110, 181] on span "Replace" at bounding box center [1114, 181] width 28 height 9
type textarea "*"
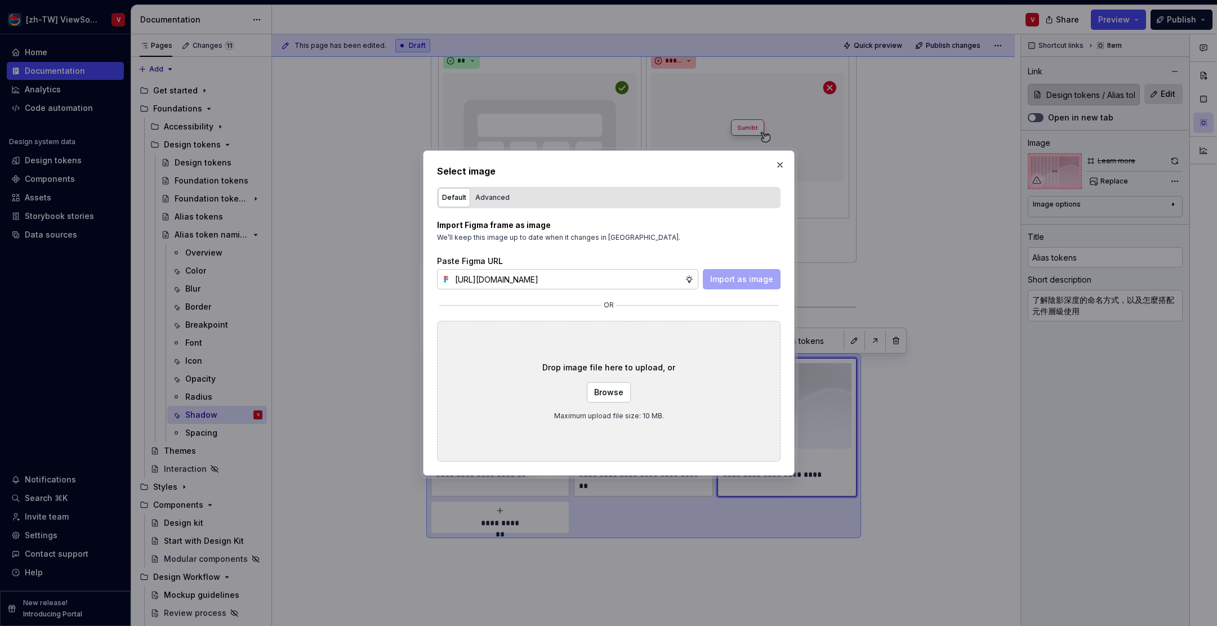
scroll to position [0, 255]
type input "[URL][DOMAIN_NAME]"
click at [740, 276] on span "Import as image" at bounding box center [741, 279] width 63 height 11
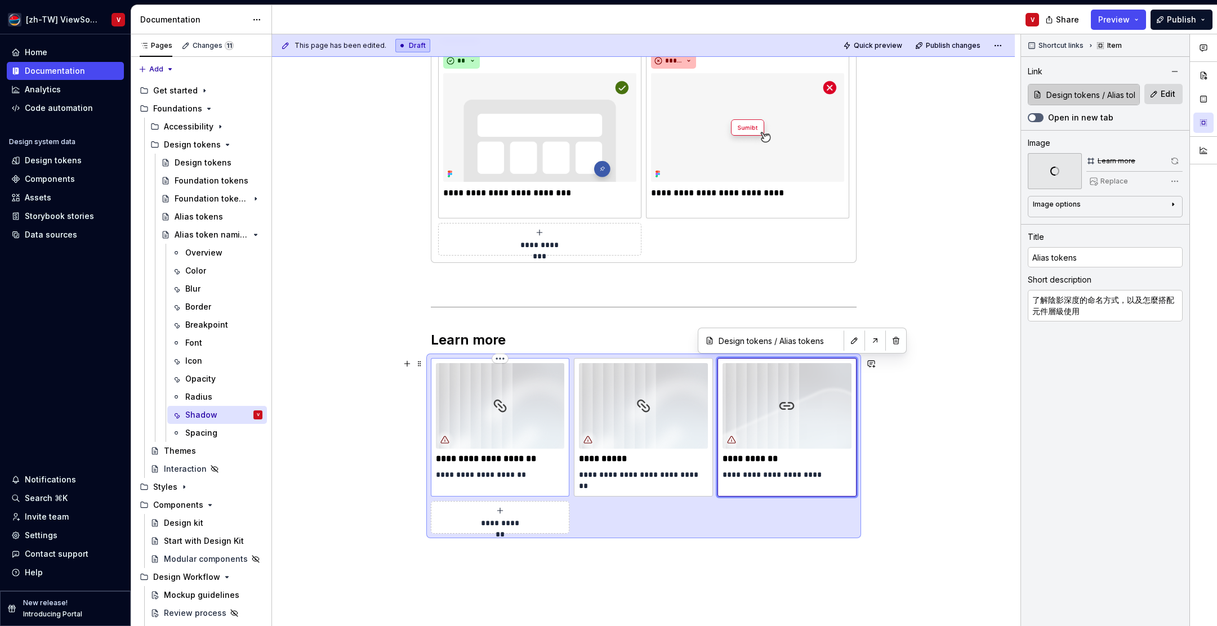
click at [471, 458] on p "**********" at bounding box center [500, 458] width 129 height 11
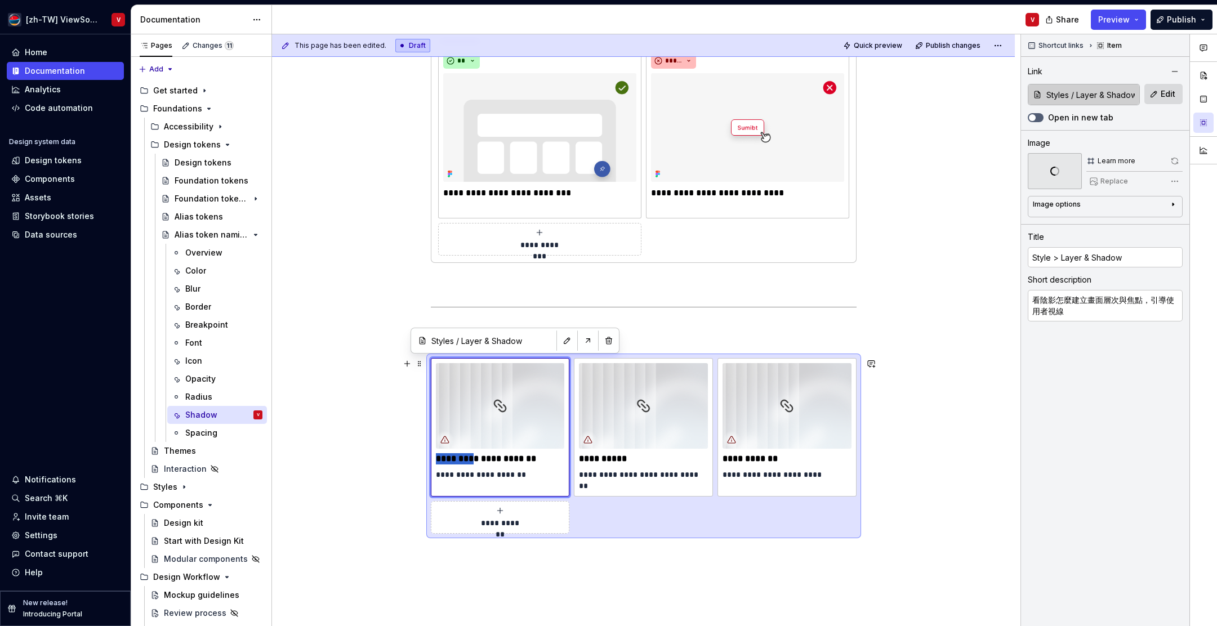
type textarea "*"
type input "Layer & Shadow"
click at [372, 329] on div "**********" at bounding box center [643, 277] width 743 height 918
click at [214, 378] on div "Opacity" at bounding box center [200, 378] width 30 height 11
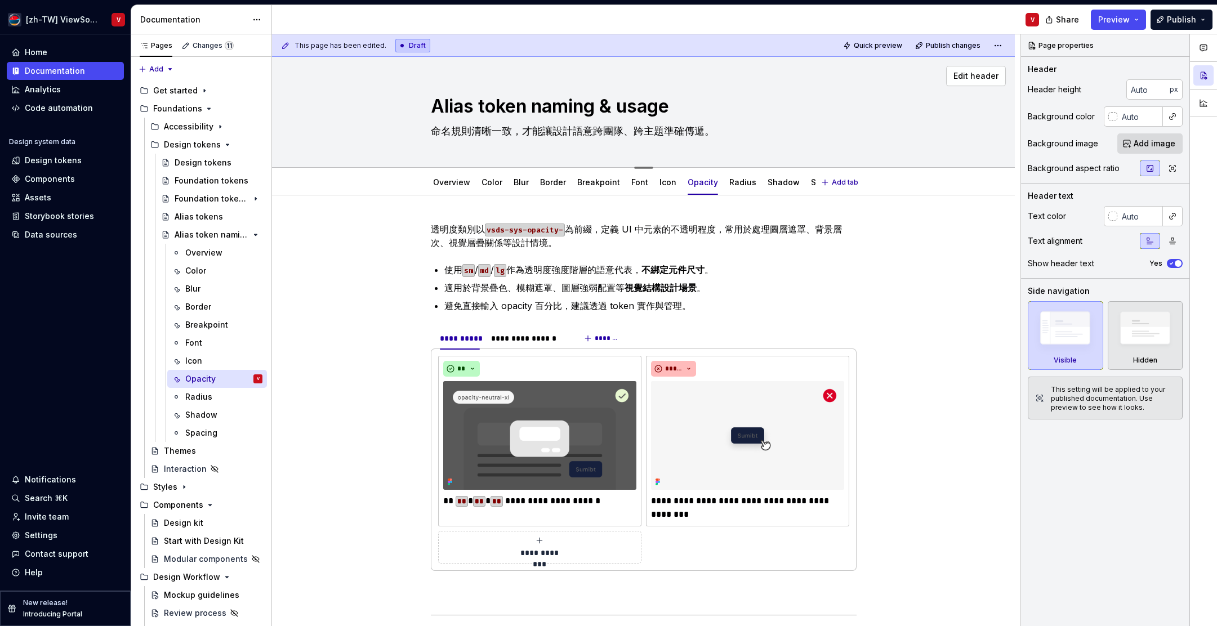
click at [733, 129] on textarea "命名規則清晰一致，才能讓設計語意跨團隊、跨主題準確傳遞。" at bounding box center [642, 131] width 426 height 18
click at [740, 131] on textarea "命名規則清晰一致，才能讓設計語意跨團隊、跨主題準確傳遞。" at bounding box center [642, 131] width 426 height 18
type textarea "*"
type textarea "命名規則清晰一致，才能讓設計語意跨團隊、跨主題準確傳遞"
type textarea "*"
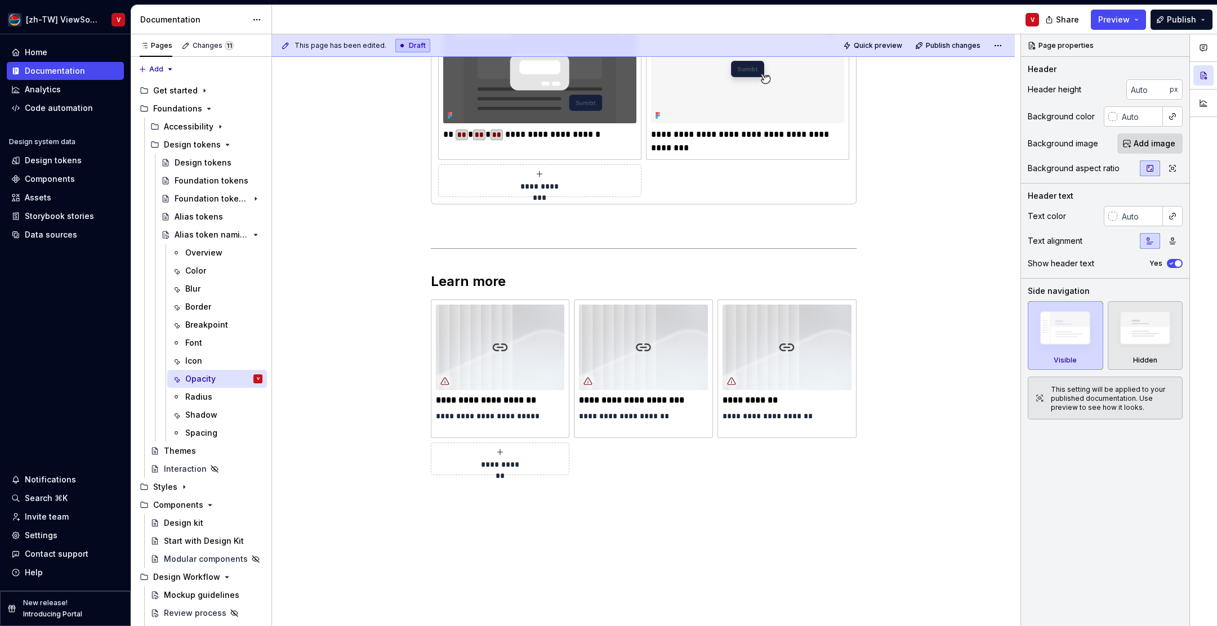
scroll to position [417, 0]
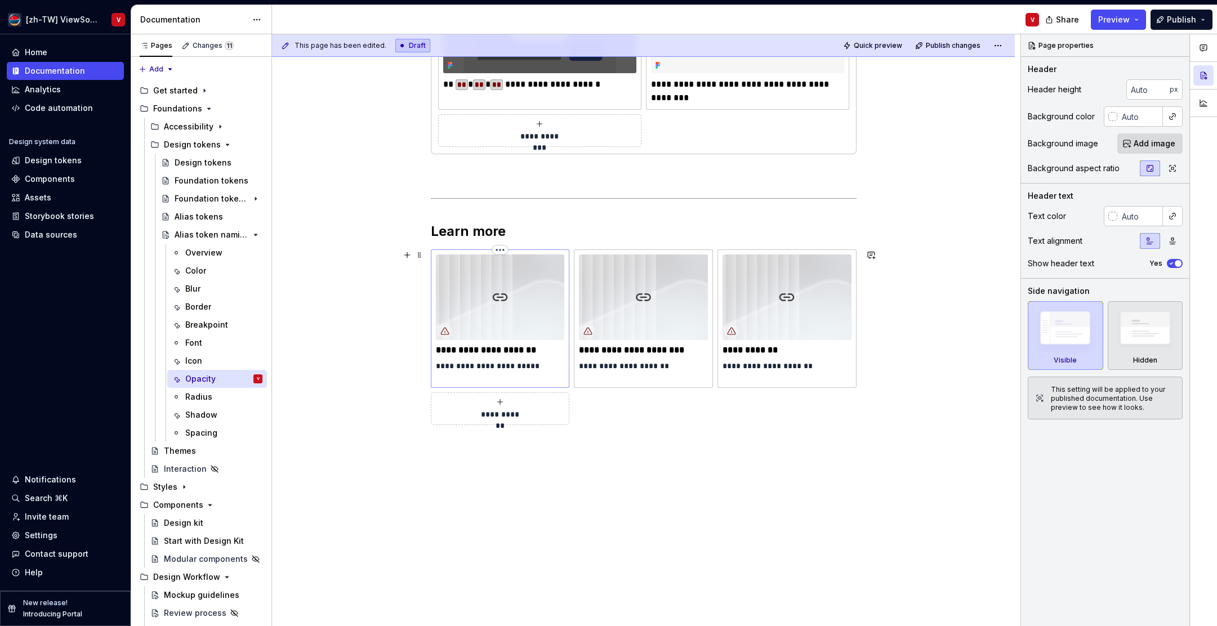
type textarea "命名規則清晰一致，才能讓設計語意跨團隊、跨主題準確傳遞"
click at [535, 282] on img at bounding box center [500, 298] width 129 height 86
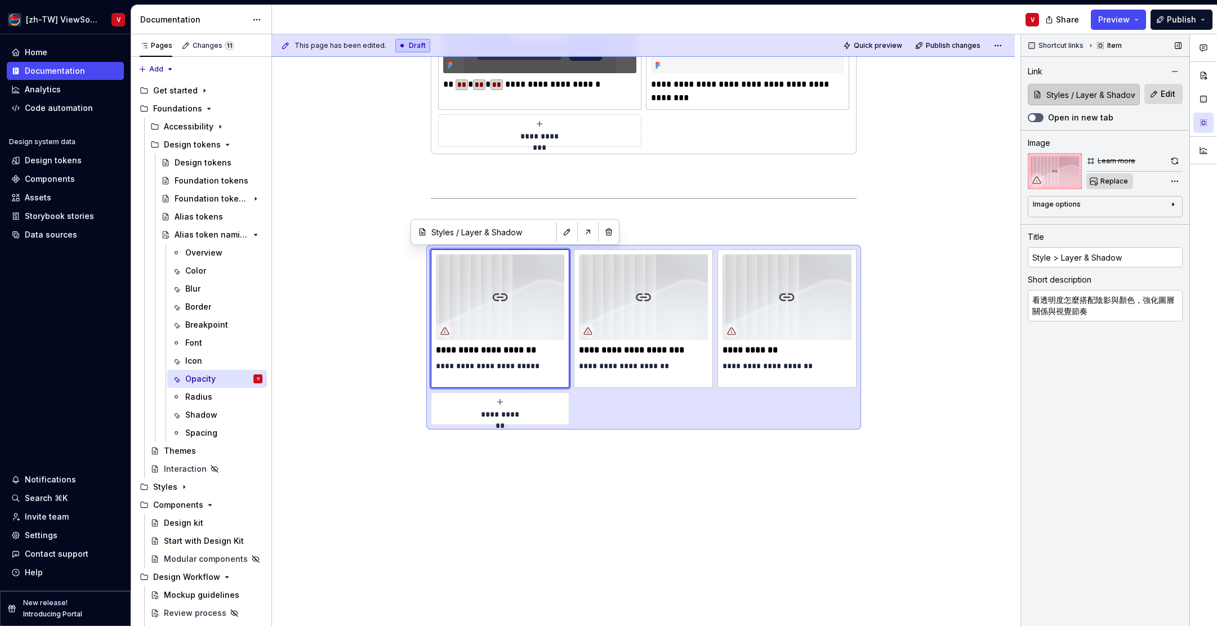
click at [1107, 181] on span "Replace" at bounding box center [1114, 181] width 28 height 9
type textarea "*"
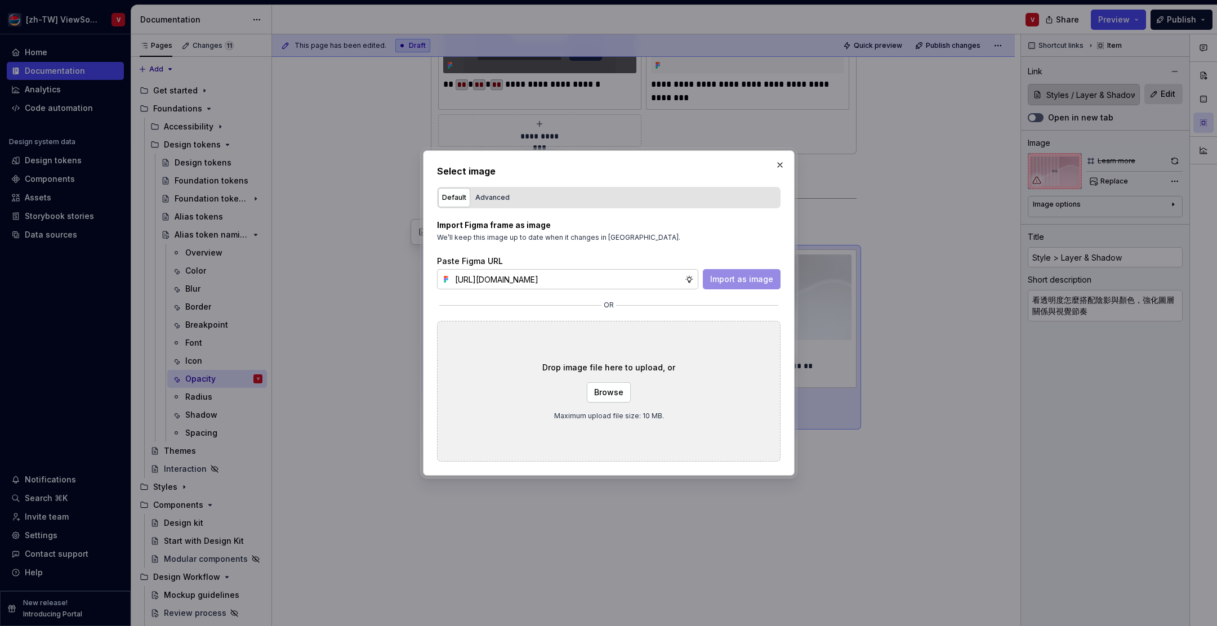
scroll to position [0, 255]
type input "[URL][DOMAIN_NAME]"
click at [729, 282] on span "Import as image" at bounding box center [741, 279] width 63 height 11
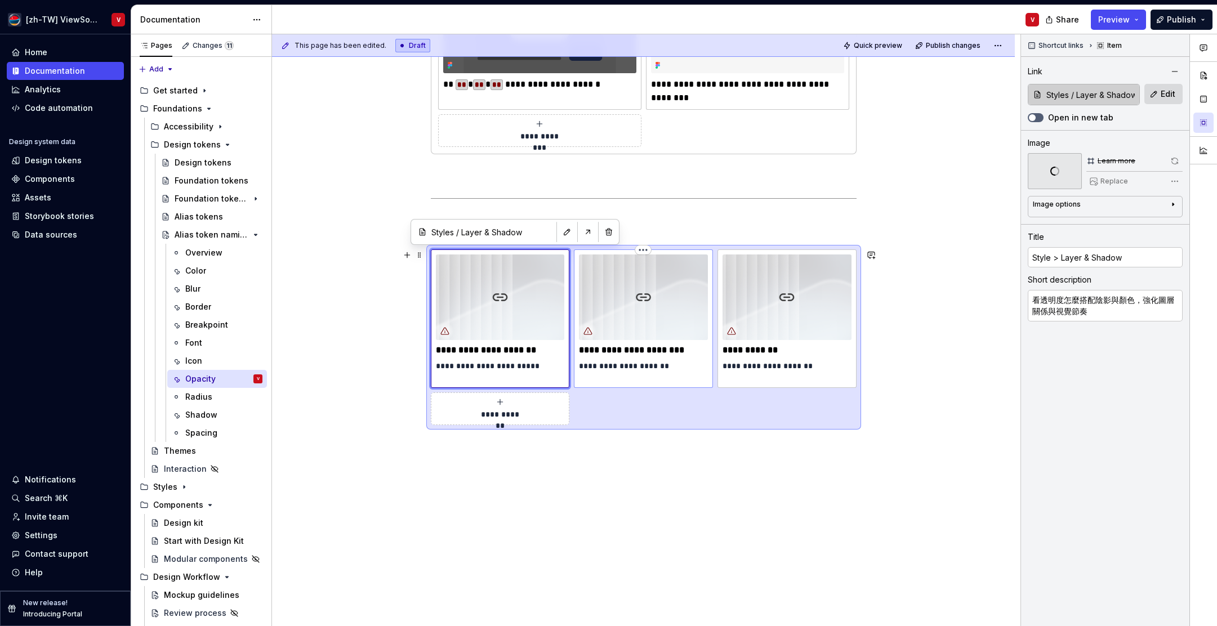
type textarea "*"
type input "Checklist"
type input "Accessibility Checklist"
type textarea "確認透明文字或背景是否仍保有足夠對比與可讀性"
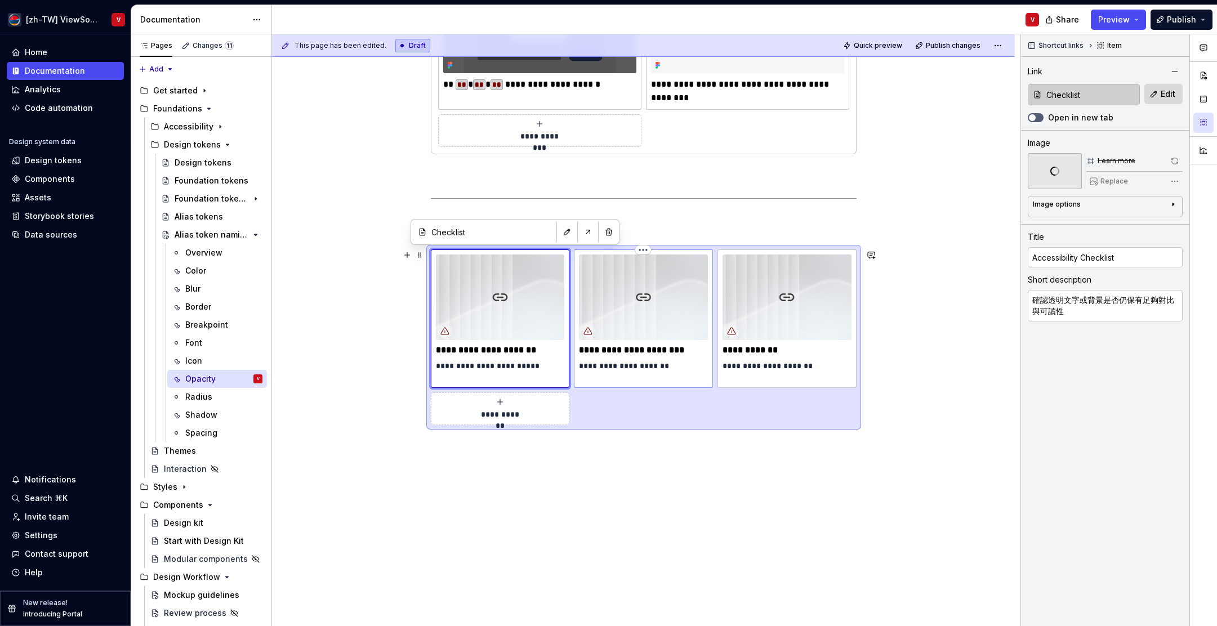
click at [626, 300] on img at bounding box center [643, 298] width 129 height 86
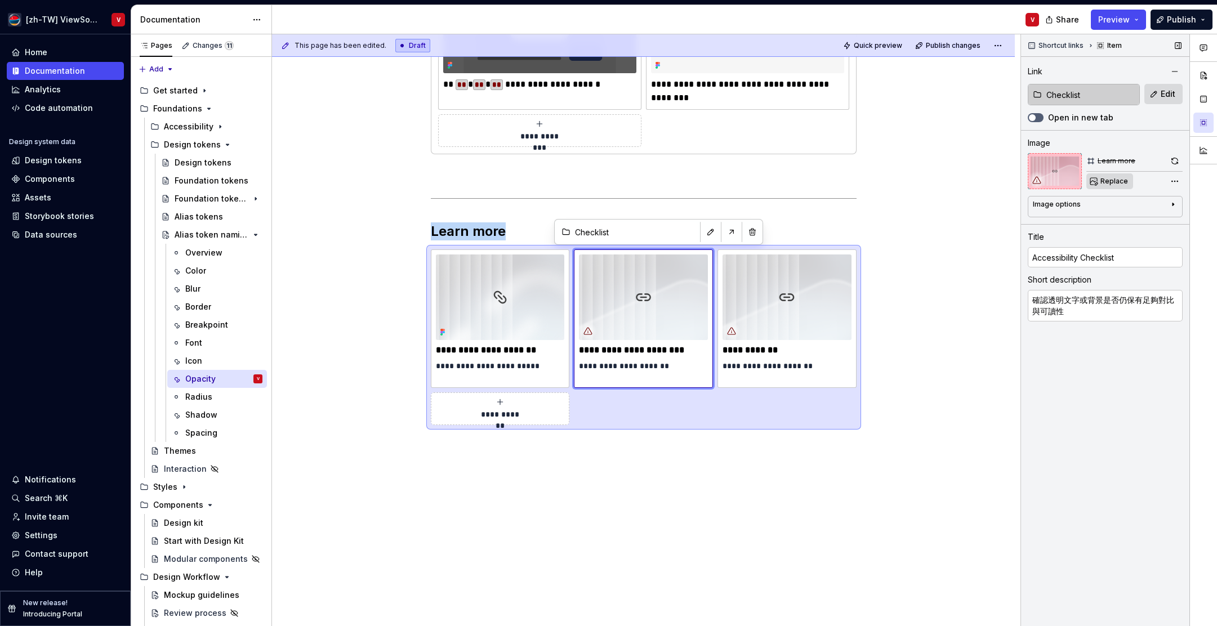
click at [1111, 180] on span "Replace" at bounding box center [1114, 181] width 28 height 9
type textarea "*"
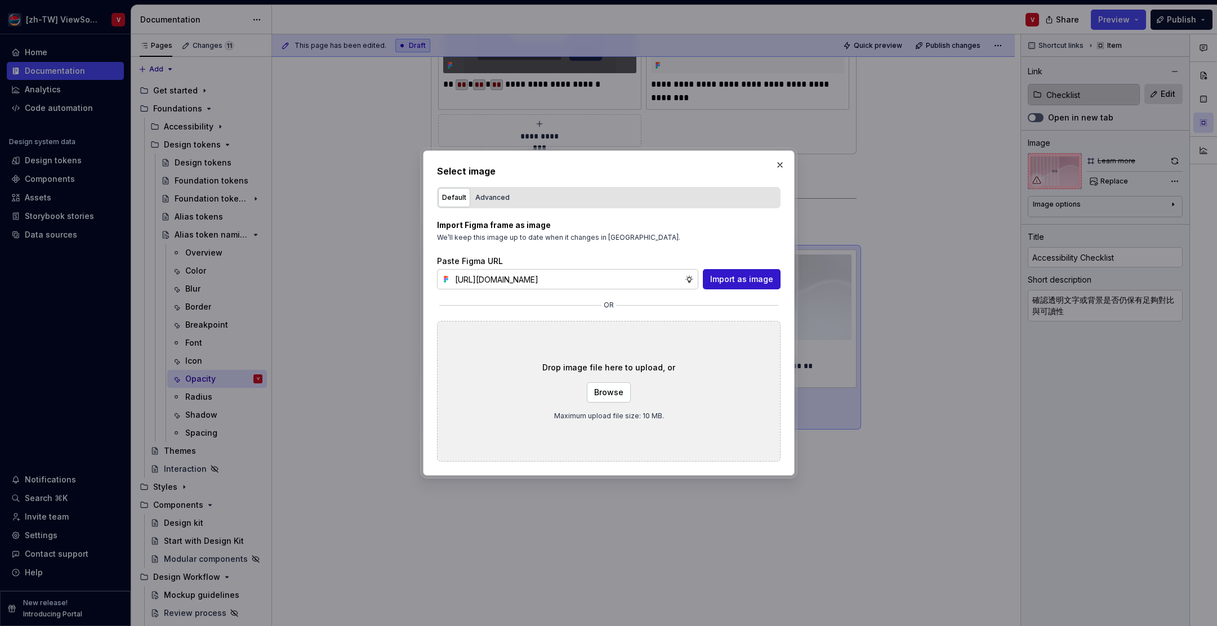
type input "[URL][DOMAIN_NAME]"
drag, startPoint x: 725, startPoint y: 283, endPoint x: 738, endPoint y: 276, distance: 14.6
click at [725, 283] on span "Import as image" at bounding box center [741, 279] width 63 height 11
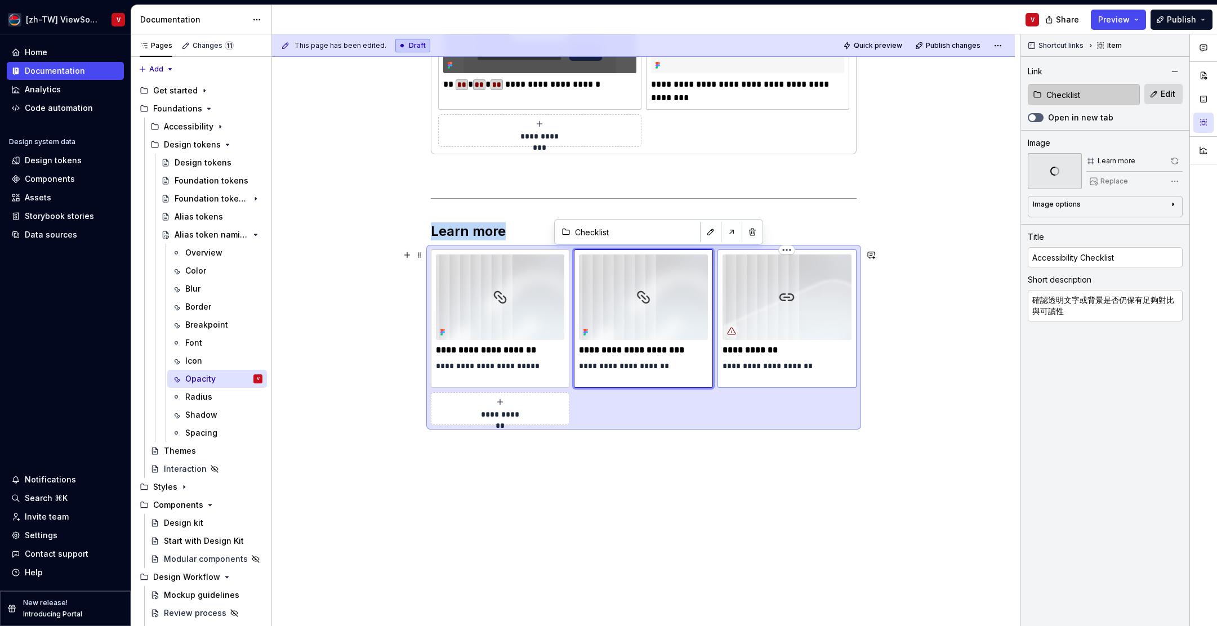
type textarea "*"
type input "Design tokens / Alias tokens"
type input "Alias tokens"
type textarea "了解透明度 token 的命名方式與使用原則"
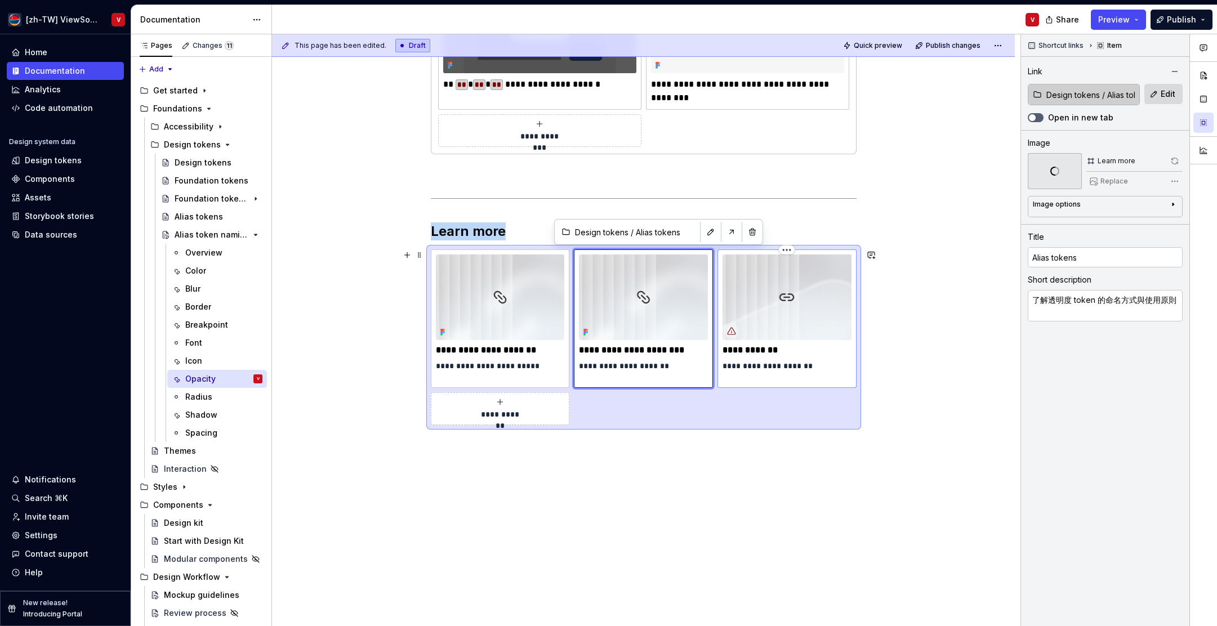
click at [799, 282] on img at bounding box center [786, 298] width 129 height 86
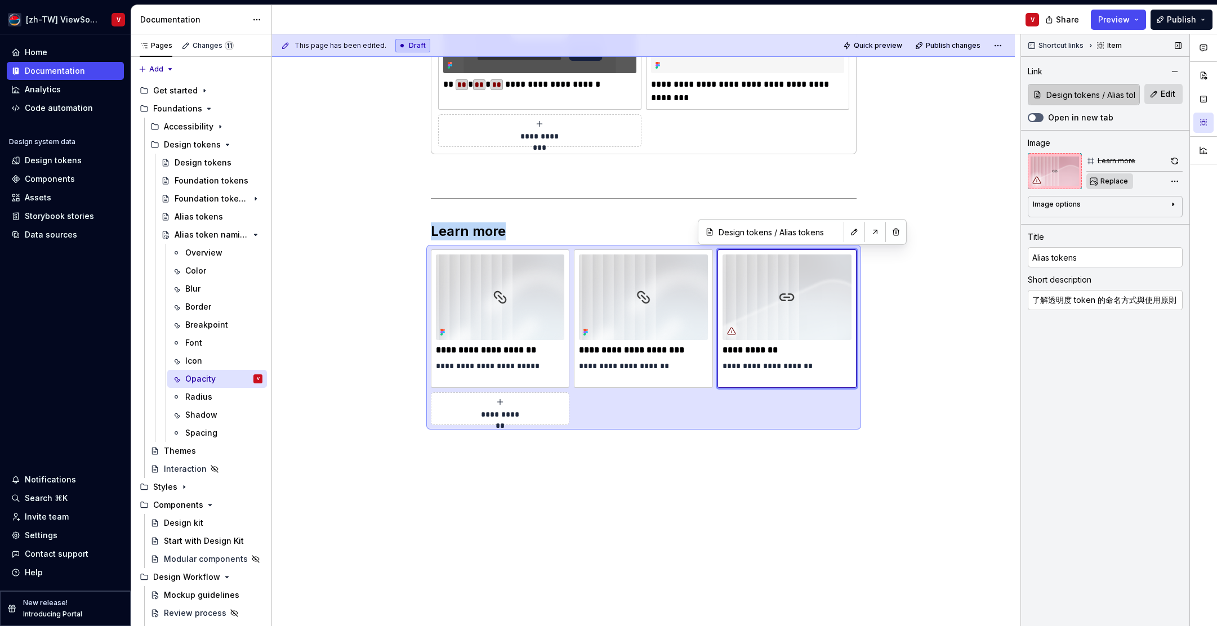
click at [1113, 181] on span "Replace" at bounding box center [1114, 181] width 28 height 9
type textarea "*"
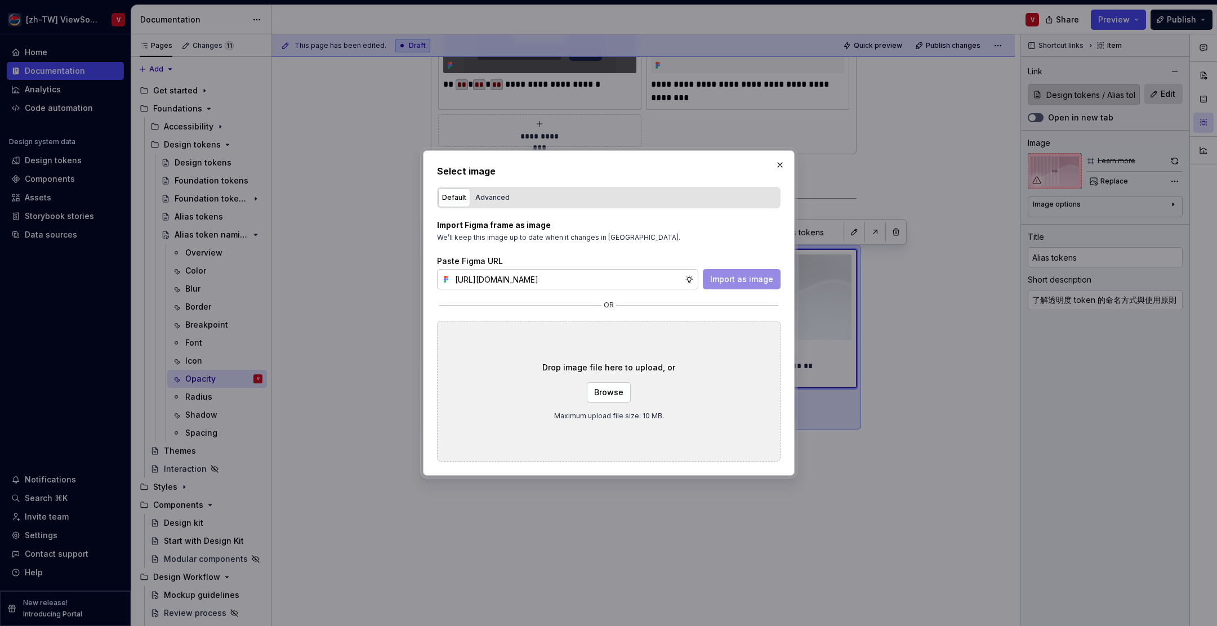
scroll to position [0, 255]
type input "[URL][DOMAIN_NAME]"
click at [740, 276] on span "Import as image" at bounding box center [741, 279] width 63 height 11
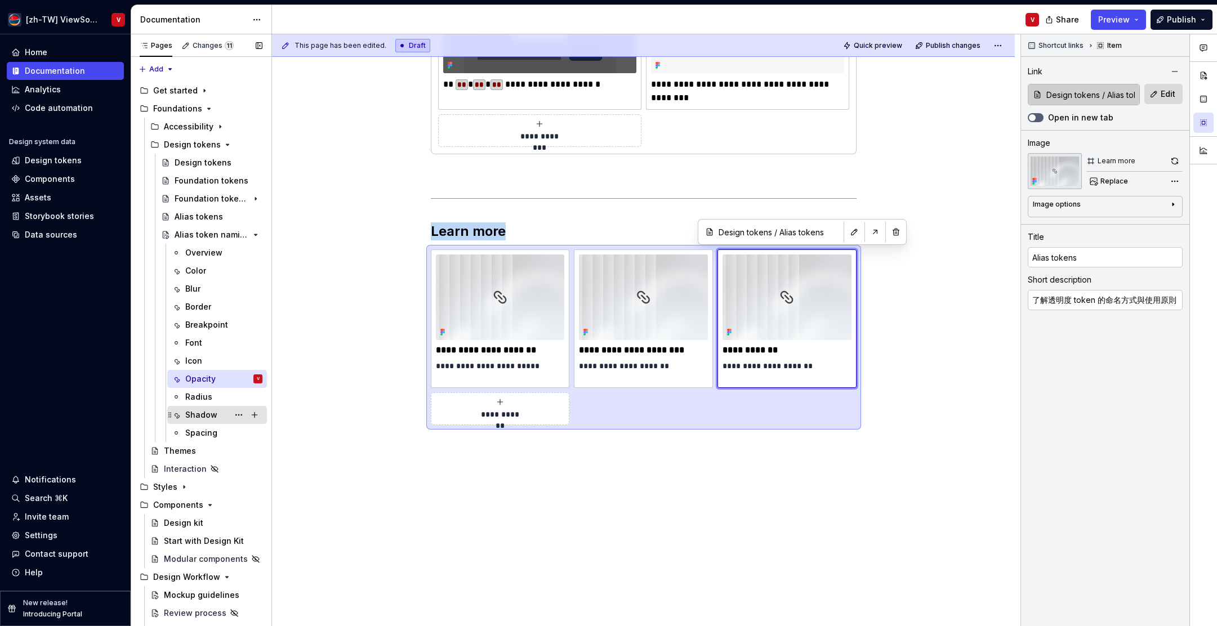
click at [214, 417] on div "Shadow" at bounding box center [201, 414] width 32 height 11
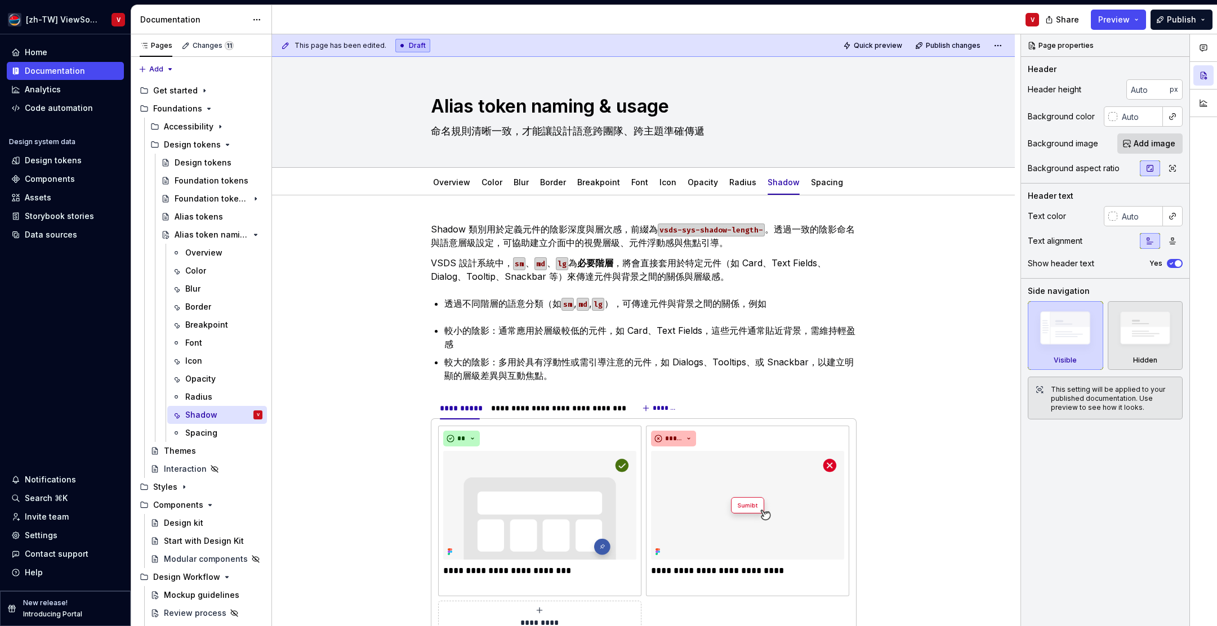
type textarea "*"
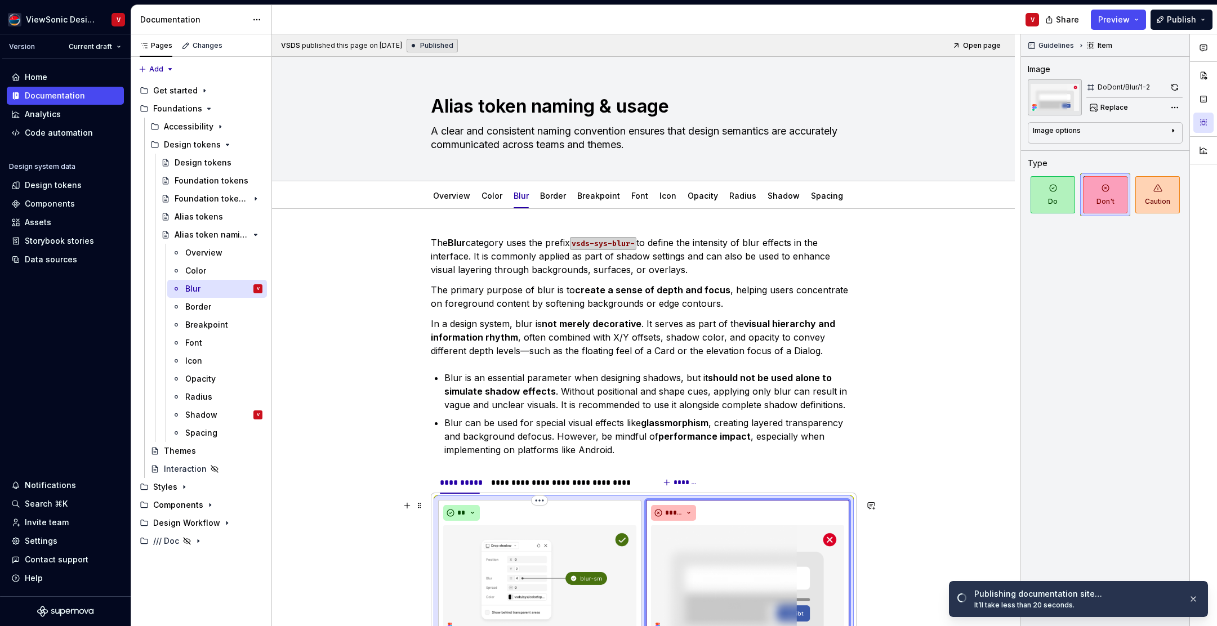
scroll to position [398, 0]
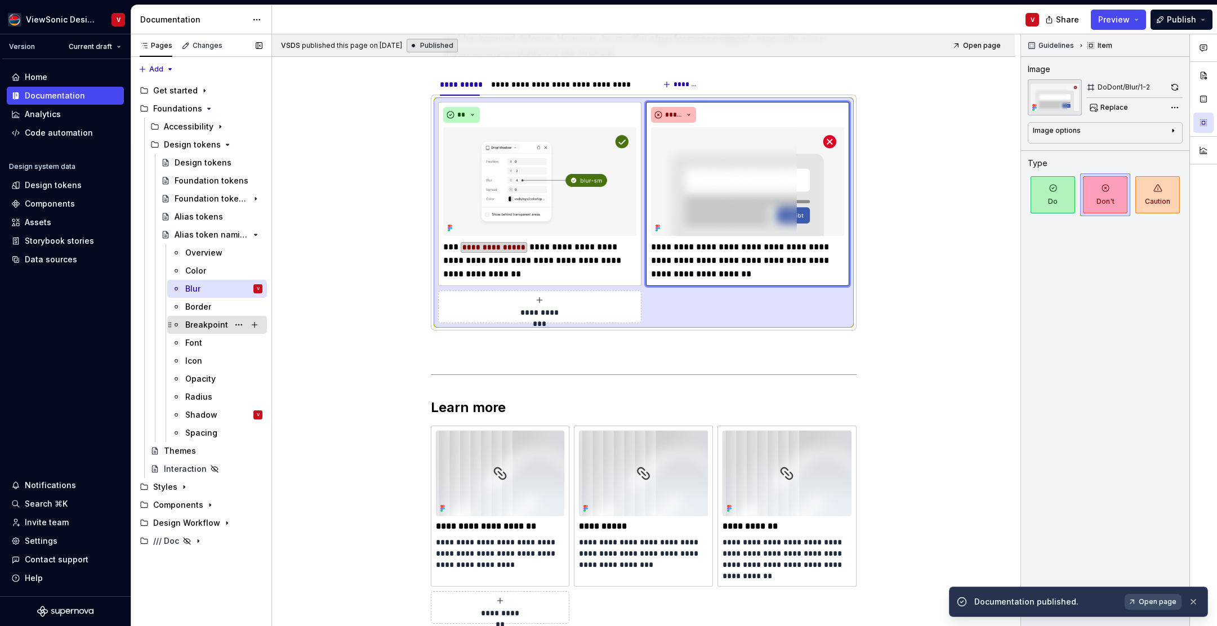
click at [215, 325] on div "Breakpoint" at bounding box center [206, 324] width 43 height 11
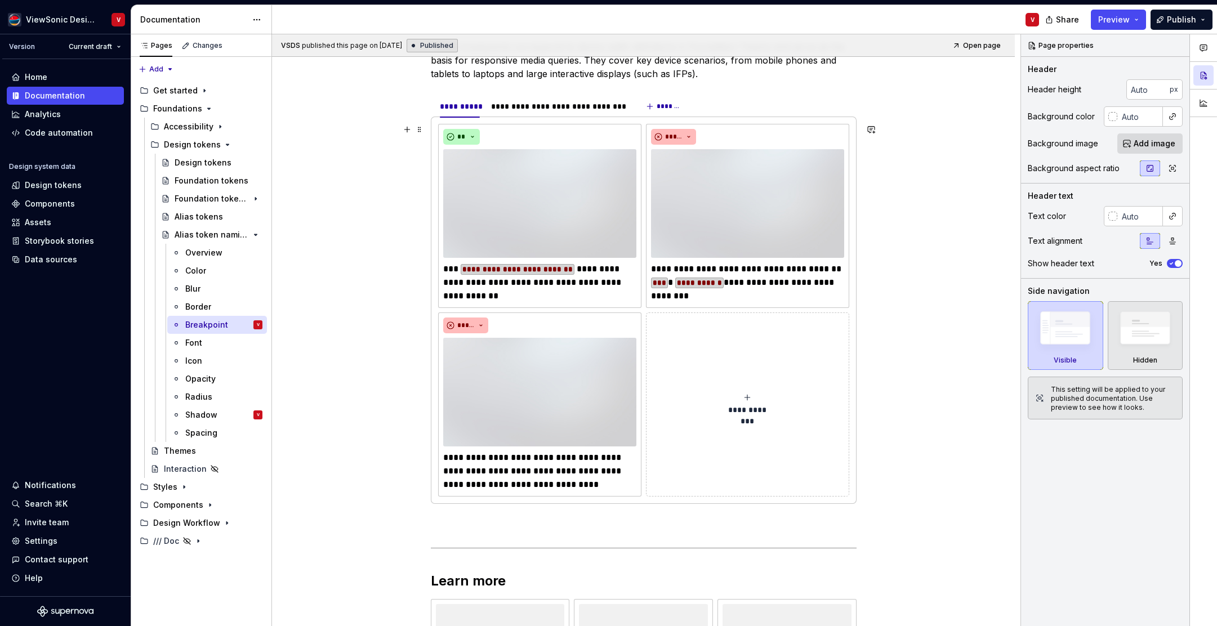
scroll to position [230, 0]
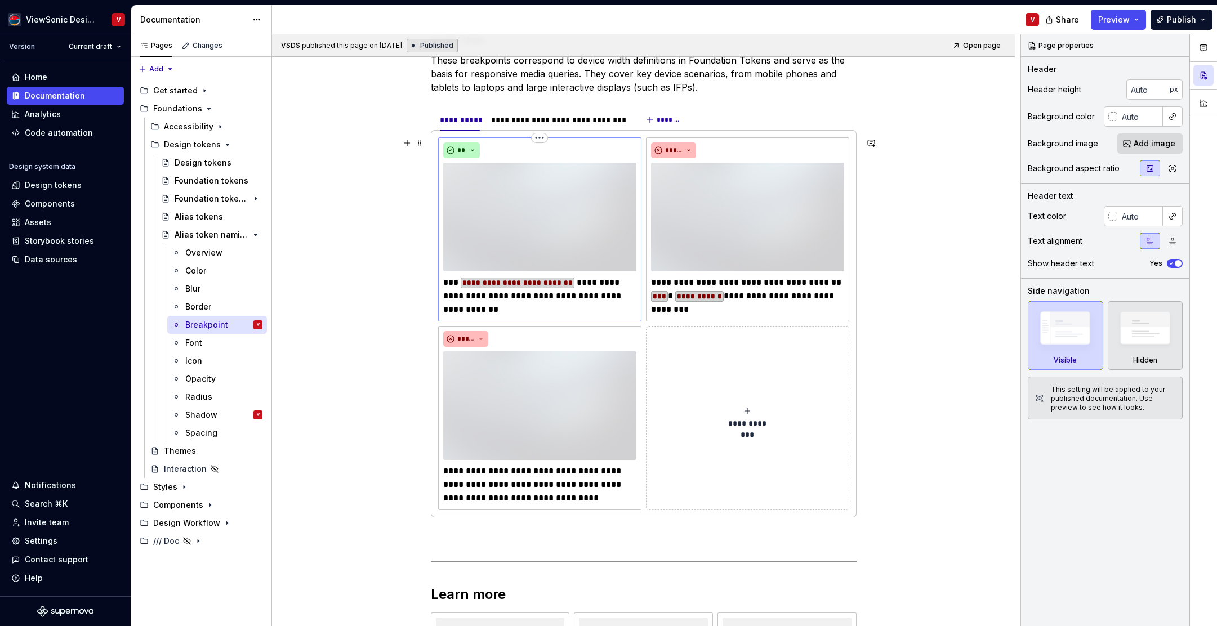
click at [460, 296] on p "**********" at bounding box center [539, 296] width 193 height 41
click at [461, 296] on p "**********" at bounding box center [539, 296] width 193 height 41
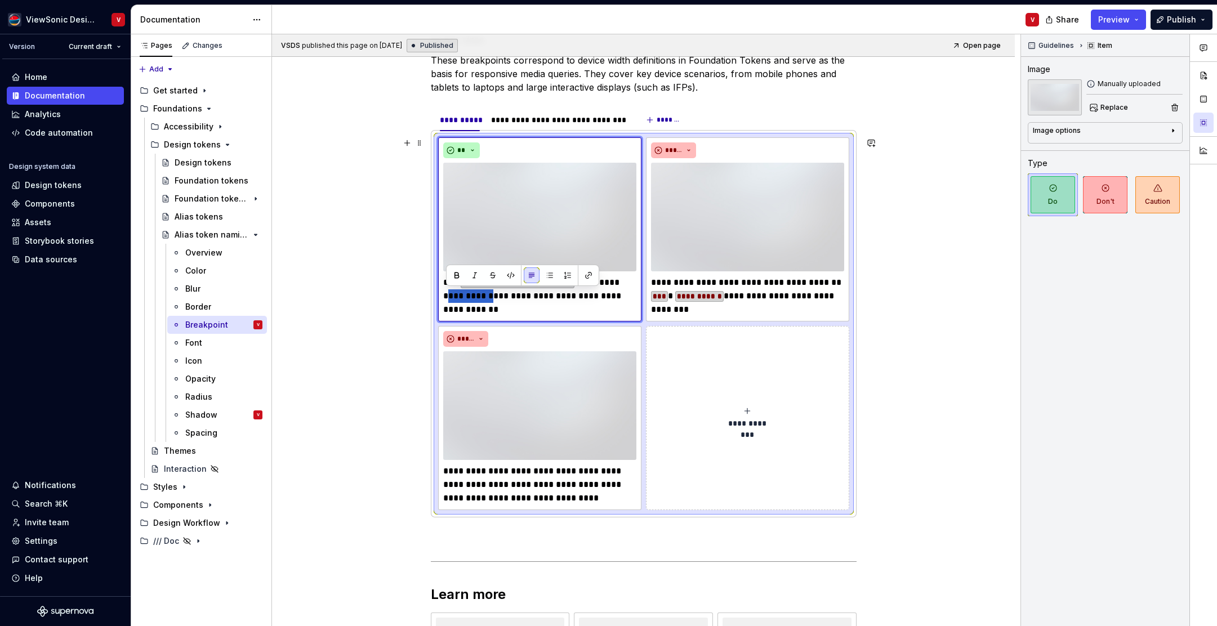
type textarea "*"
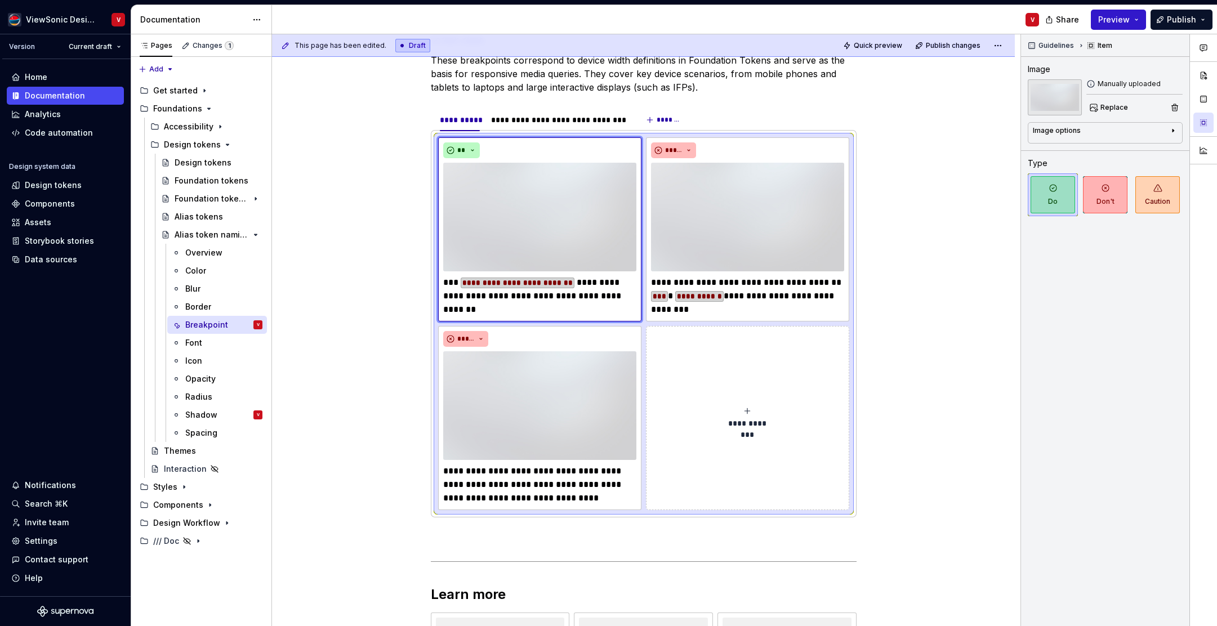
click at [1117, 20] on span "Preview" at bounding box center [1114, 19] width 32 height 11
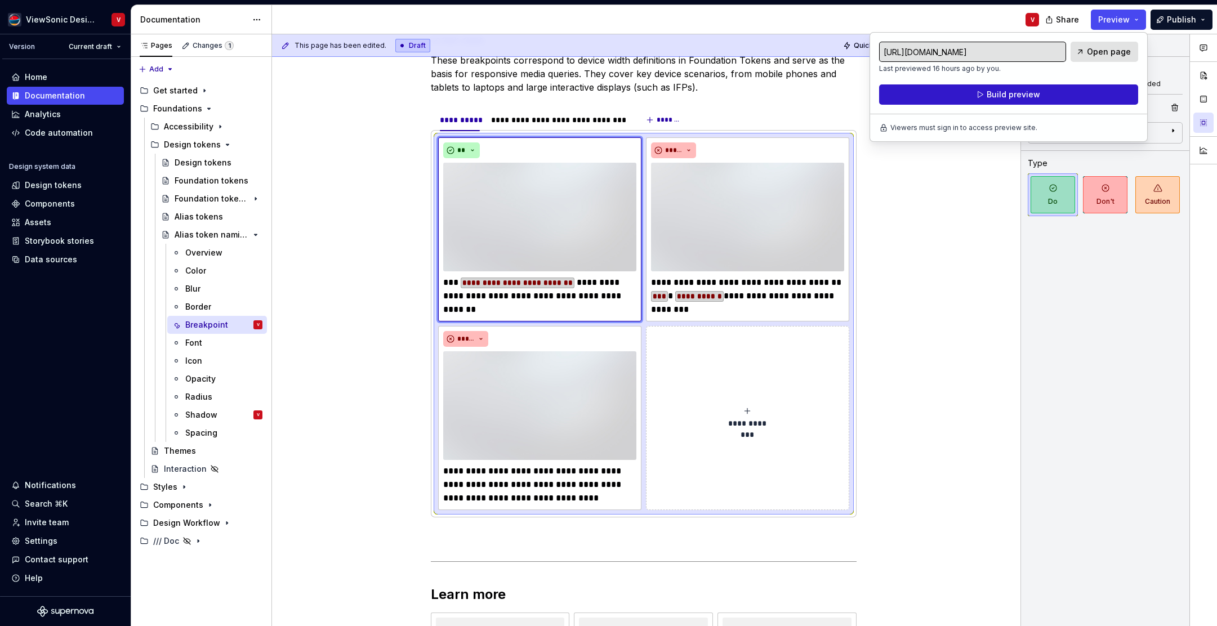
click at [1068, 96] on button "Build preview" at bounding box center [1008, 94] width 259 height 20
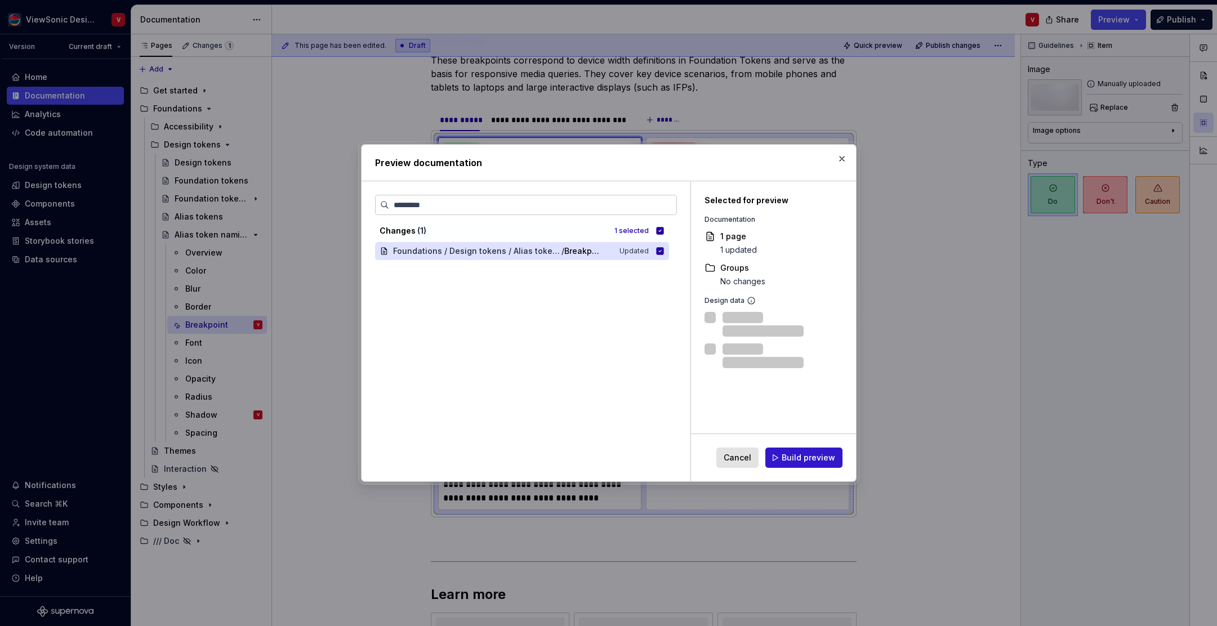
click at [809, 457] on span "Build preview" at bounding box center [808, 457] width 53 height 11
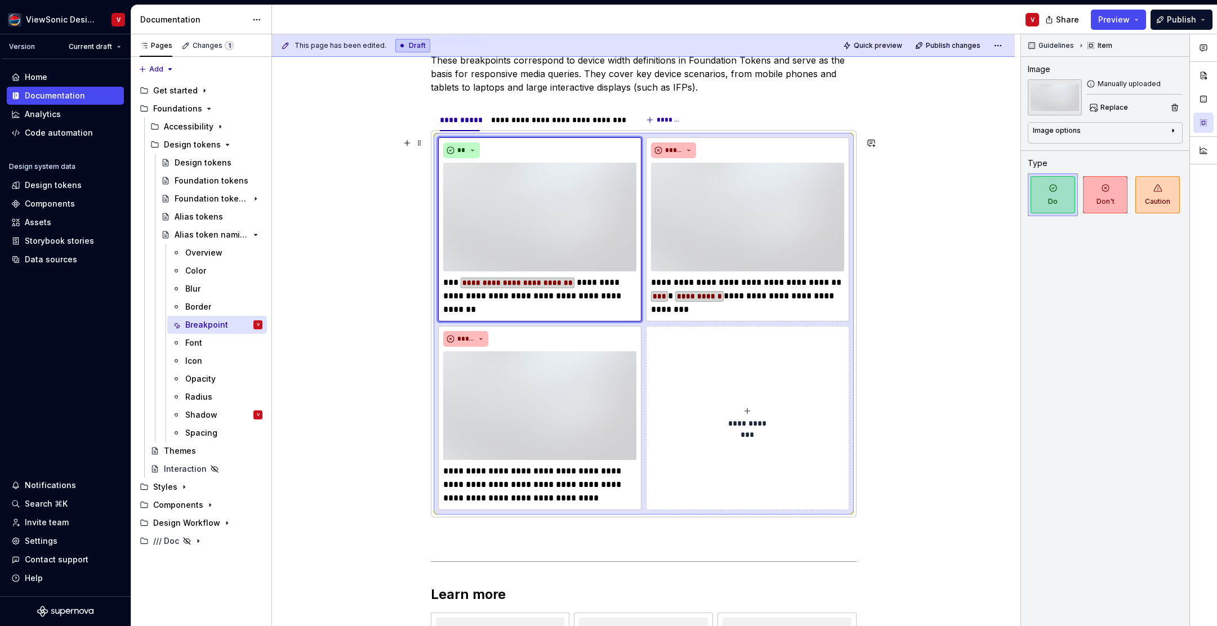
scroll to position [631, 0]
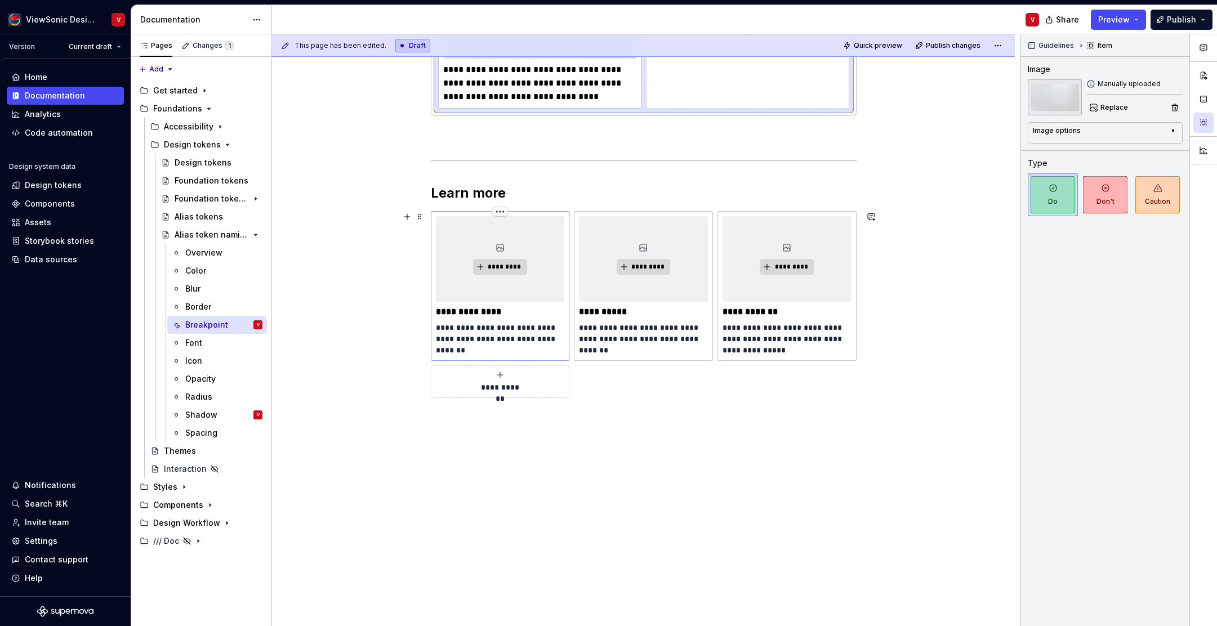
drag, startPoint x: 470, startPoint y: 314, endPoint x: 469, endPoint y: 307, distance: 6.4
click at [470, 314] on p "**********" at bounding box center [500, 311] width 129 height 11
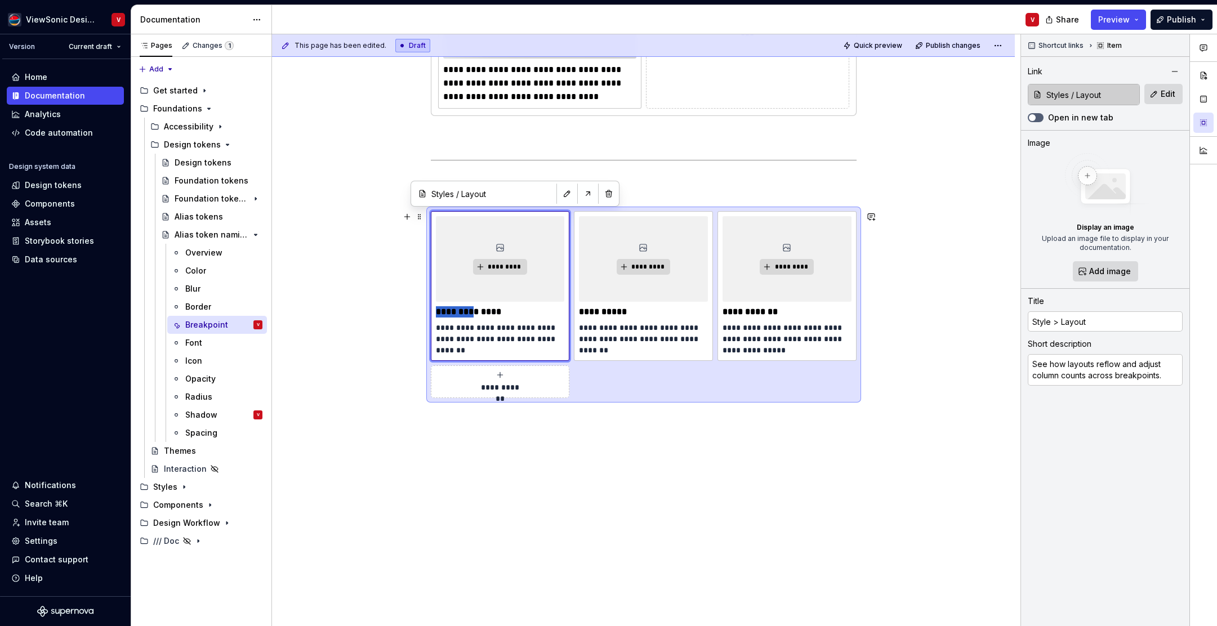
type textarea "*"
type input "Layout"
click at [503, 267] on span "*********" at bounding box center [504, 266] width 34 height 9
type textarea "*"
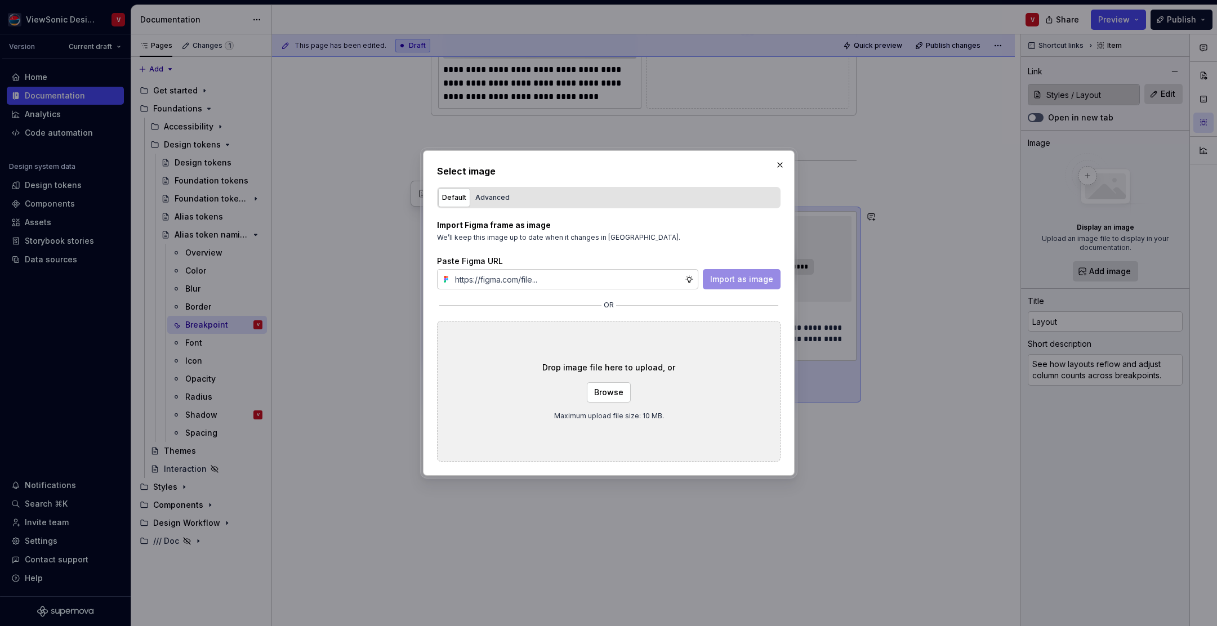
type input "[URL][DOMAIN_NAME]"
type textarea "*"
type input "[URL][DOMAIN_NAME]"
click at [735, 281] on span "Import as image" at bounding box center [741, 279] width 63 height 11
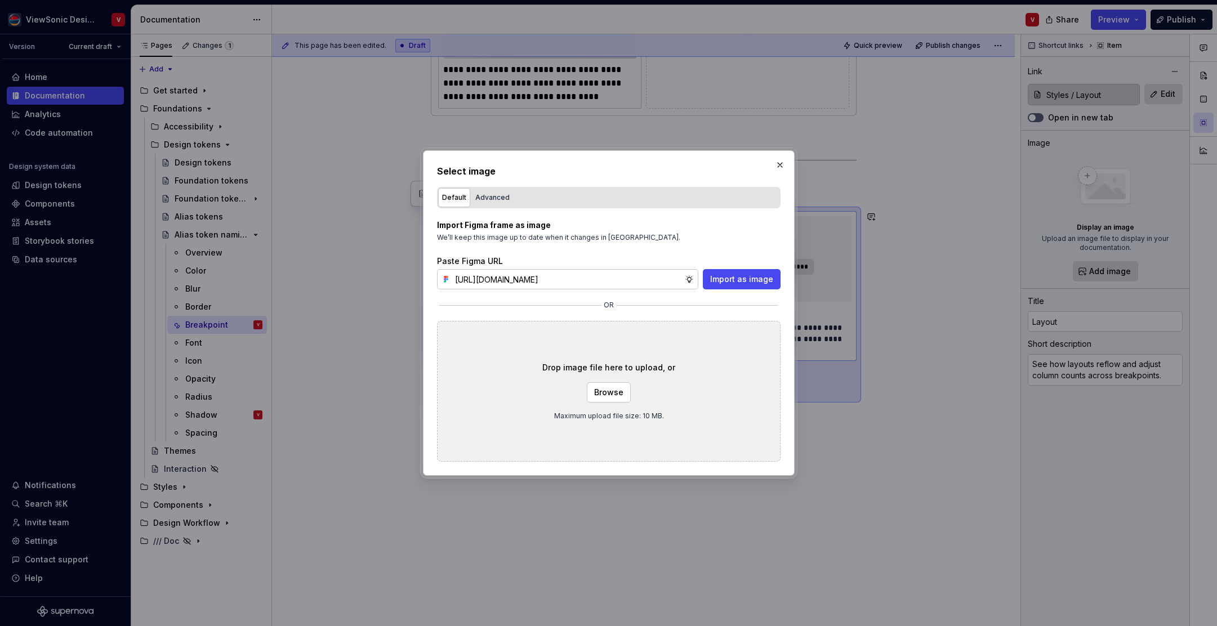
scroll to position [0, 0]
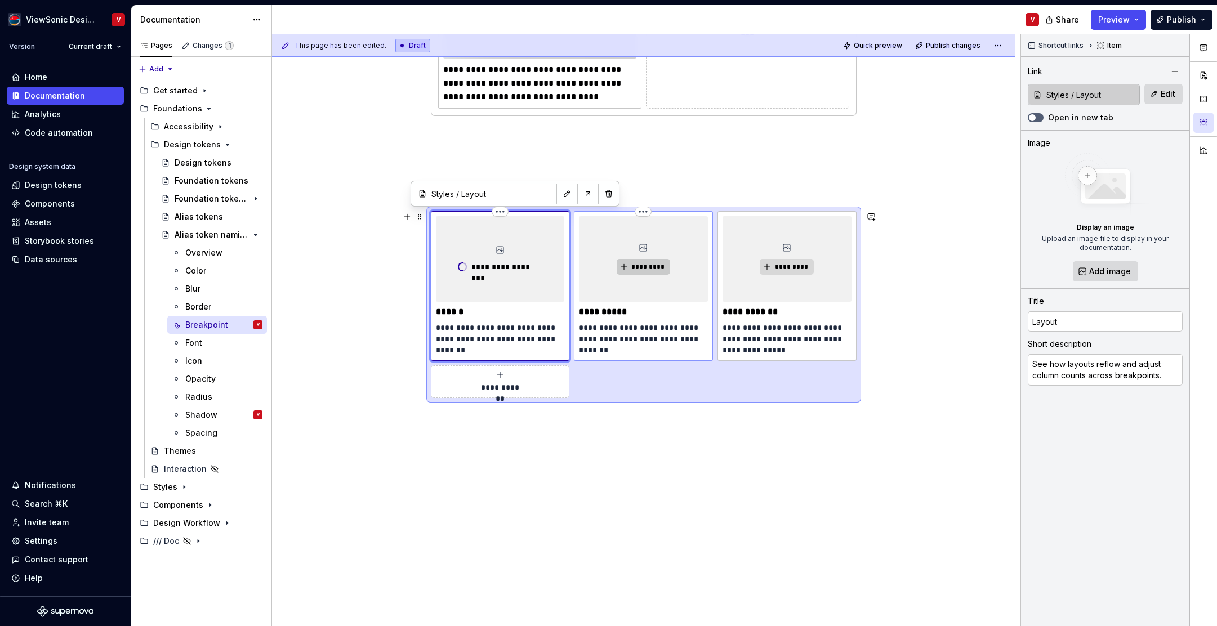
type textarea "*"
type input "Components / Design kit"
type input "Design kit"
type textarea "Learn how to assign appropriate device breakpoints in your designs."
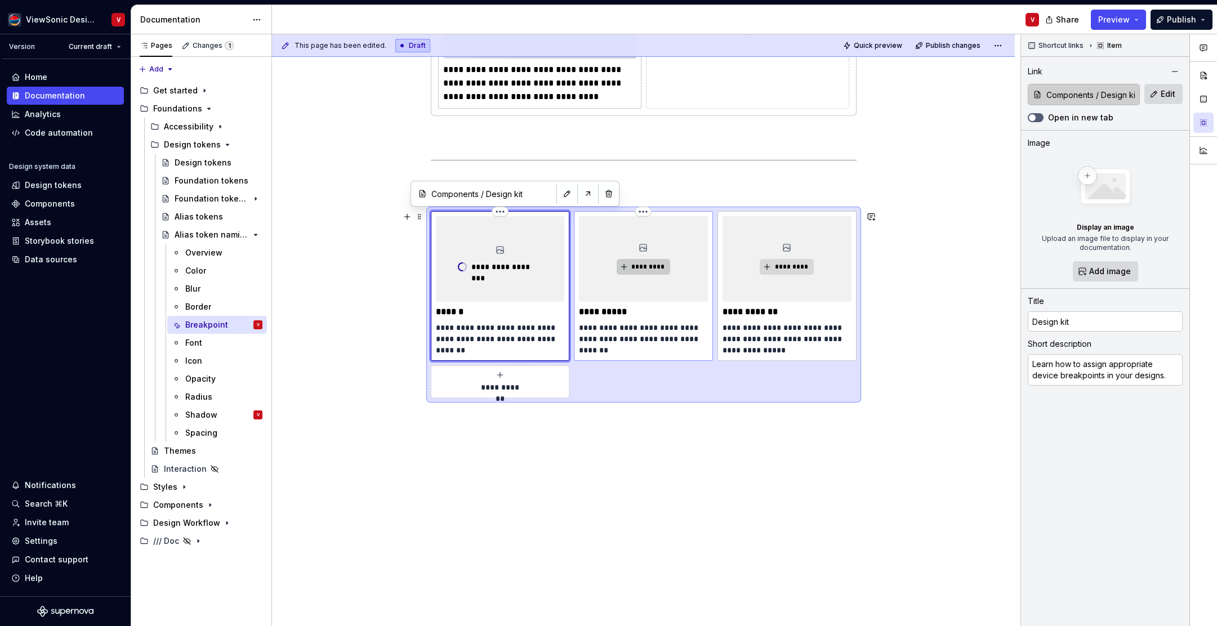
click at [644, 269] on span "*********" at bounding box center [648, 266] width 34 height 9
type textarea "*"
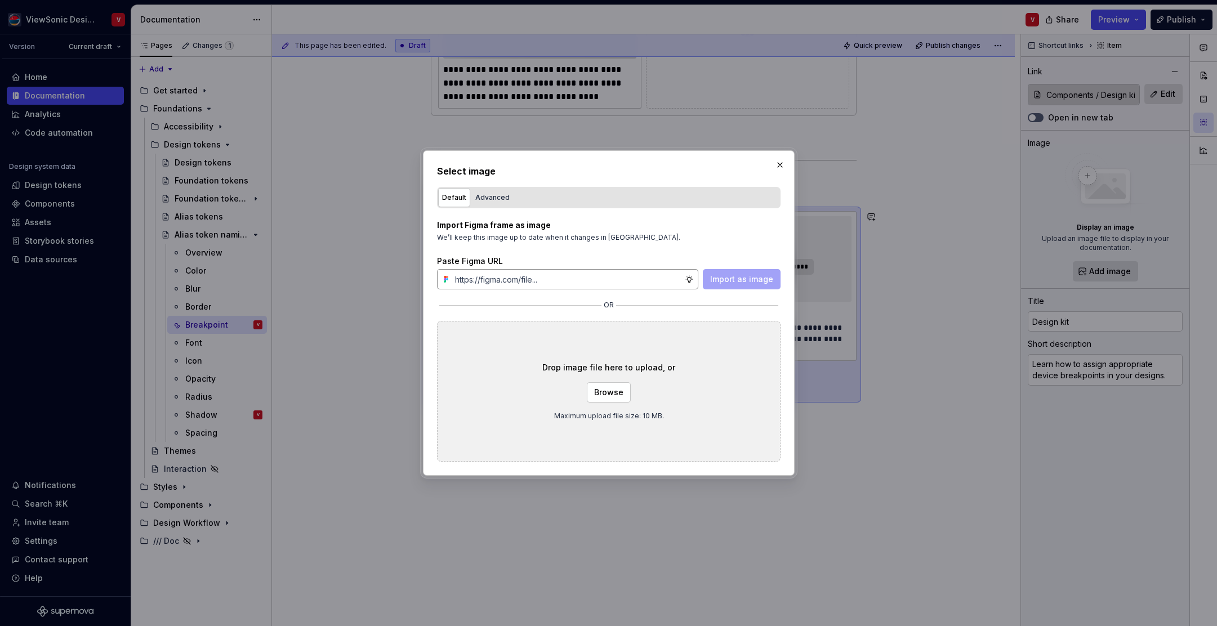
type input "[URL][DOMAIN_NAME]"
click at [728, 282] on span "Import as image" at bounding box center [741, 279] width 63 height 11
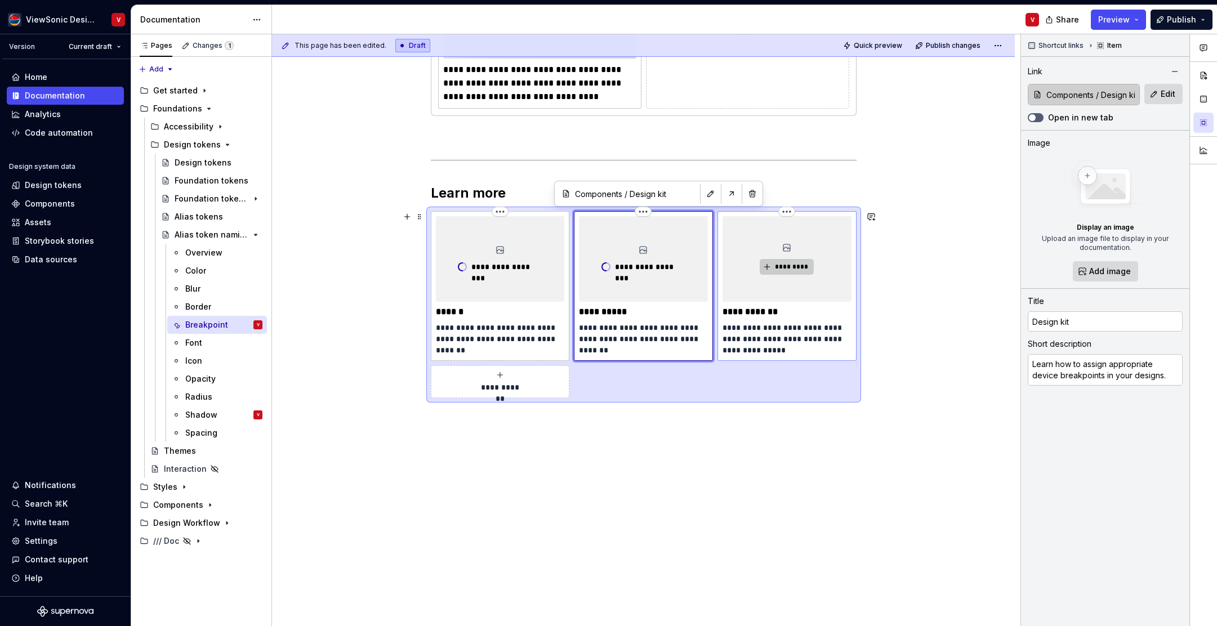
type textarea "*"
type input "Design tokens / Alias tokens"
type input "Alias tokens"
type textarea "Review how breakpoint tokens support designing for different screen widths."
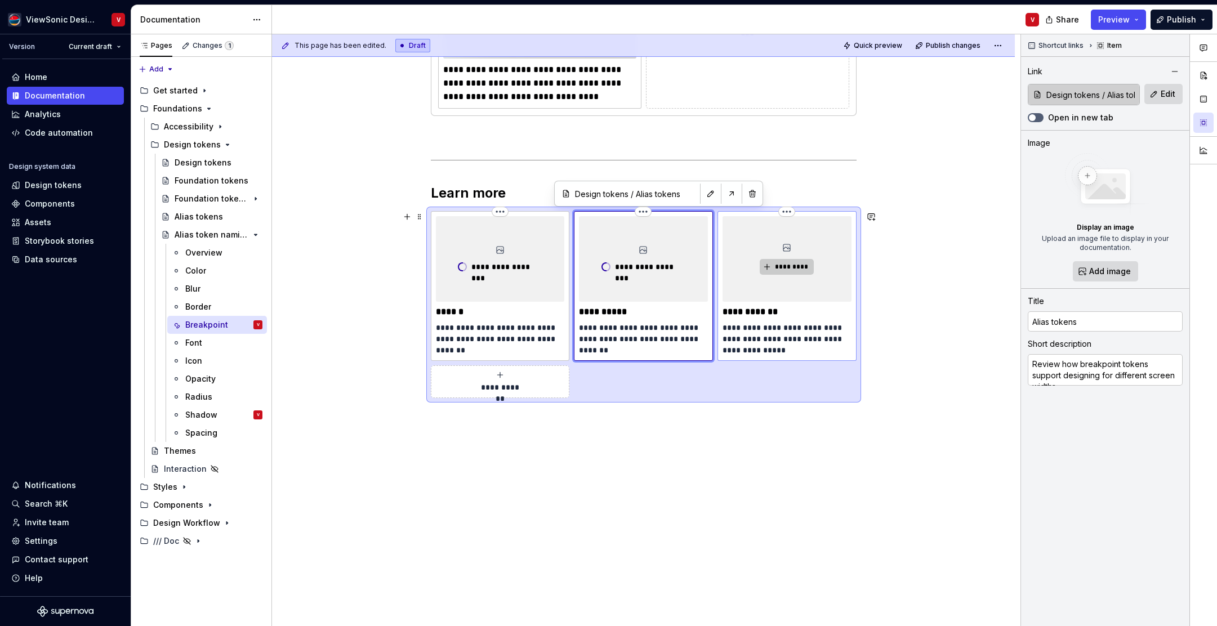
click at [783, 270] on span "*********" at bounding box center [791, 266] width 34 height 9
type textarea "*"
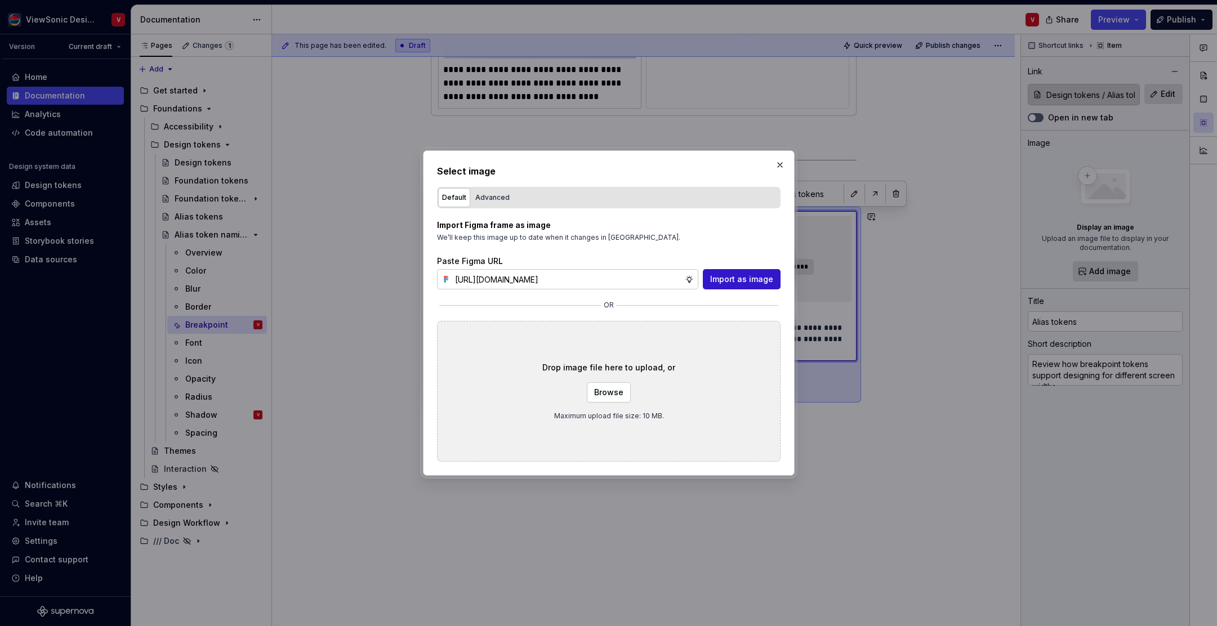
type input "[URL][DOMAIN_NAME]"
click at [730, 282] on span "Import as image" at bounding box center [741, 279] width 63 height 11
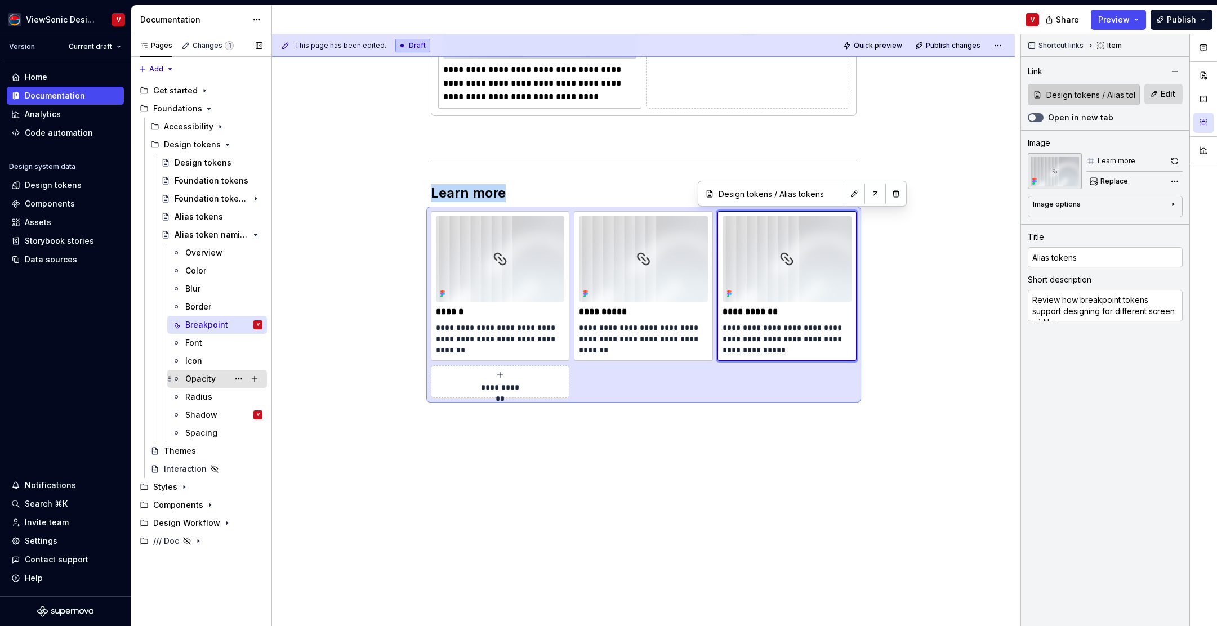
click at [215, 380] on div "Opacity" at bounding box center [223, 379] width 77 height 16
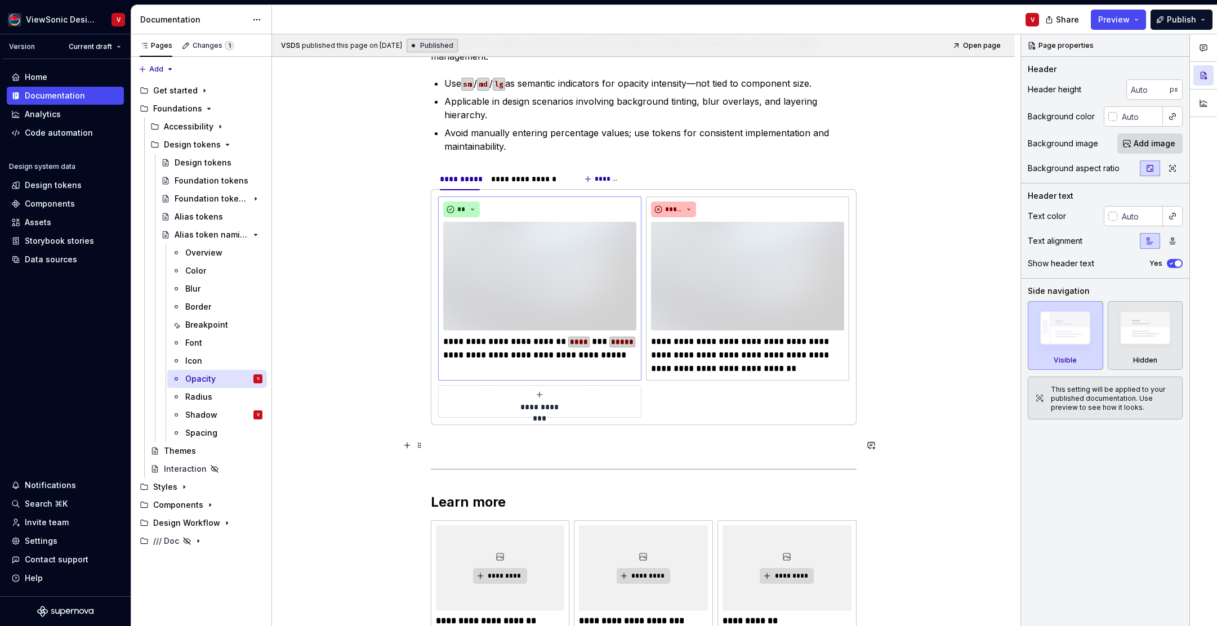
scroll to position [264, 0]
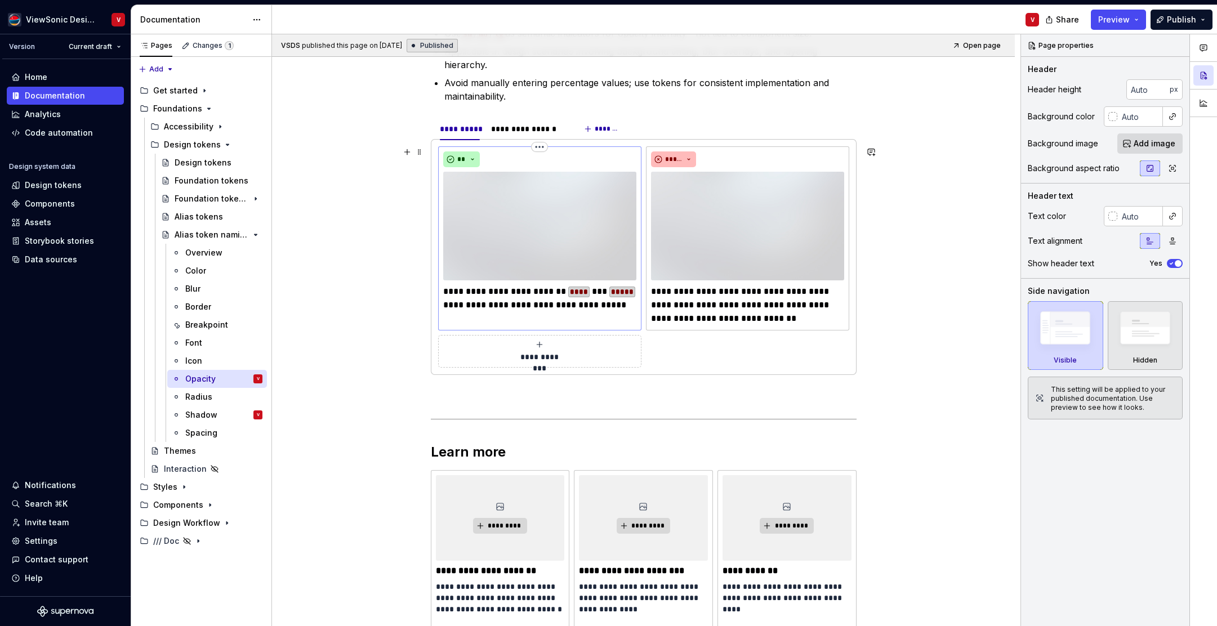
click at [509, 302] on p "**********" at bounding box center [539, 298] width 193 height 27
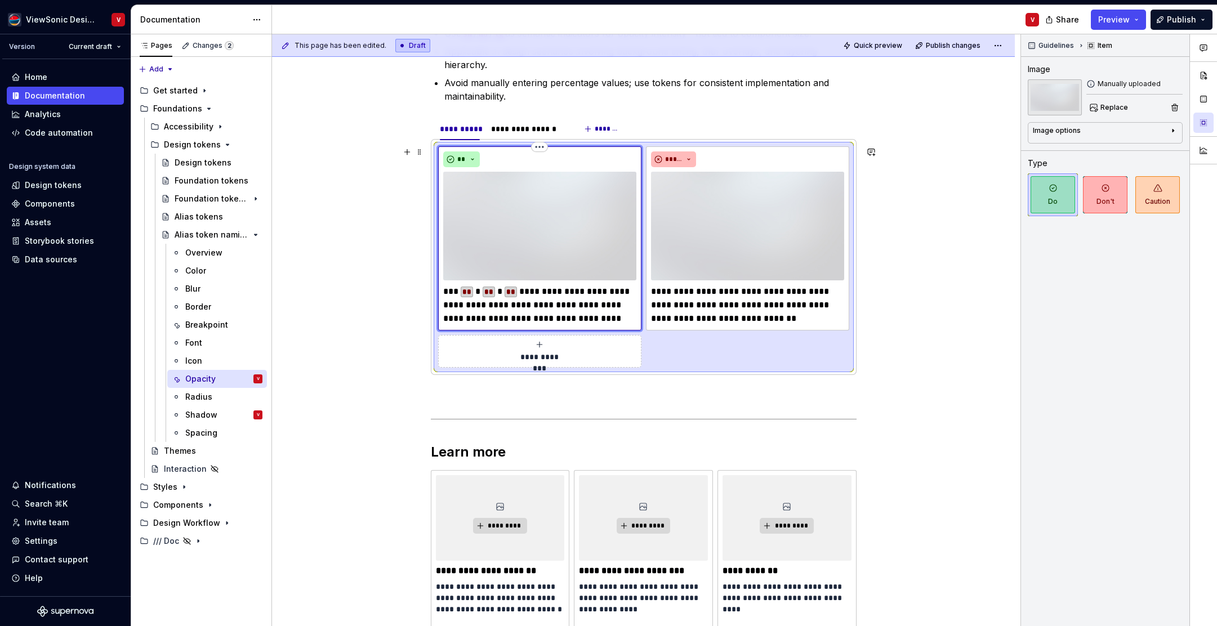
drag, startPoint x: 478, startPoint y: 288, endPoint x: 476, endPoint y: 280, distance: 7.4
click at [478, 288] on p "**********" at bounding box center [539, 305] width 193 height 41
click at [360, 311] on div "**********" at bounding box center [646, 330] width 748 height 592
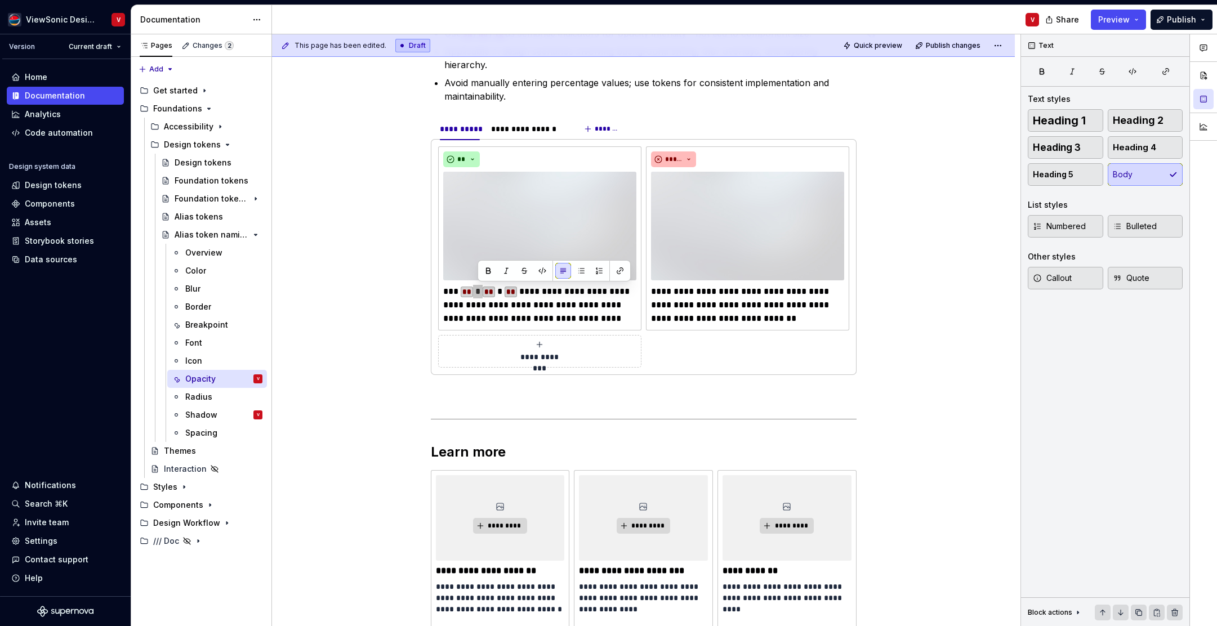
type textarea "*"
